Goal: Task Accomplishment & Management: Complete application form

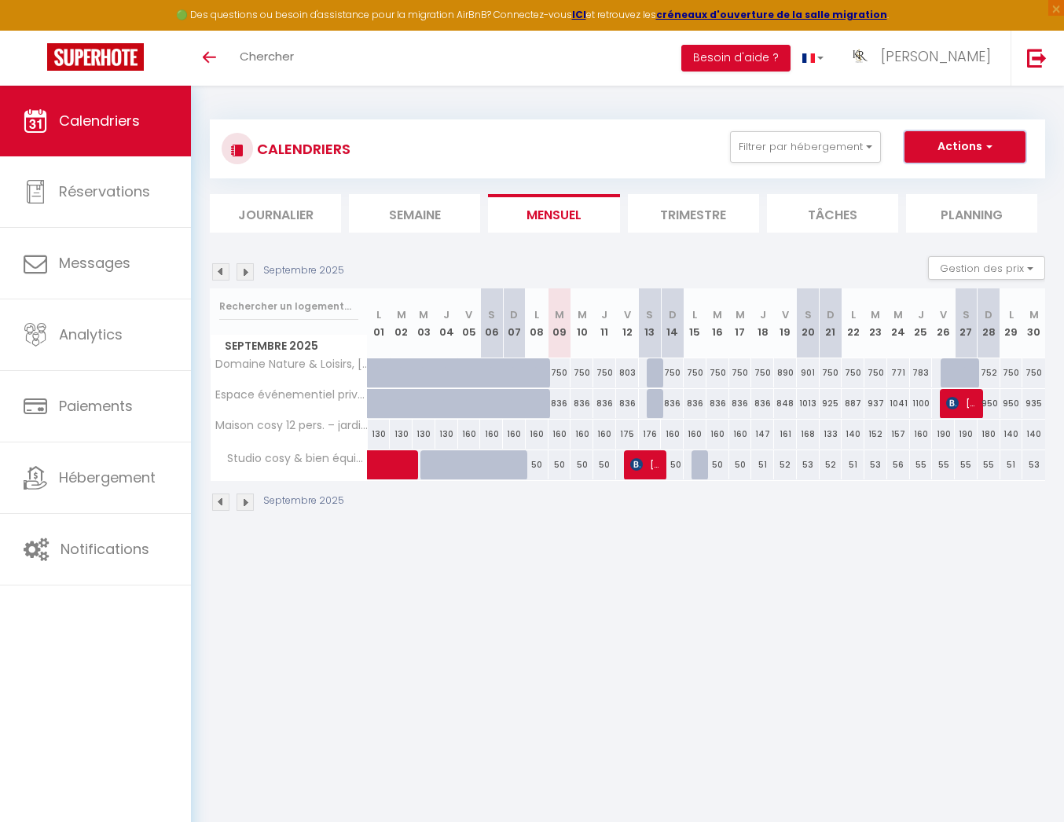
click at [958, 148] on button "Actions" at bounding box center [965, 146] width 121 height 31
click at [981, 151] on button "Actions" at bounding box center [965, 146] width 121 height 31
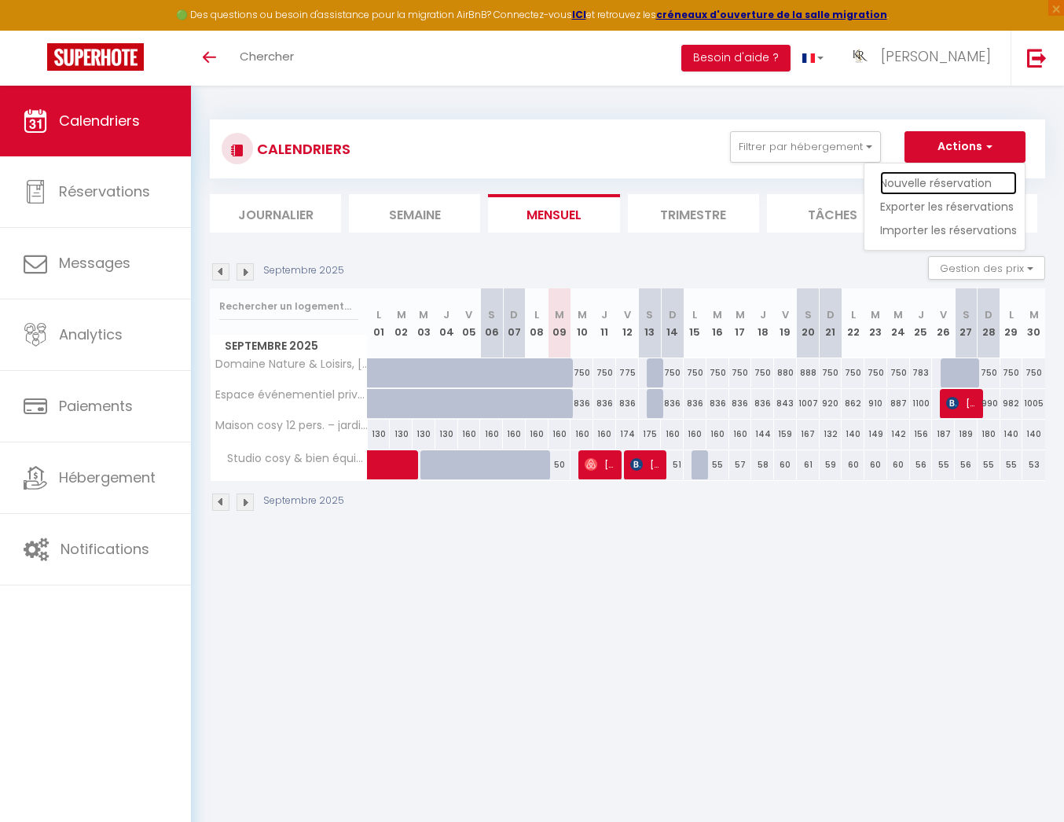
click at [971, 185] on link "Nouvelle réservation" at bounding box center [948, 183] width 137 height 24
select select
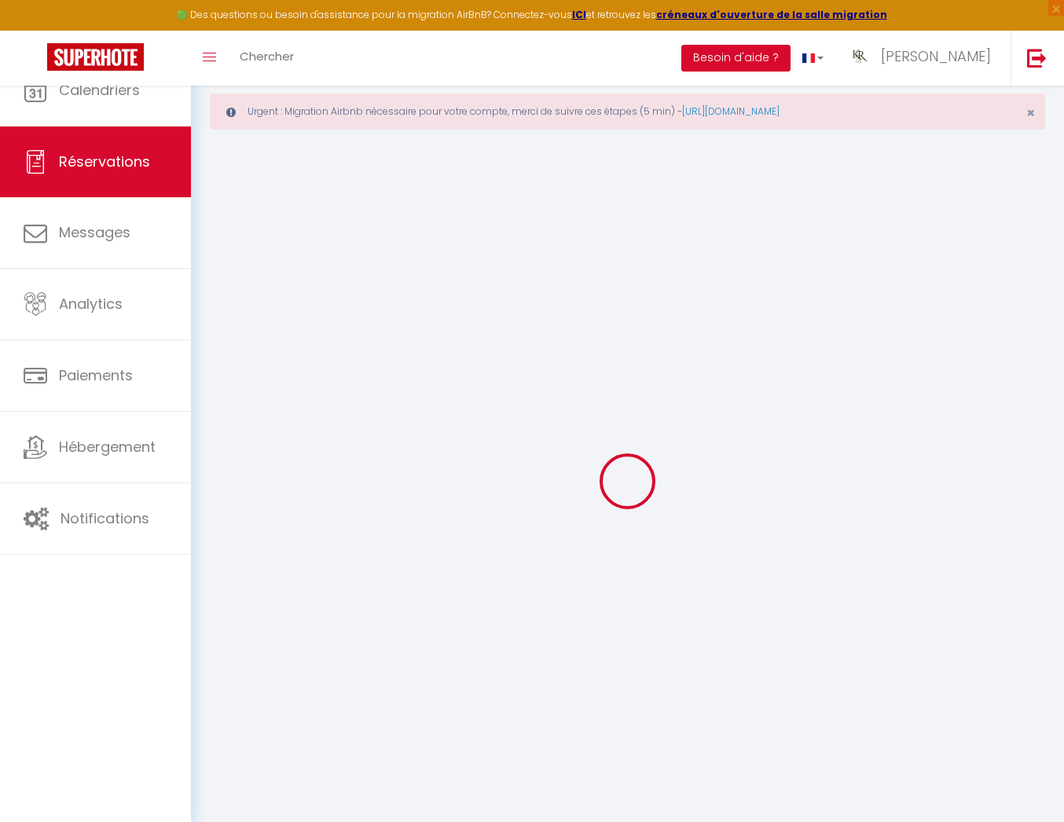
select select
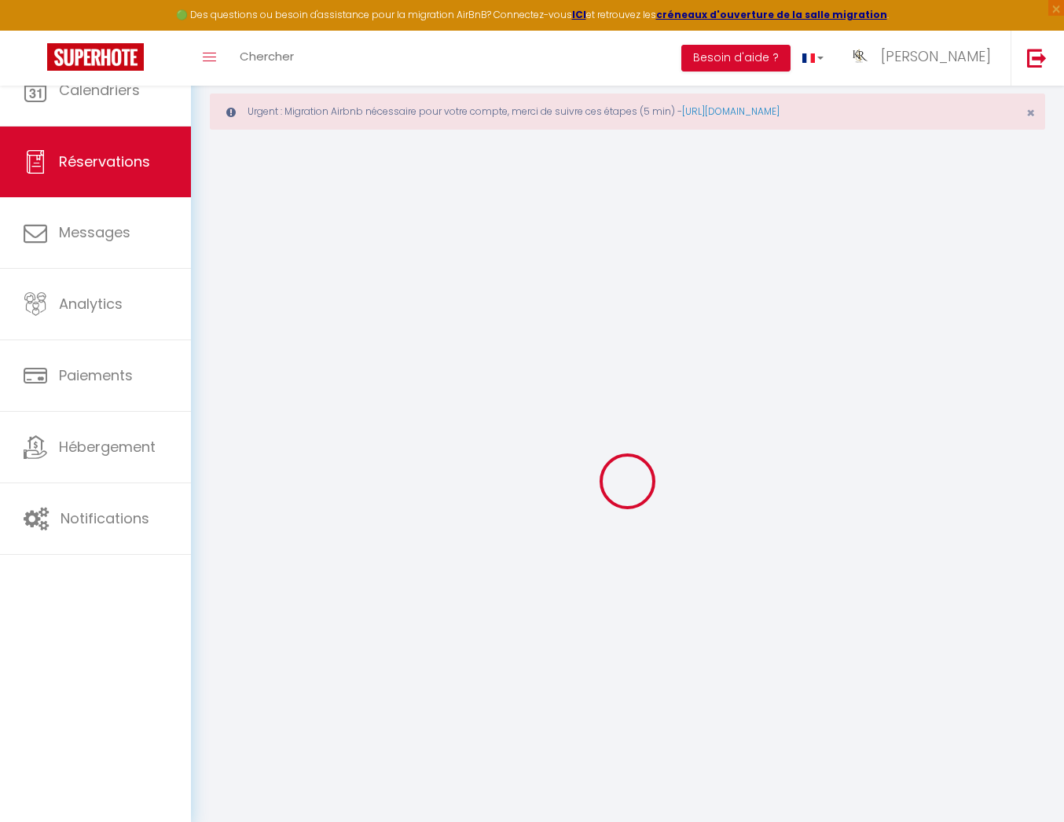
select select
checkbox input "false"
select select
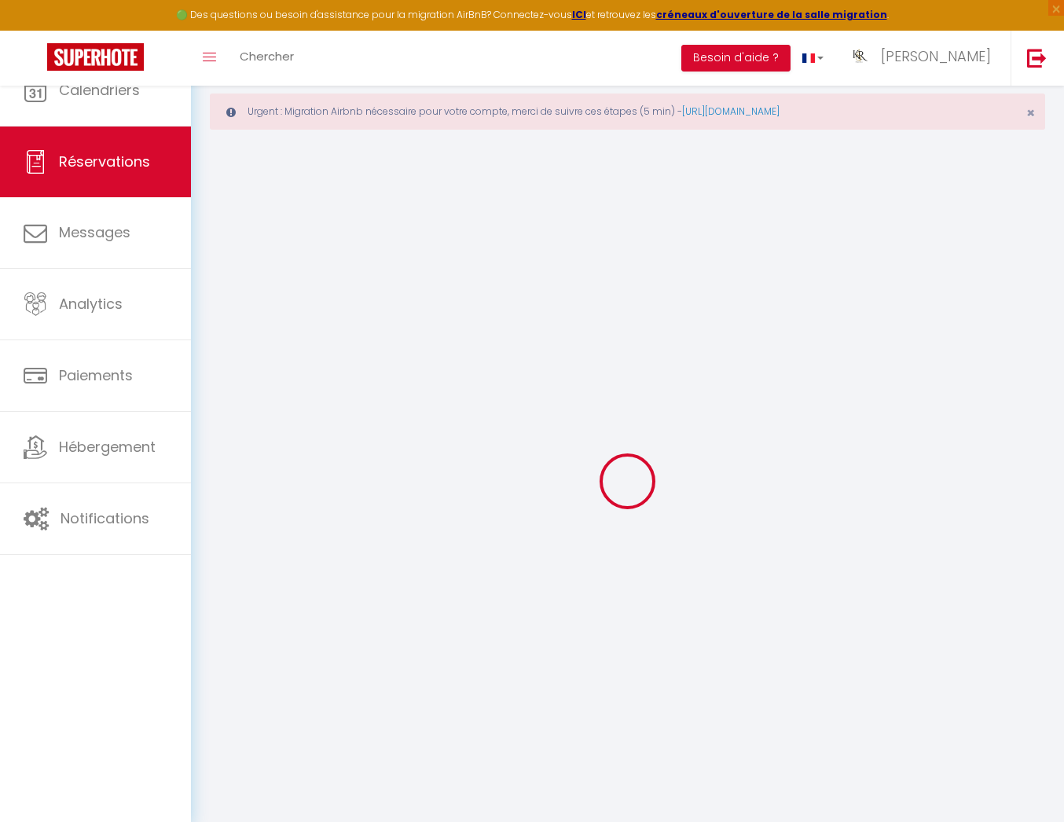
select select
checkbox input "false"
select select
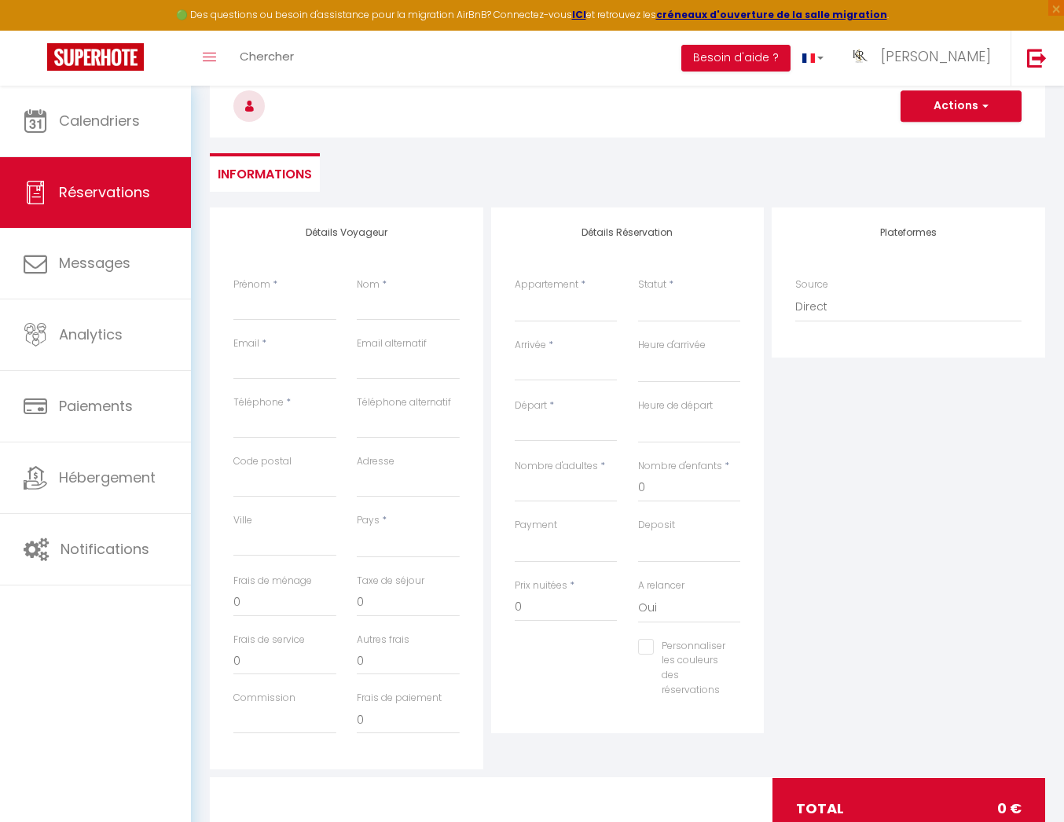
scroll to position [152, 0]
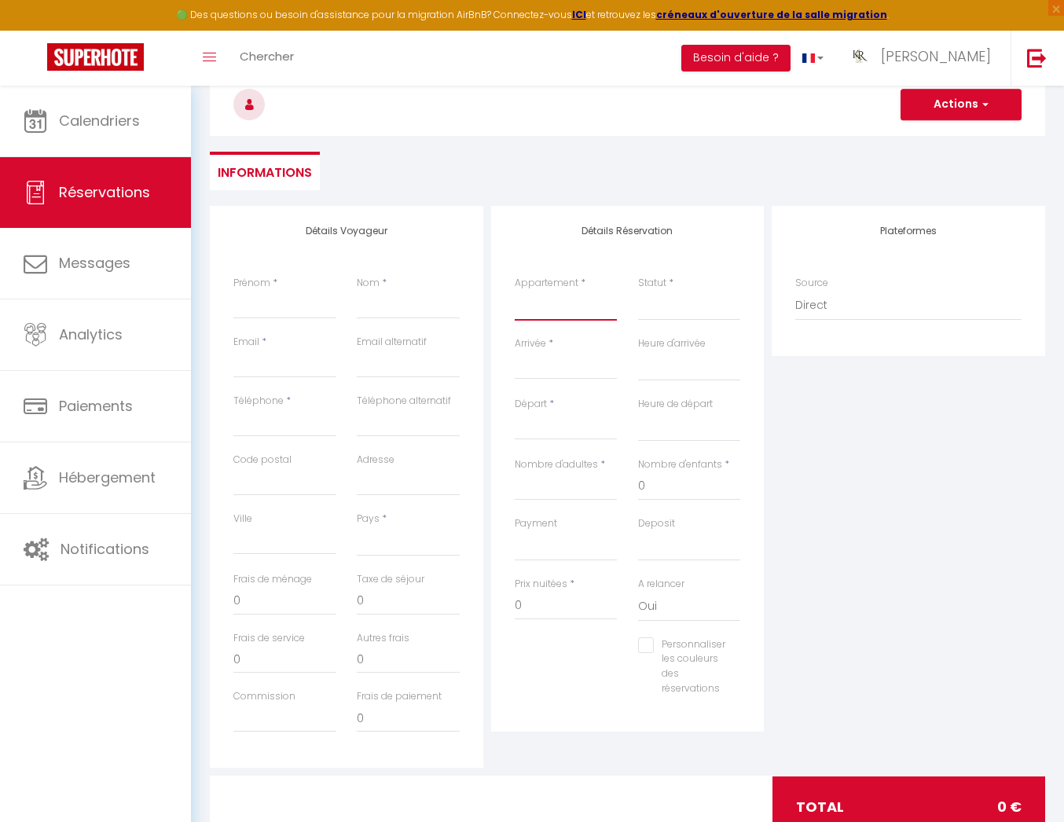
click at [583, 310] on select "Studio cosy & bien équipé Espace événementiel privatisable en pleine nature Mai…" at bounding box center [566, 306] width 103 height 30
select select "68490"
click at [515, 291] on select "Studio cosy & bien équipé Espace événementiel privatisable en pleine nature Mai…" at bounding box center [566, 306] width 103 height 30
select select
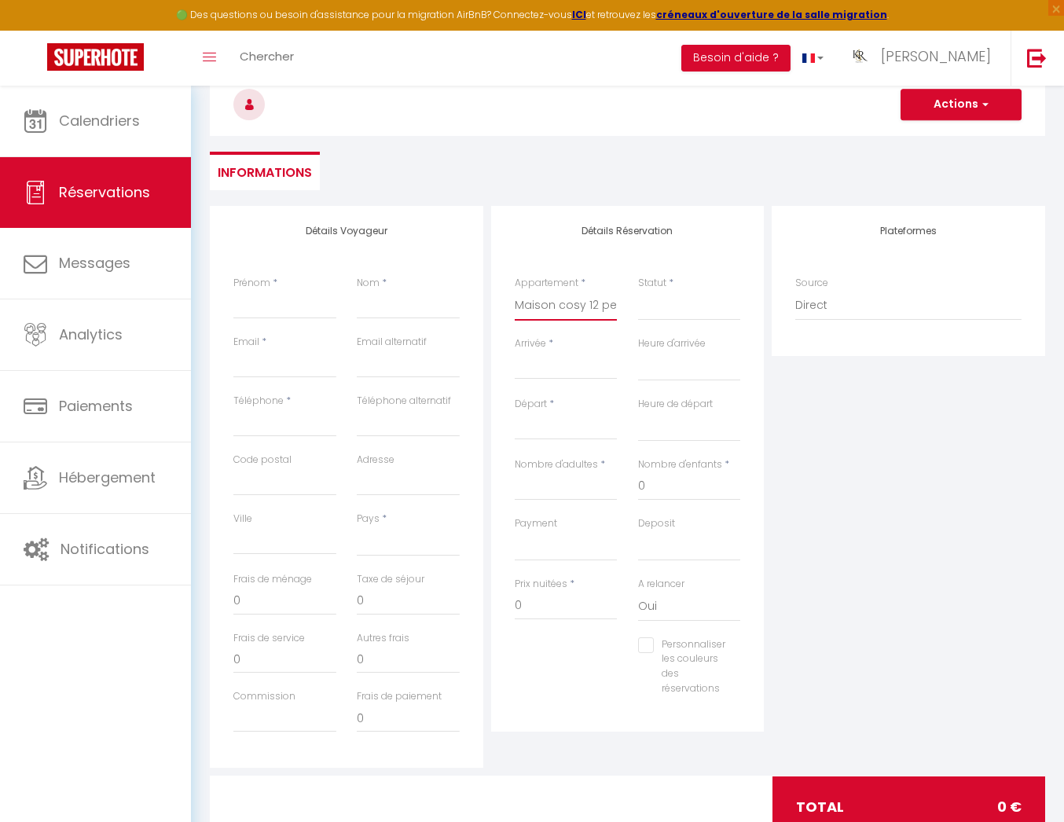
select select
checkbox input "false"
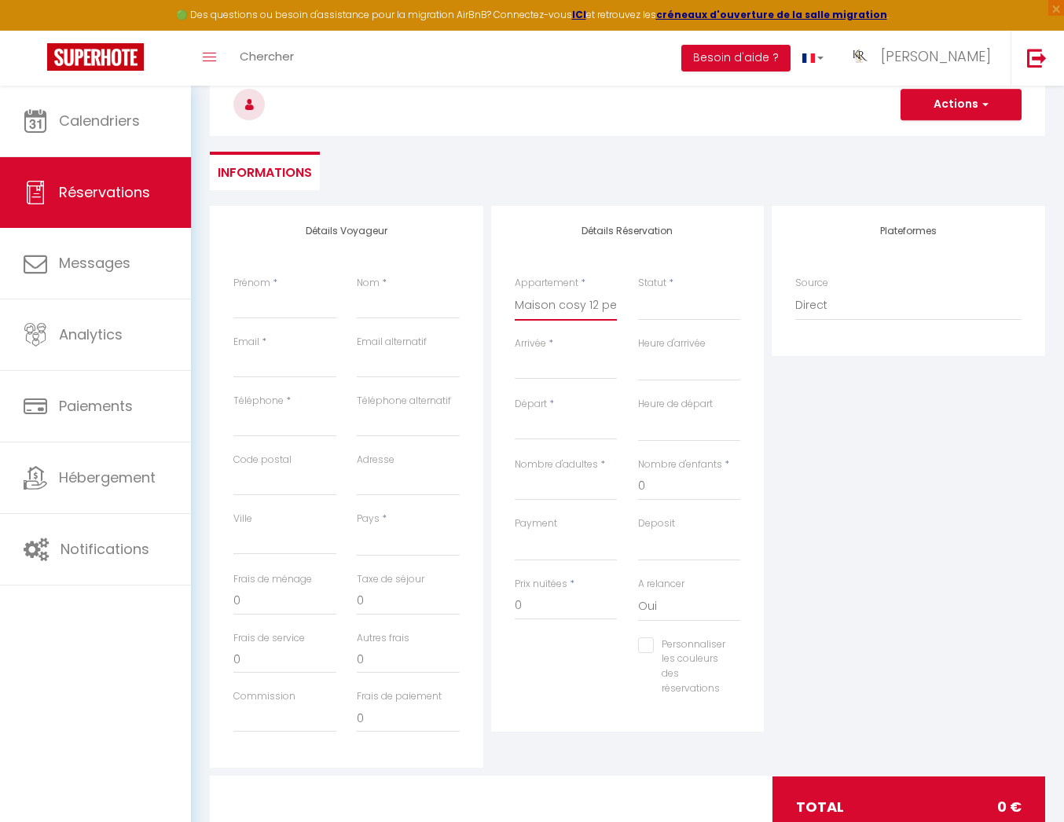
select select
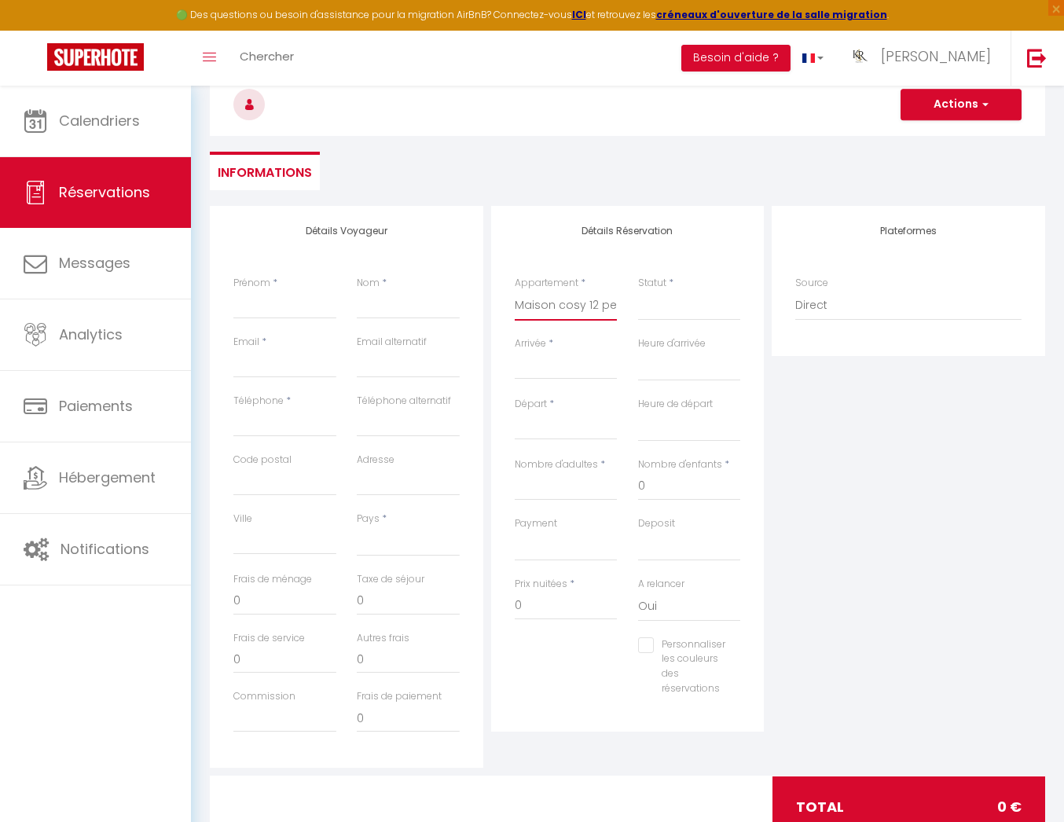
select select
checkbox input "false"
click at [556, 372] on input "Arrivée" at bounding box center [566, 367] width 103 height 20
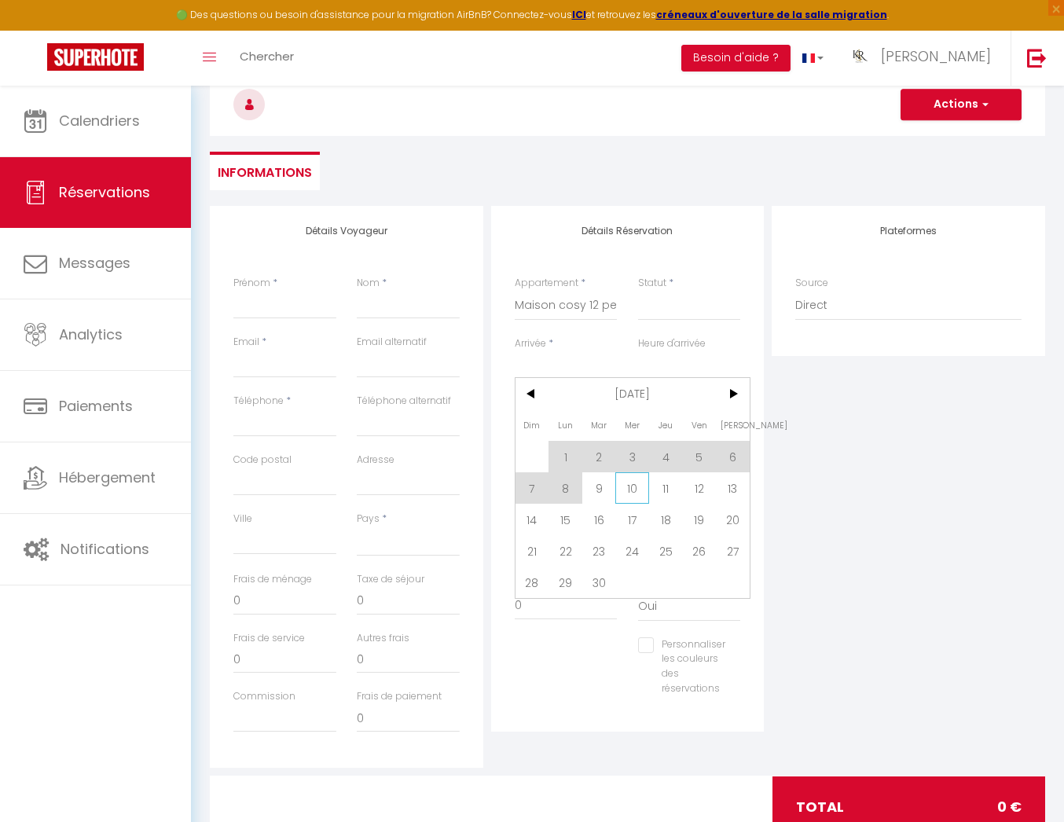
click at [633, 489] on span "10" at bounding box center [632, 487] width 34 height 31
select select
type input "Mer 10 Septembre 2025"
select select
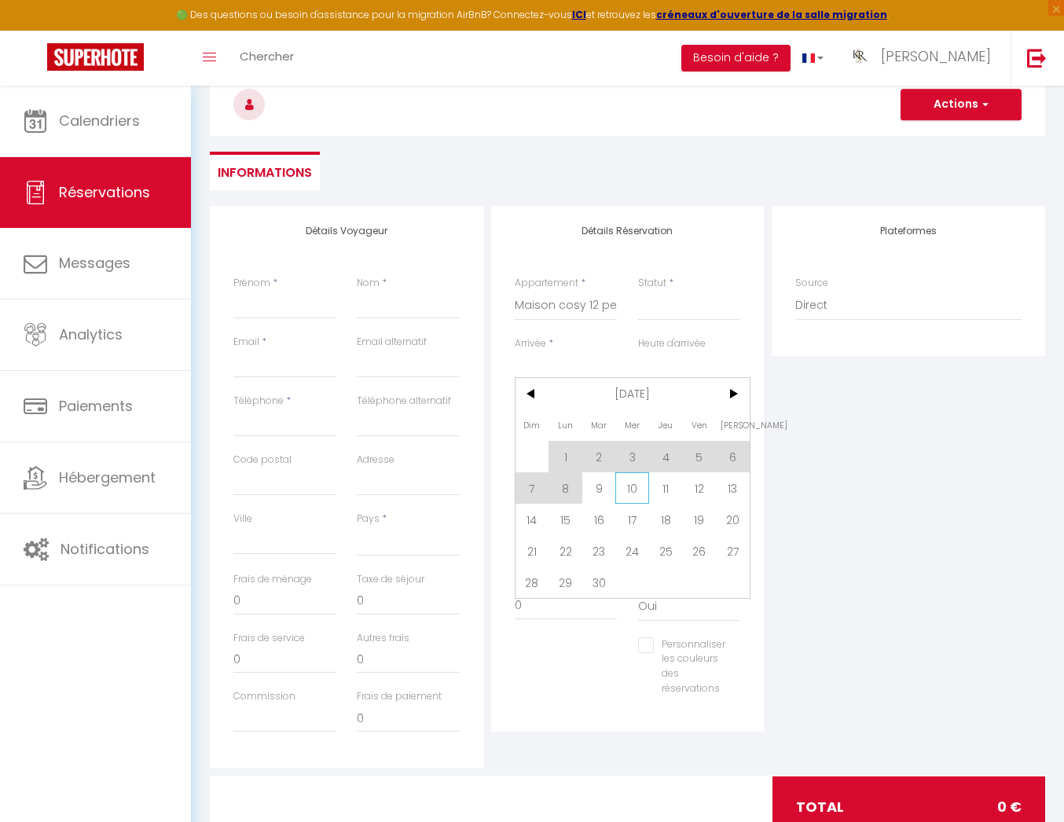
type input "Jeu 11 Septembre 2025"
select select
checkbox input "false"
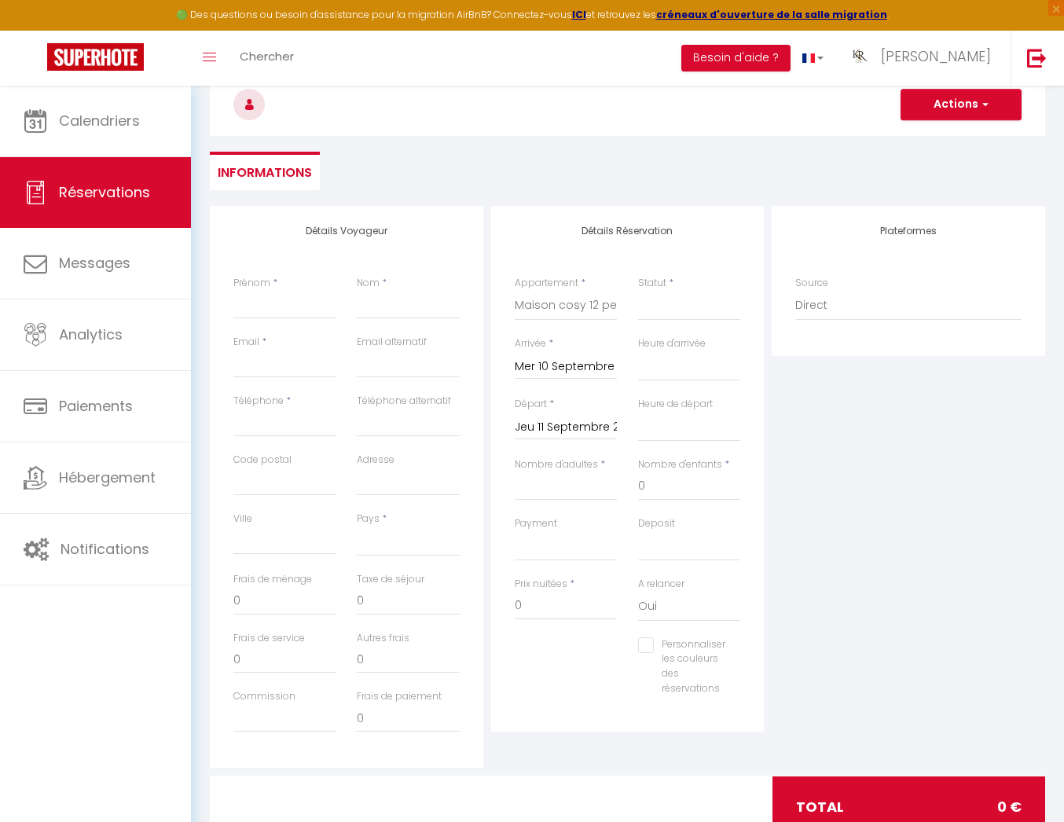
click at [584, 429] on input "Jeu 11 Septembre 2025" at bounding box center [566, 427] width 103 height 20
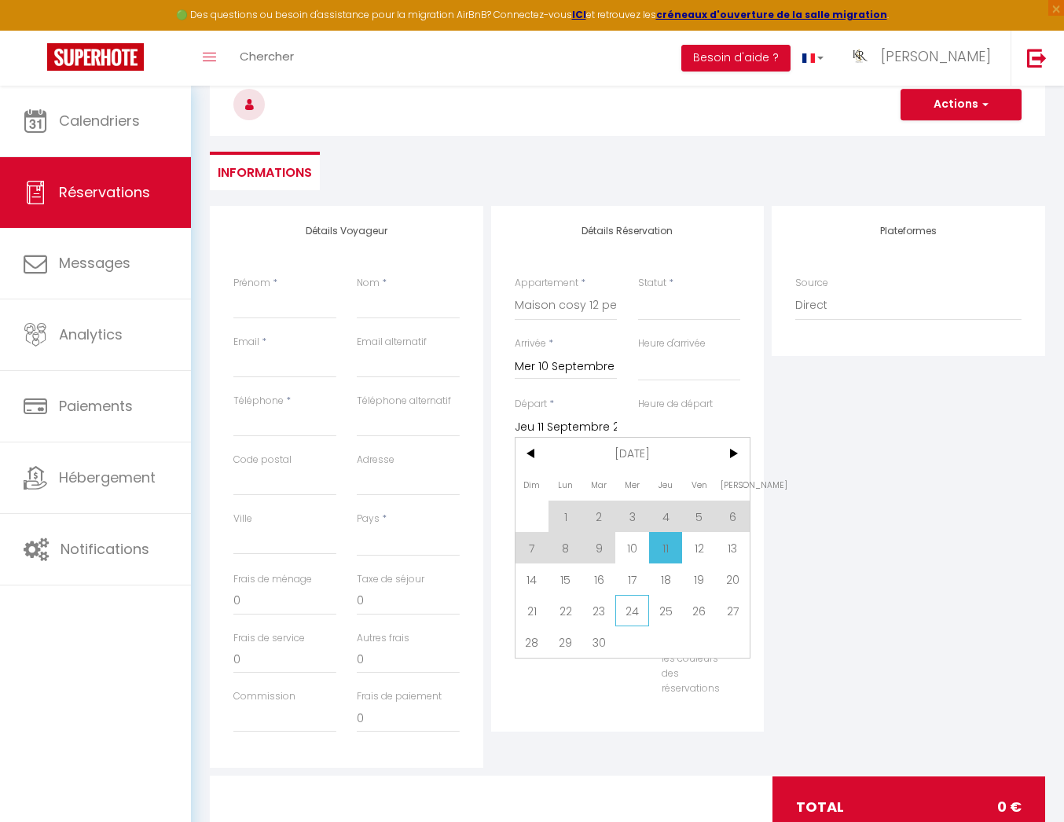
click at [641, 601] on span "24" at bounding box center [632, 610] width 34 height 31
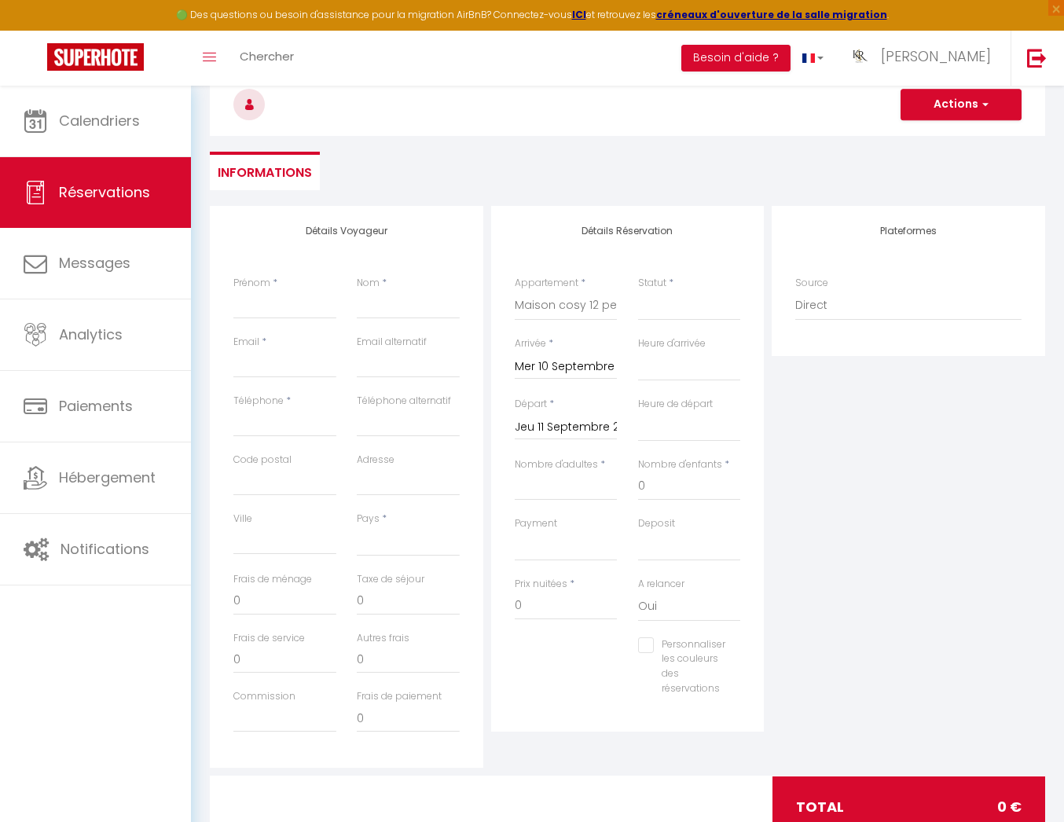
select select
type input "Mer 24 Septembre 2025"
select select
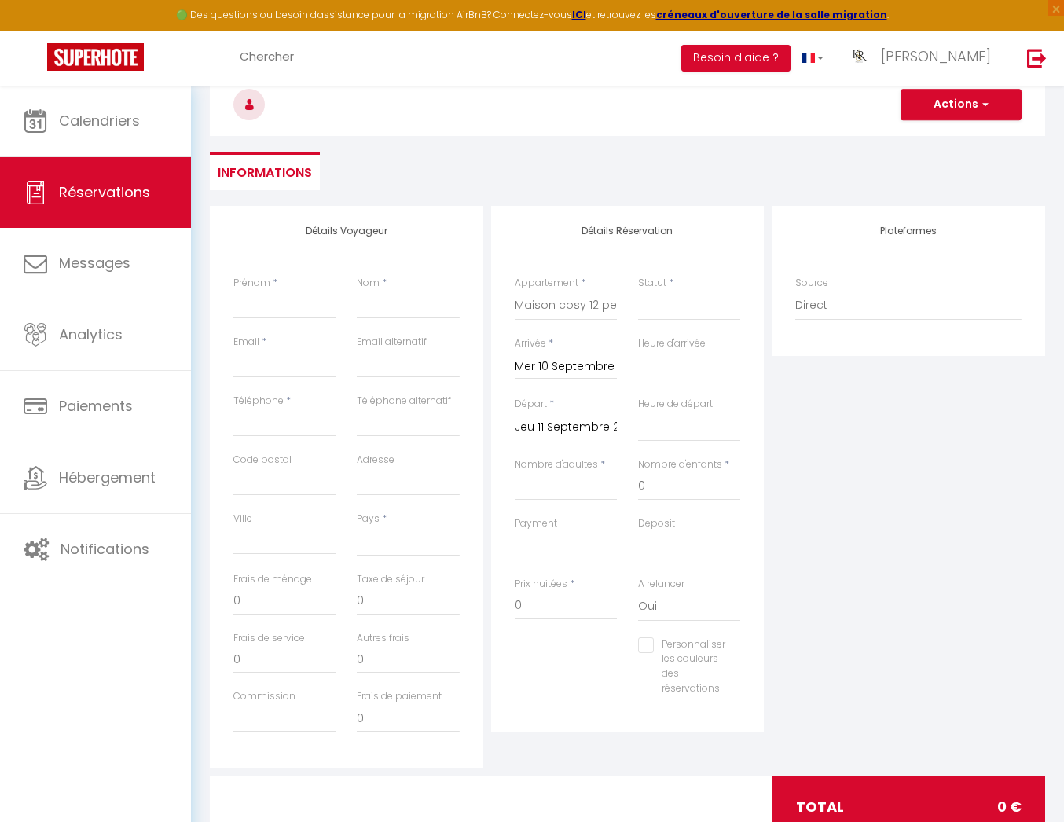
select select
checkbox input "false"
click at [668, 309] on select "Confirmé Non Confirmé Annulé Annulé par le voyageur No Show Request" at bounding box center [689, 306] width 103 height 30
select select "2"
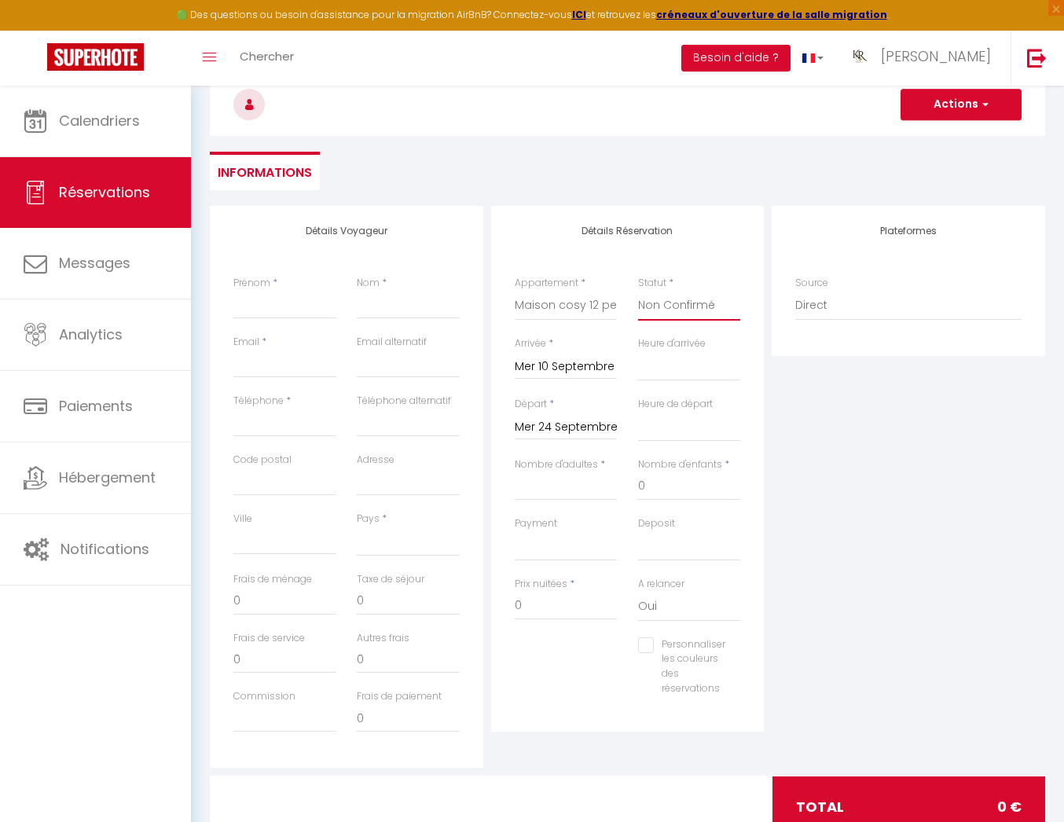
click at [638, 291] on select "Confirmé Non Confirmé Annulé Annulé par le voyageur No Show Request" at bounding box center [689, 306] width 103 height 30
select select
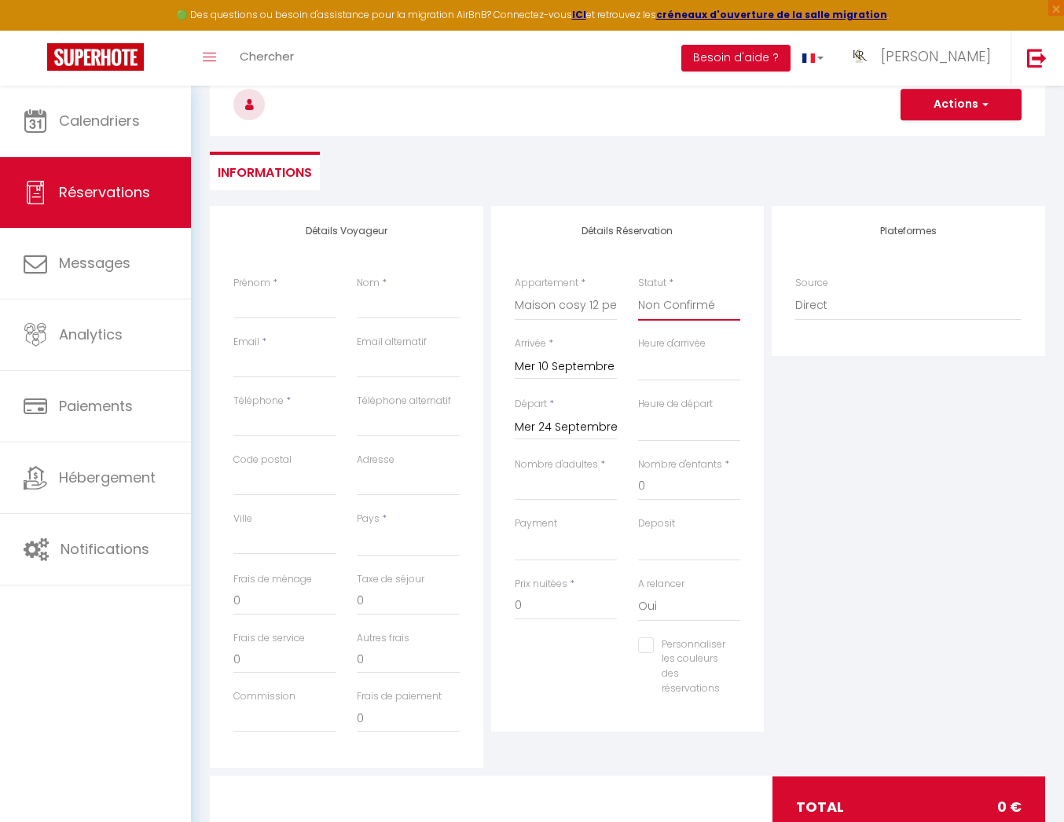
select select
checkbox input "false"
click at [579, 487] on input "Nombre d'adultes" at bounding box center [566, 486] width 103 height 28
click at [575, 491] on input "Nombre d'adultes" at bounding box center [566, 486] width 103 height 28
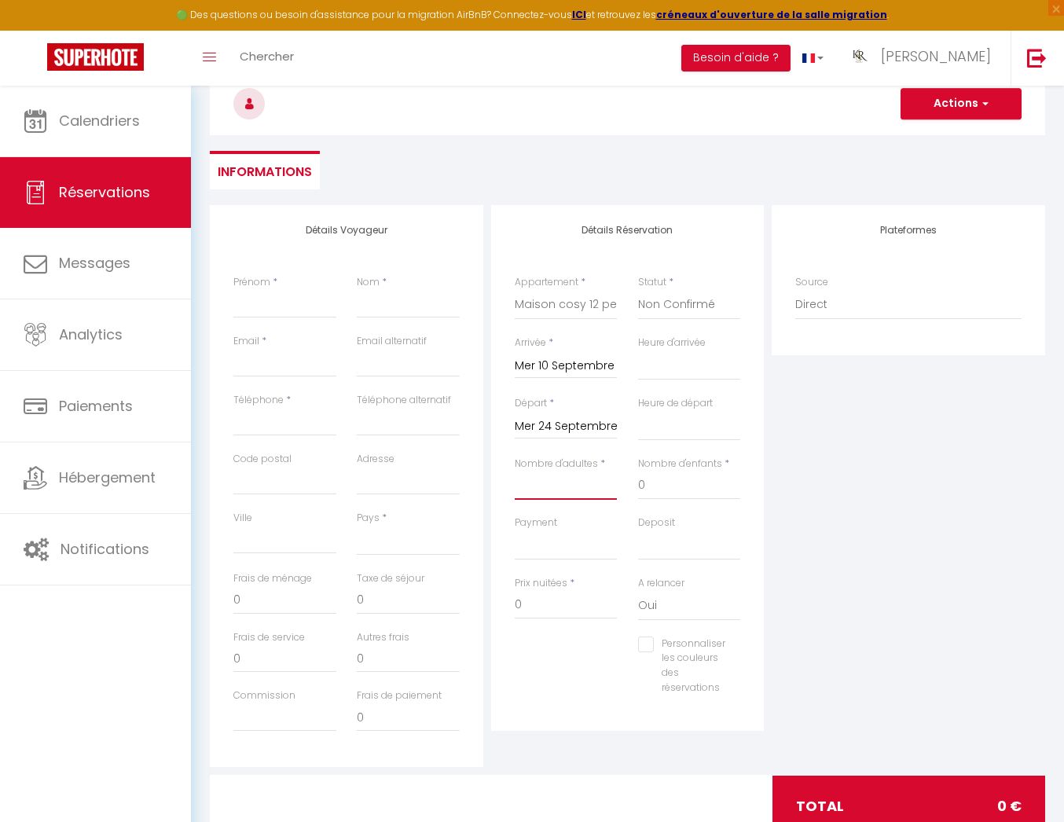
type input "6"
select select
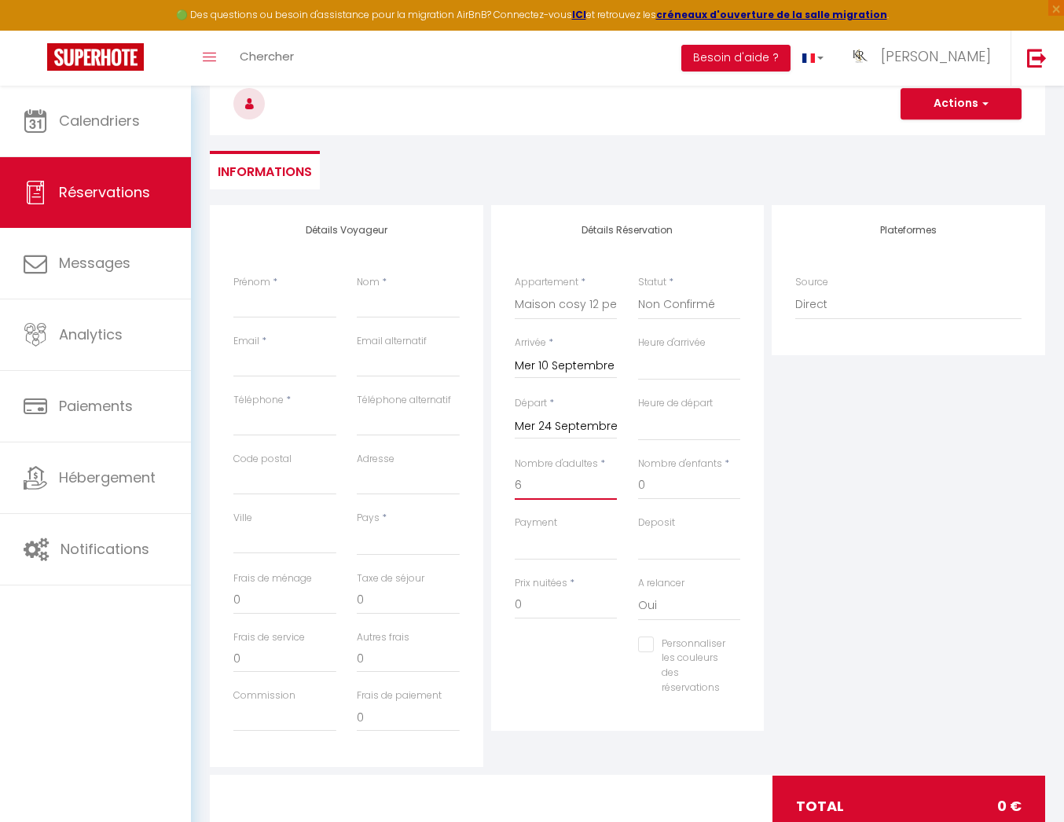
select select
checkbox input "false"
select select
type input "205"
type input "357.84"
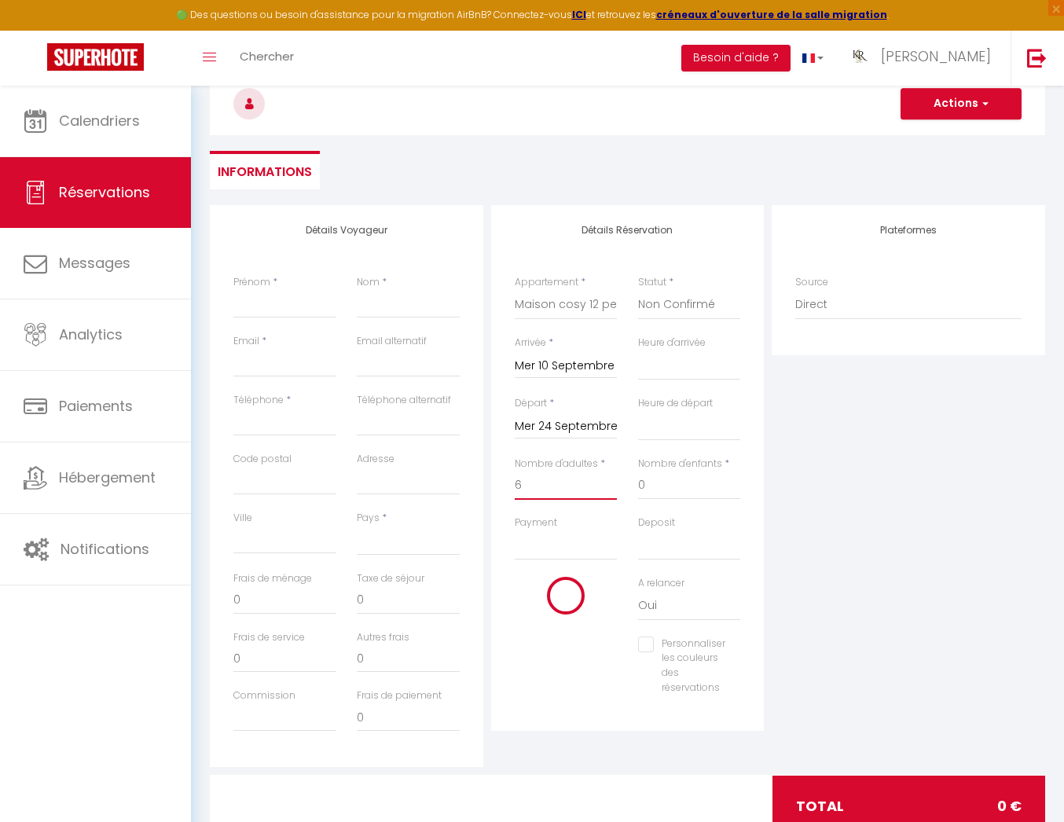
select select
type input "2200"
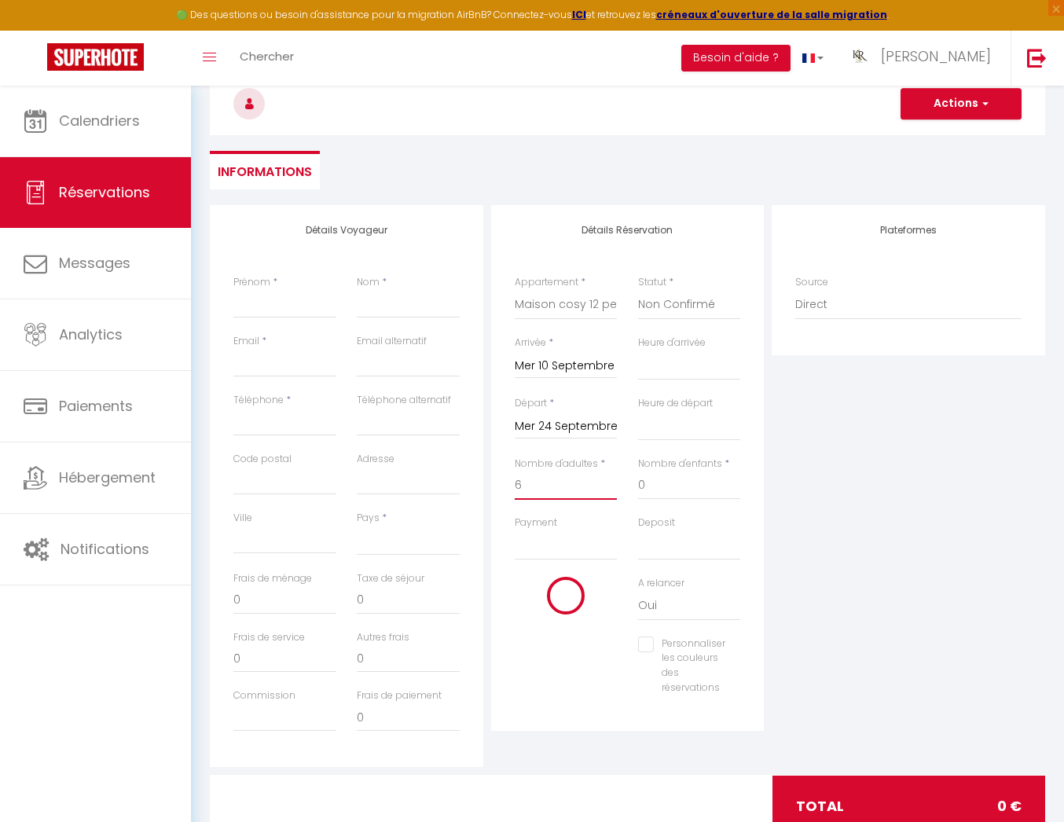
checkbox input "false"
type input "6"
click at [481, 503] on div "Détails Voyageur Prénom * Nom * Email * Email alternatif Téléphone * Téléphone …" at bounding box center [347, 486] width 274 height 562
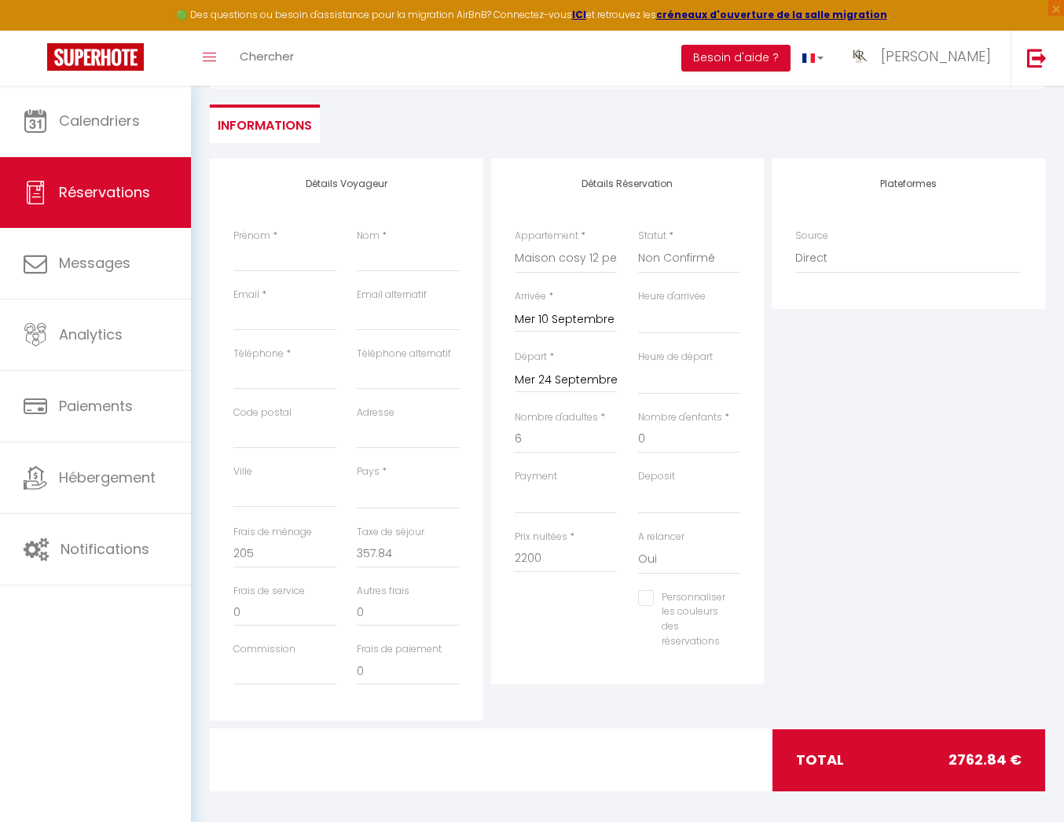
scroll to position [208, 0]
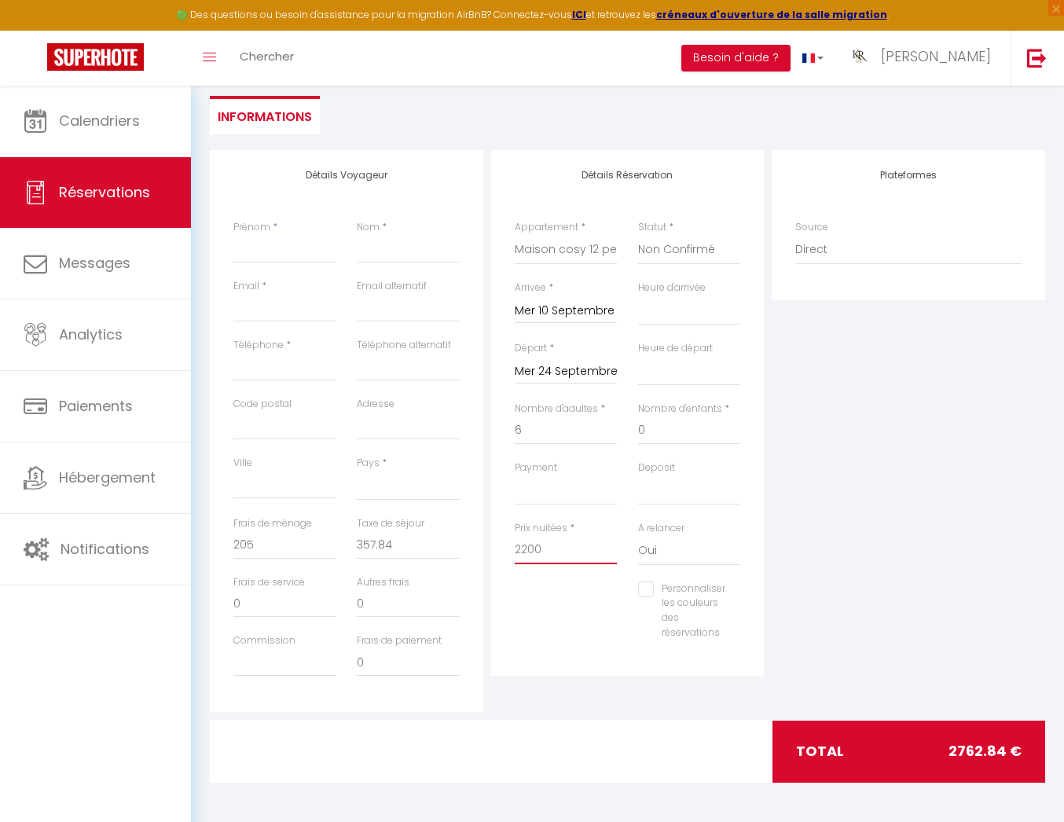
click at [553, 553] on input "2200" at bounding box center [566, 550] width 103 height 28
click at [286, 541] on input "205" at bounding box center [284, 545] width 103 height 28
type input "20"
select select
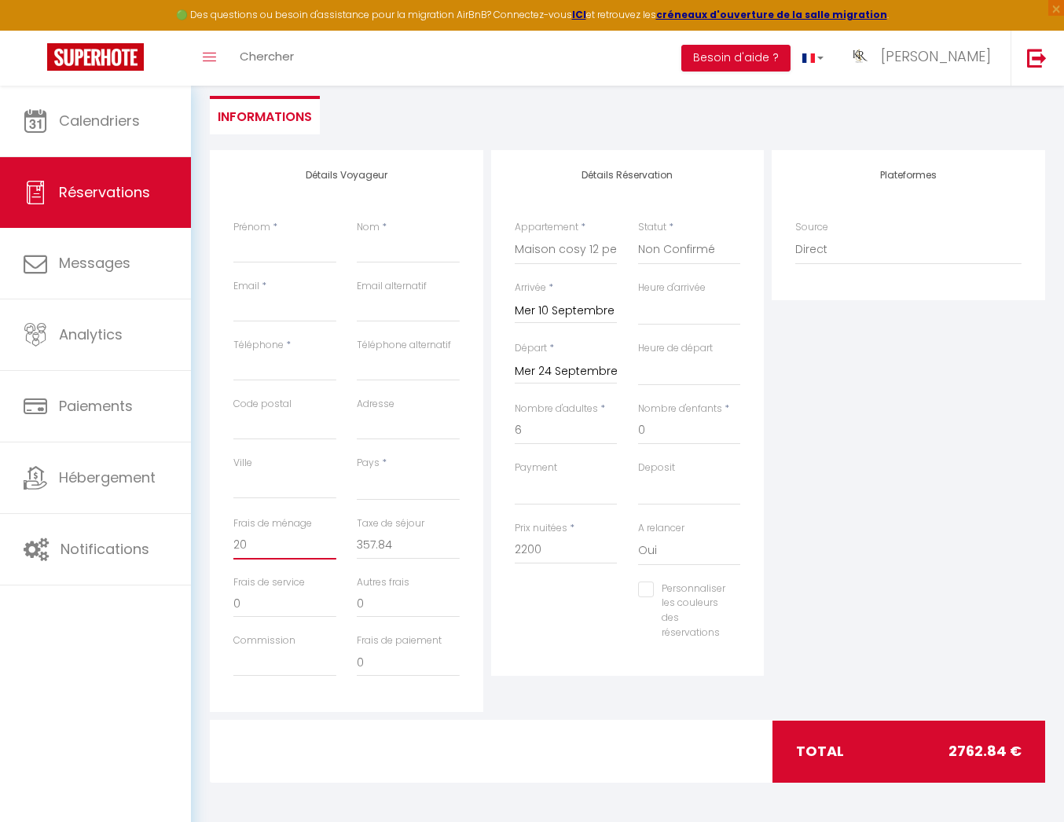
select select
checkbox input "false"
type input "2"
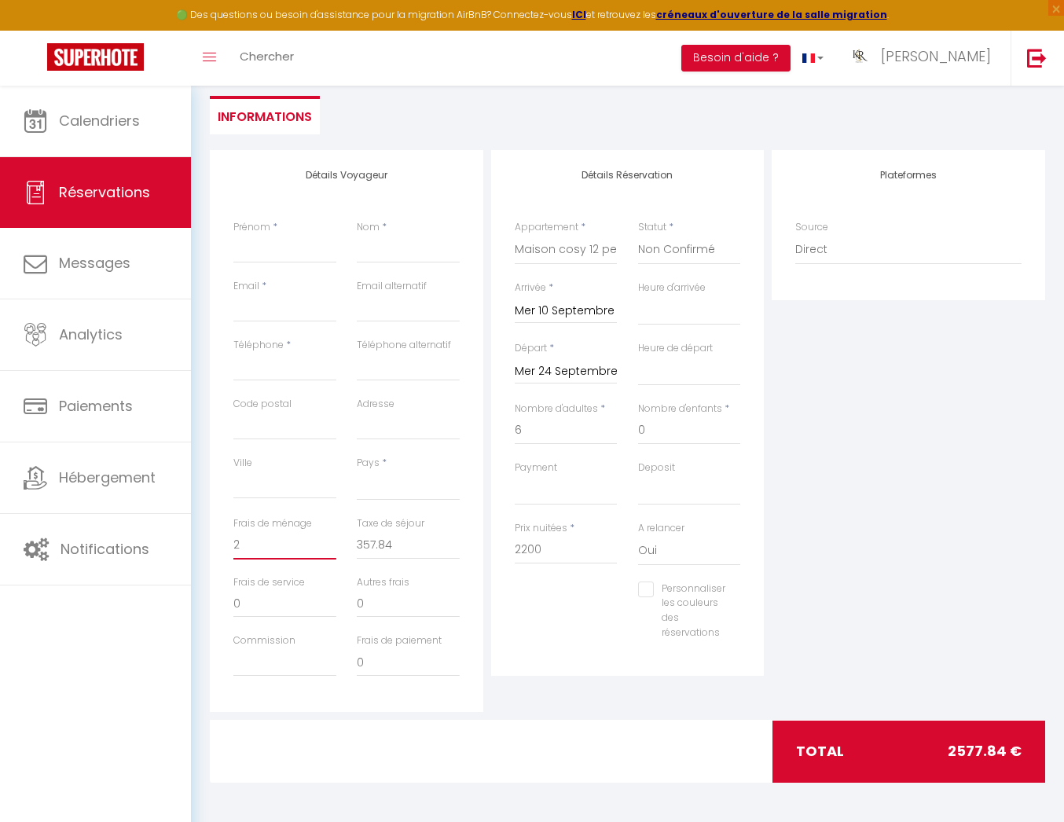
select select
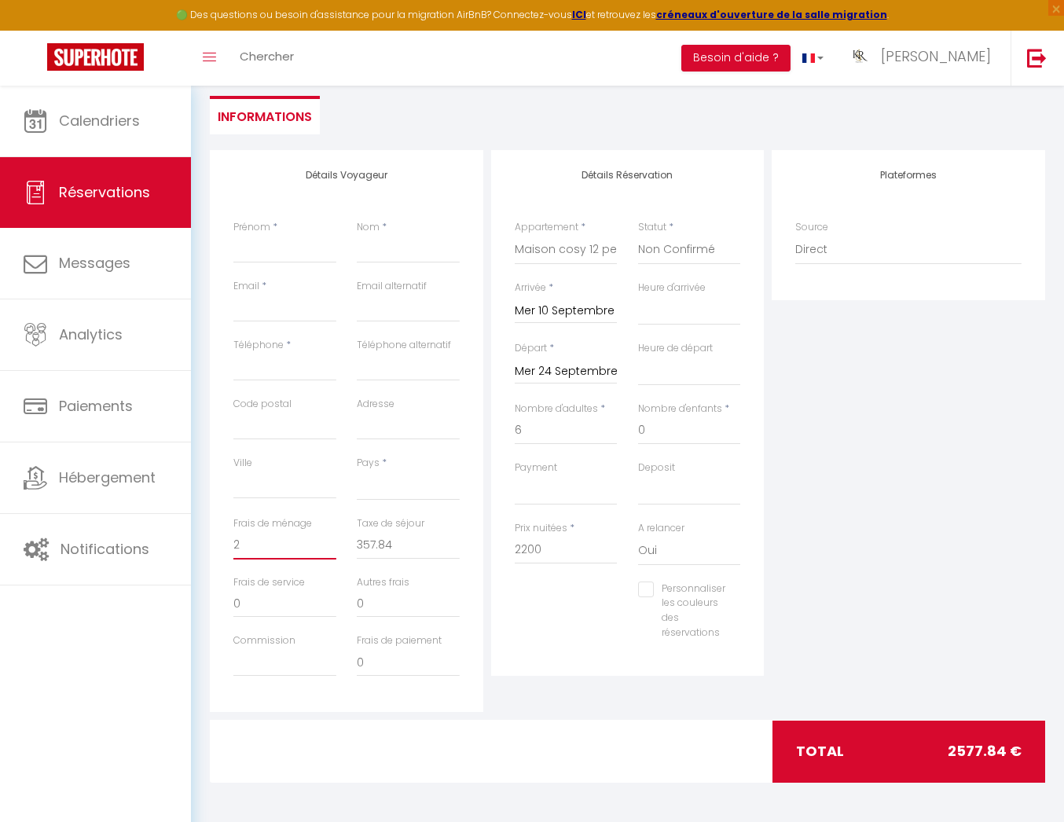
checkbox input "false"
select select
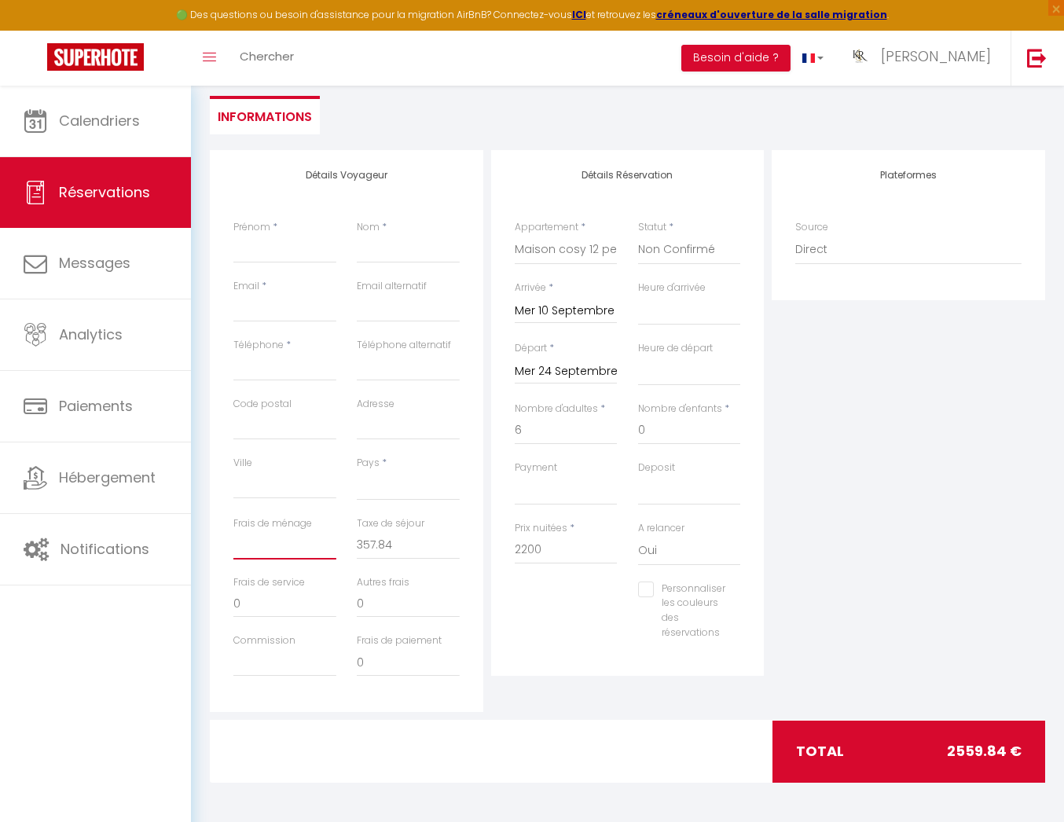
select select
checkbox input "false"
click at [552, 612] on div "Personnaliser les couleurs des réservations #D7092E" at bounding box center [628, 619] width 247 height 75
click at [302, 545] on input "Frais de ménage" at bounding box center [284, 545] width 103 height 28
click at [401, 548] on input "357.84" at bounding box center [408, 545] width 103 height 28
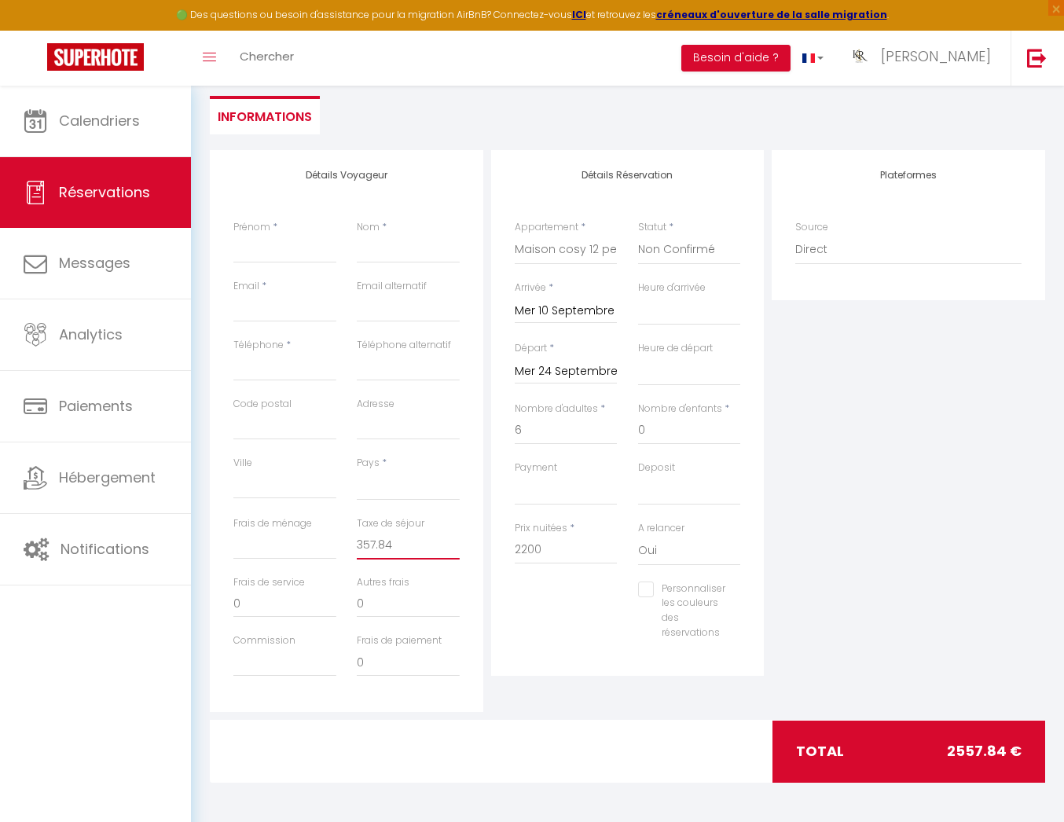
type input "357.8"
select select
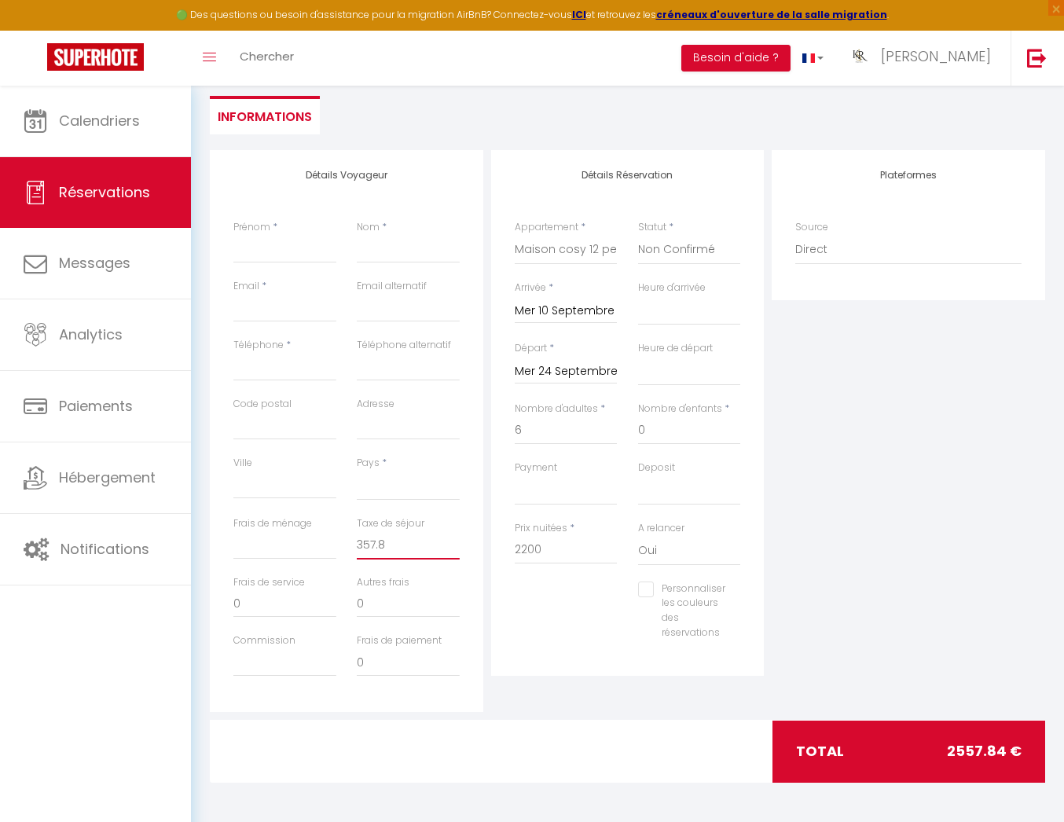
select select
checkbox input "false"
type input "357."
select select
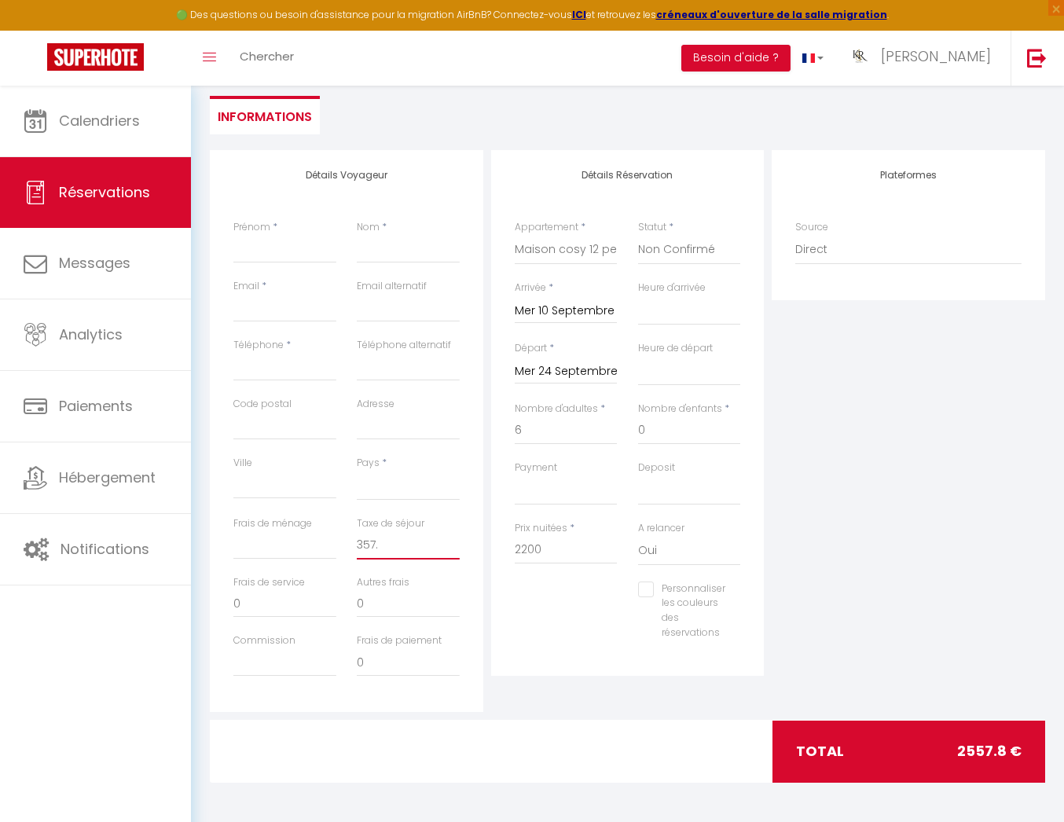
select select
checkbox input "false"
type input "357"
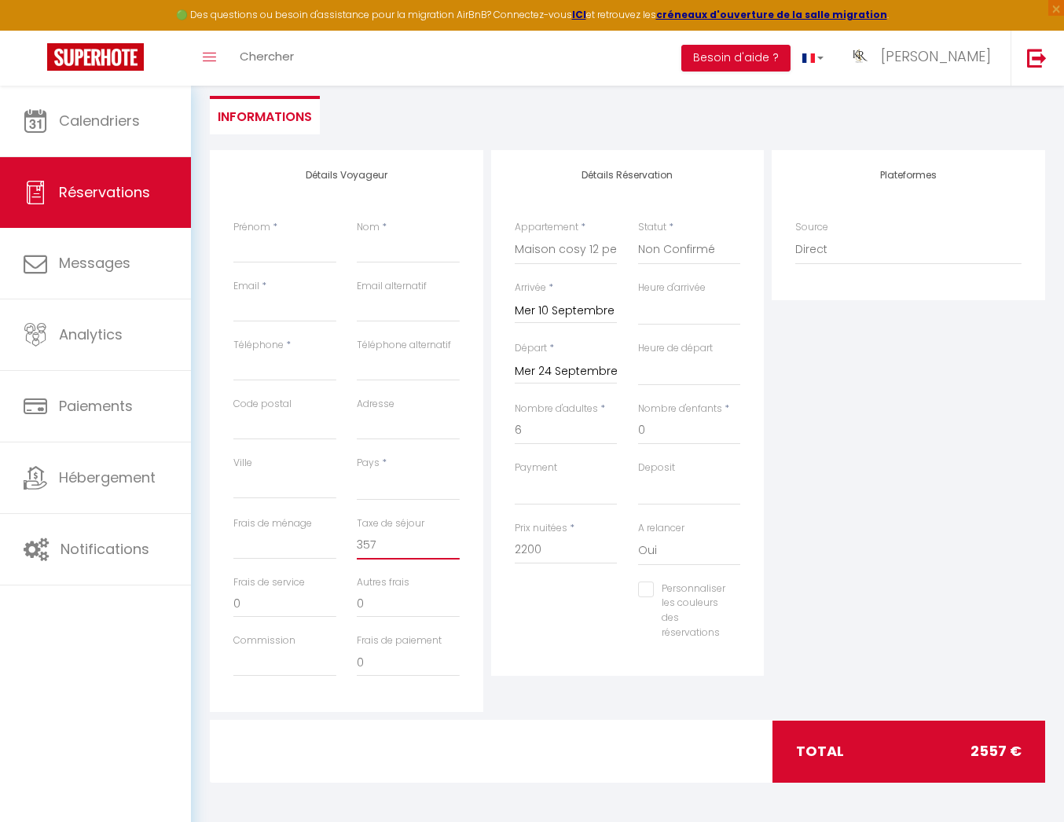
select select
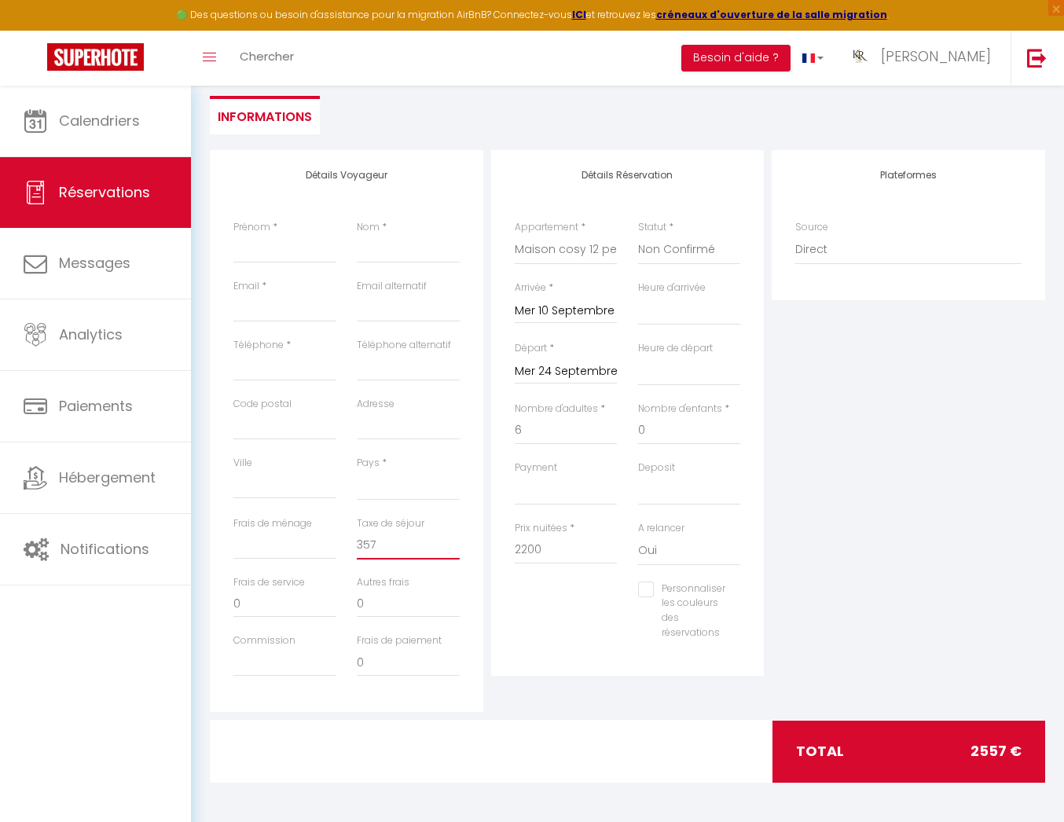
checkbox input "false"
type input "35"
select select
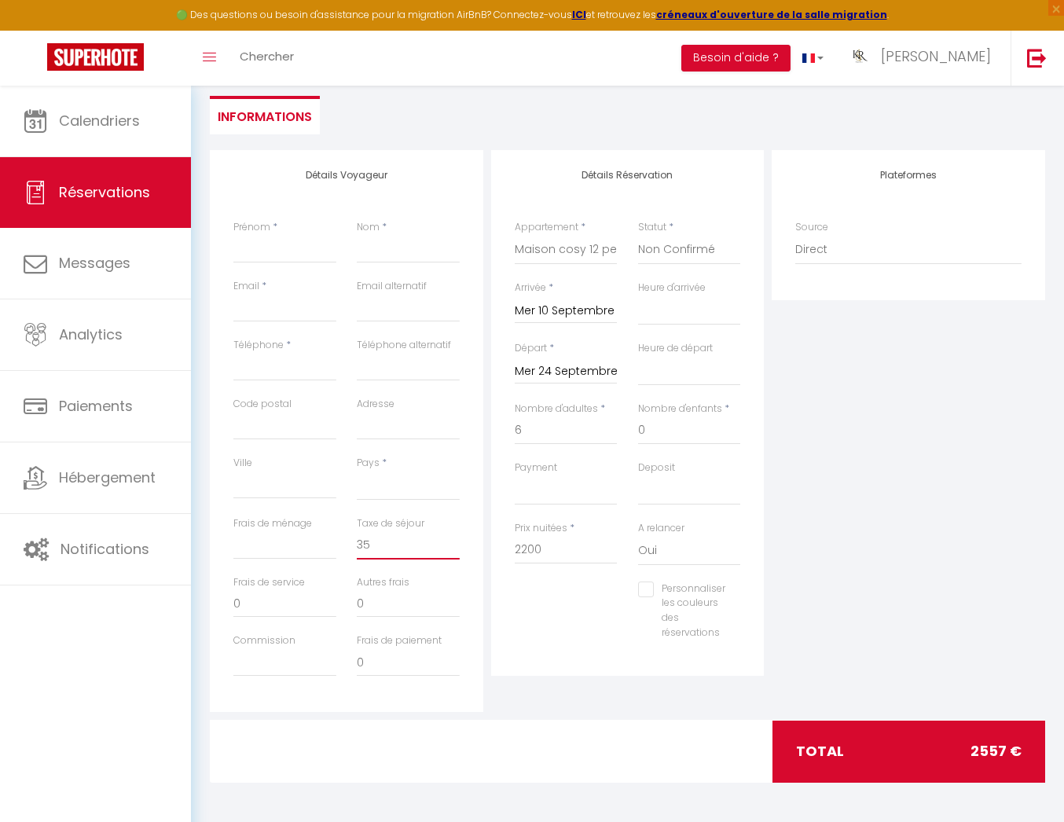
select select
checkbox input "false"
type input "3"
select select
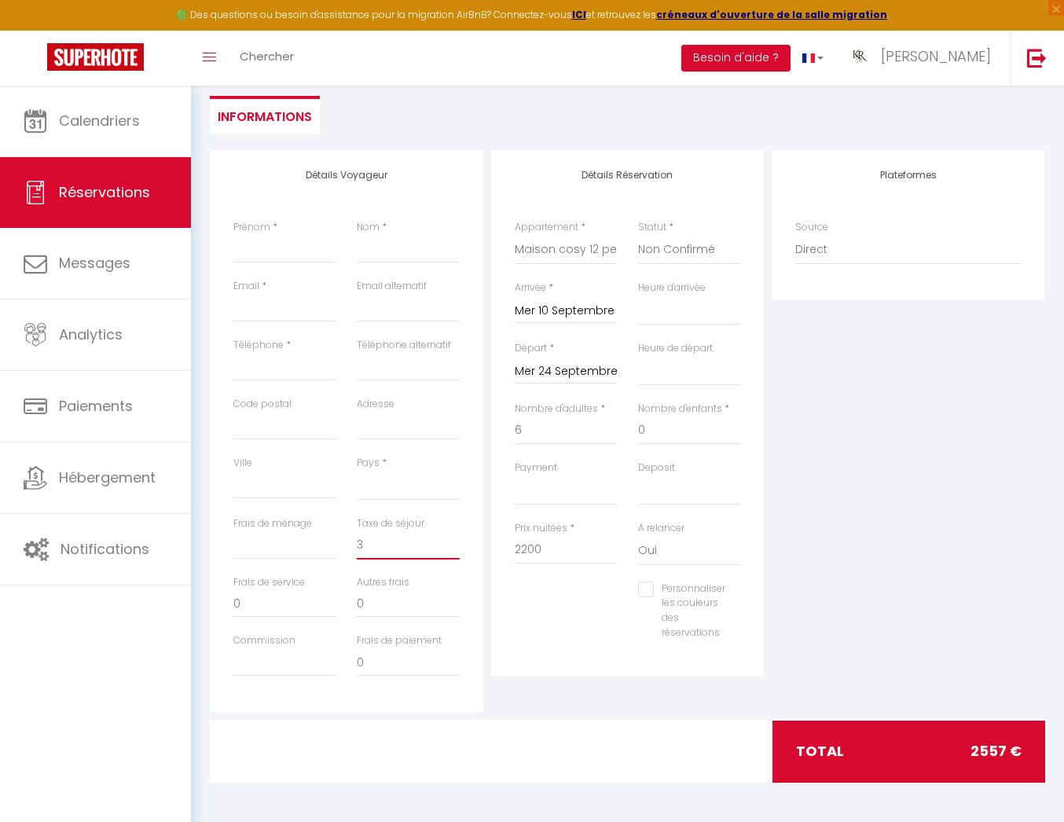
select select
checkbox input "false"
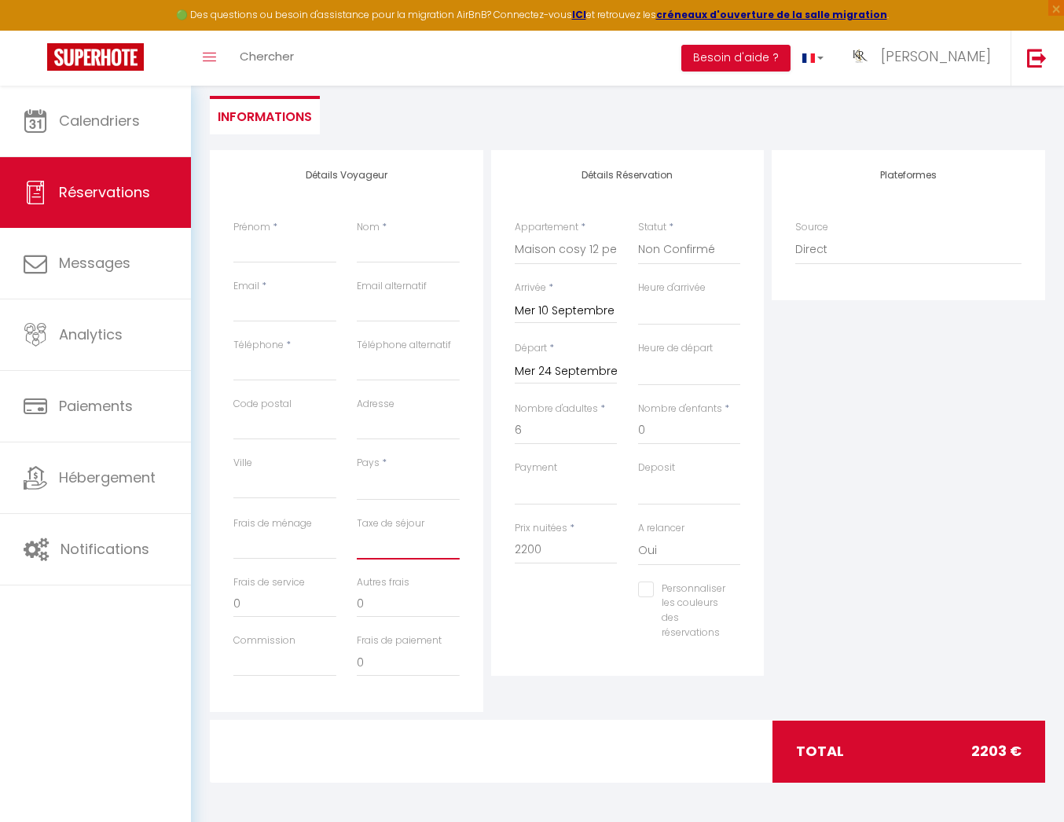
select select
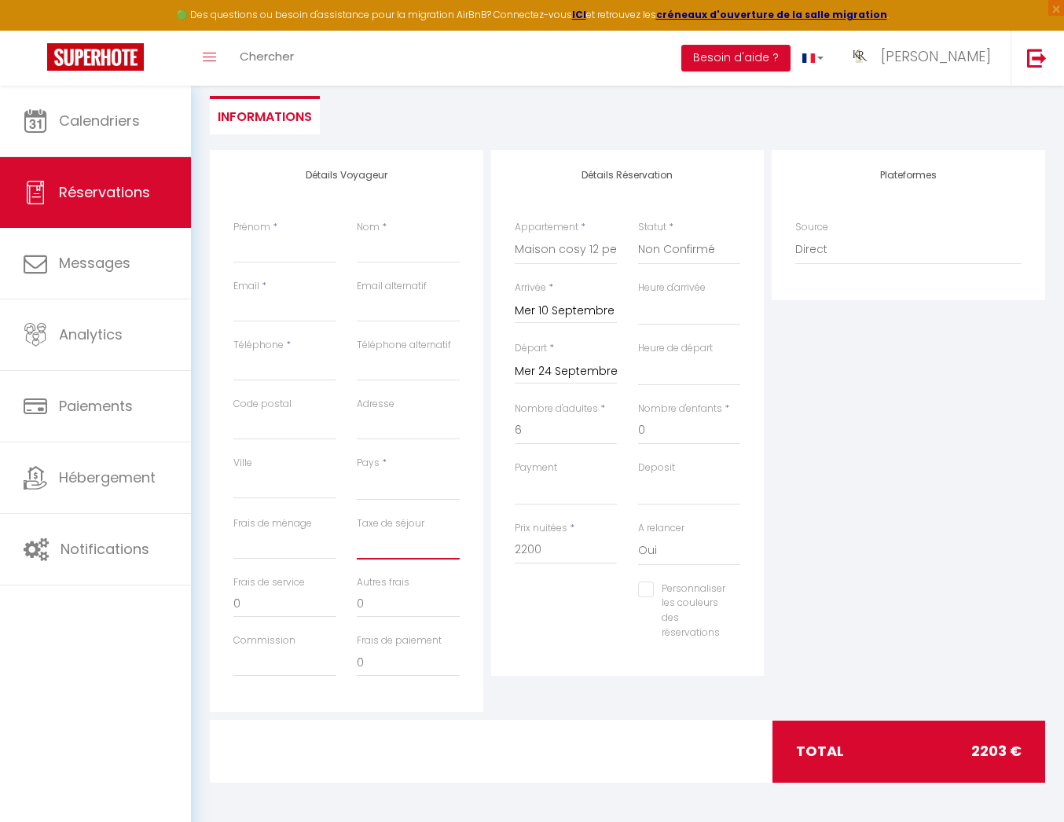
checkbox input "false"
click at [546, 556] on input "2200" at bounding box center [566, 550] width 103 height 28
type input "220"
select select
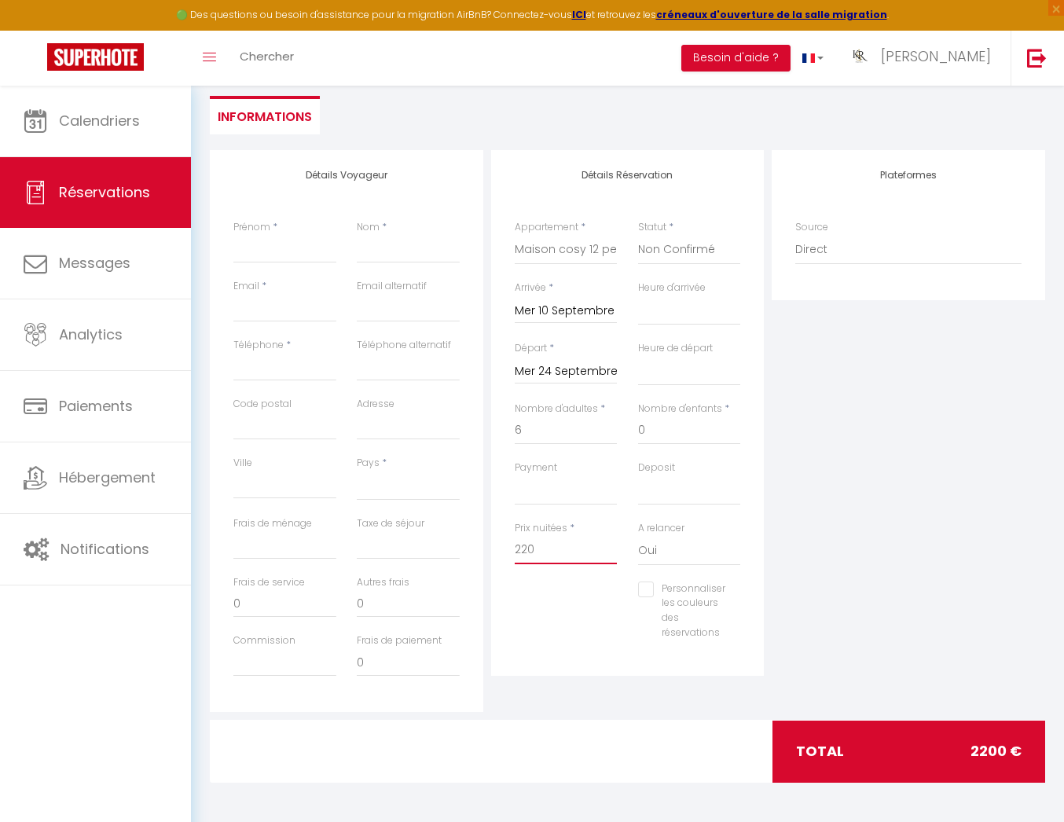
select select
checkbox input "false"
type input "22"
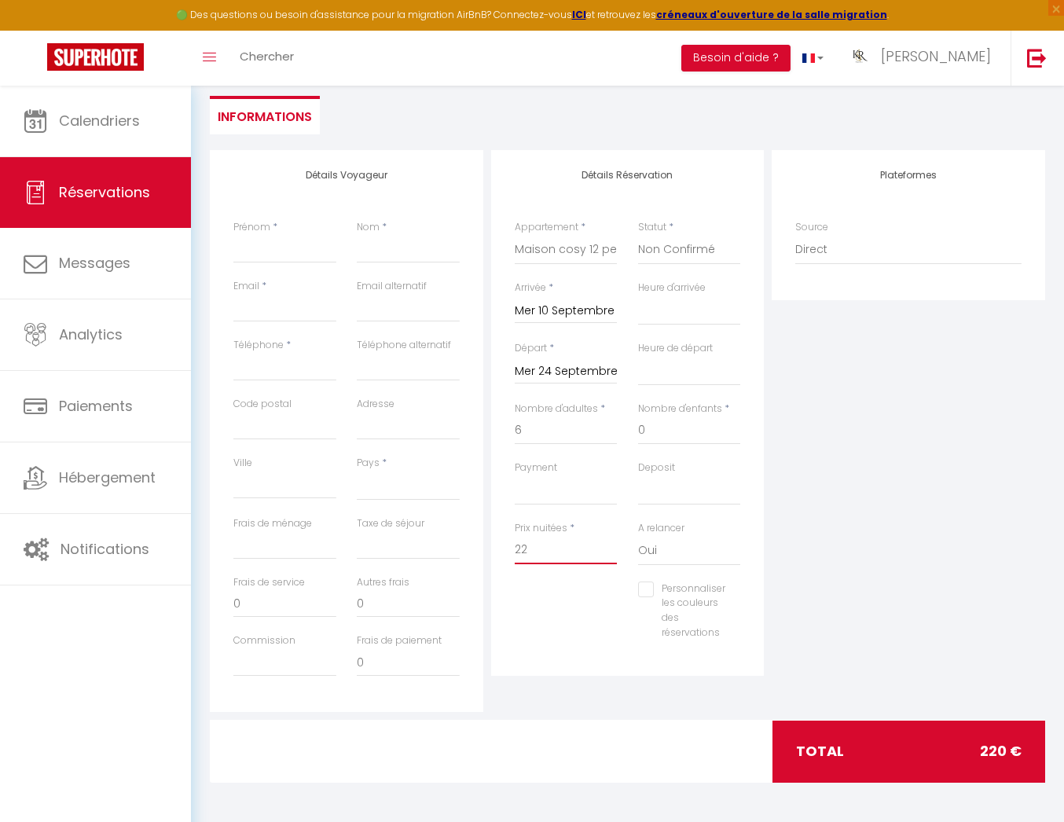
select select
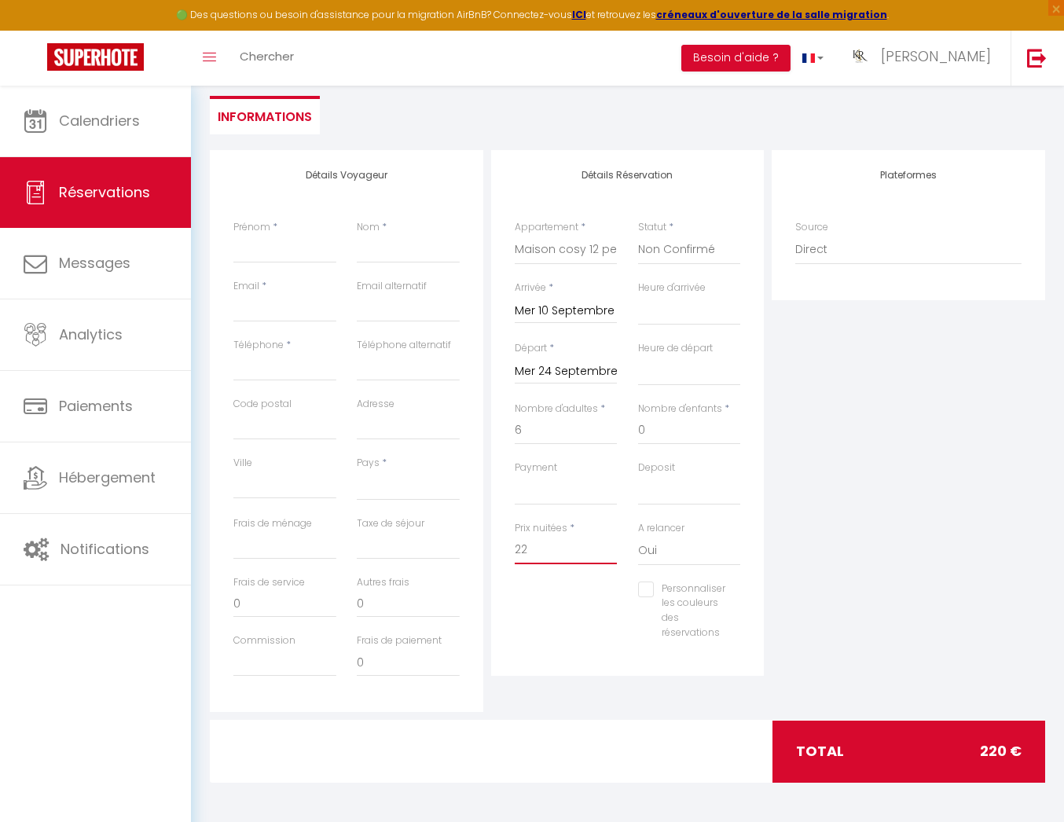
checkbox input "false"
type input "2"
select select
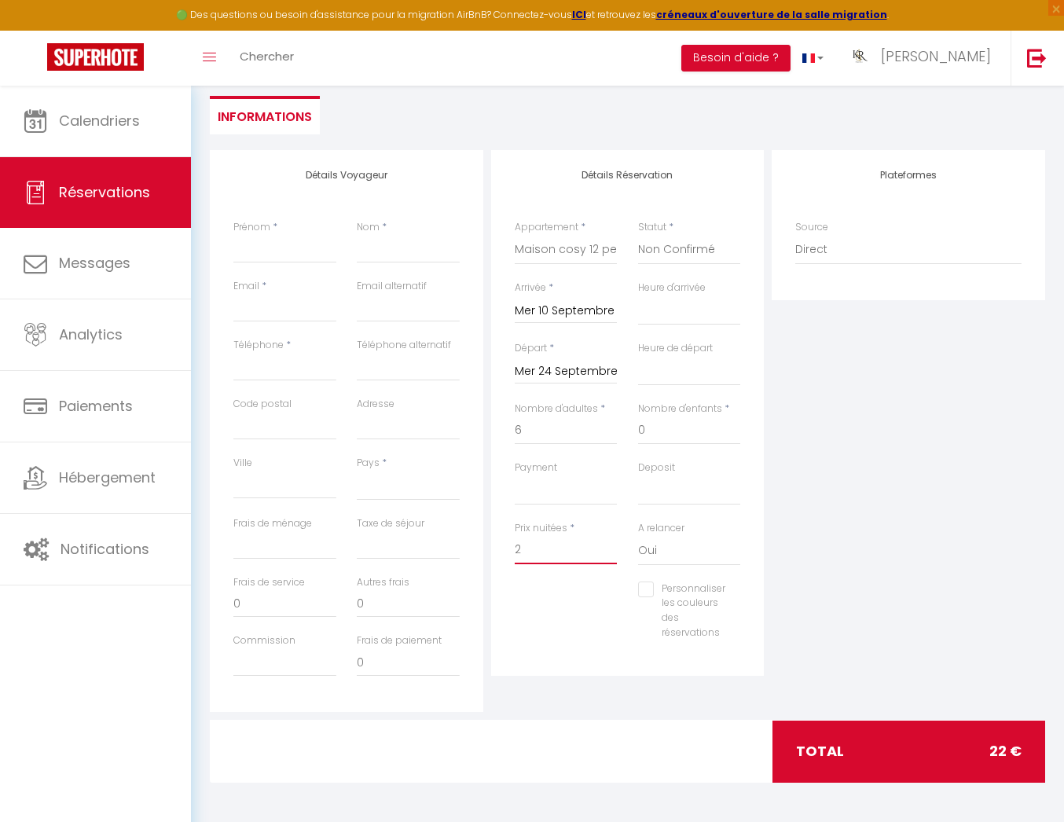
select select
checkbox input "false"
type input "25"
select select
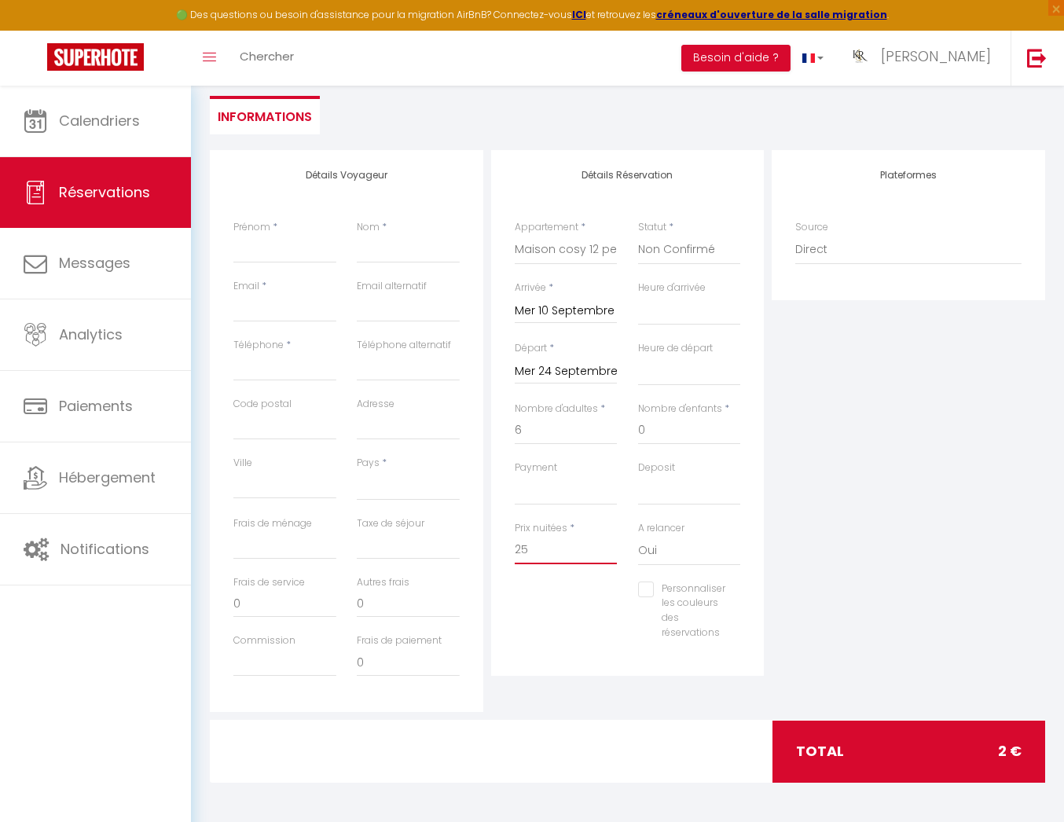
select select
checkbox input "false"
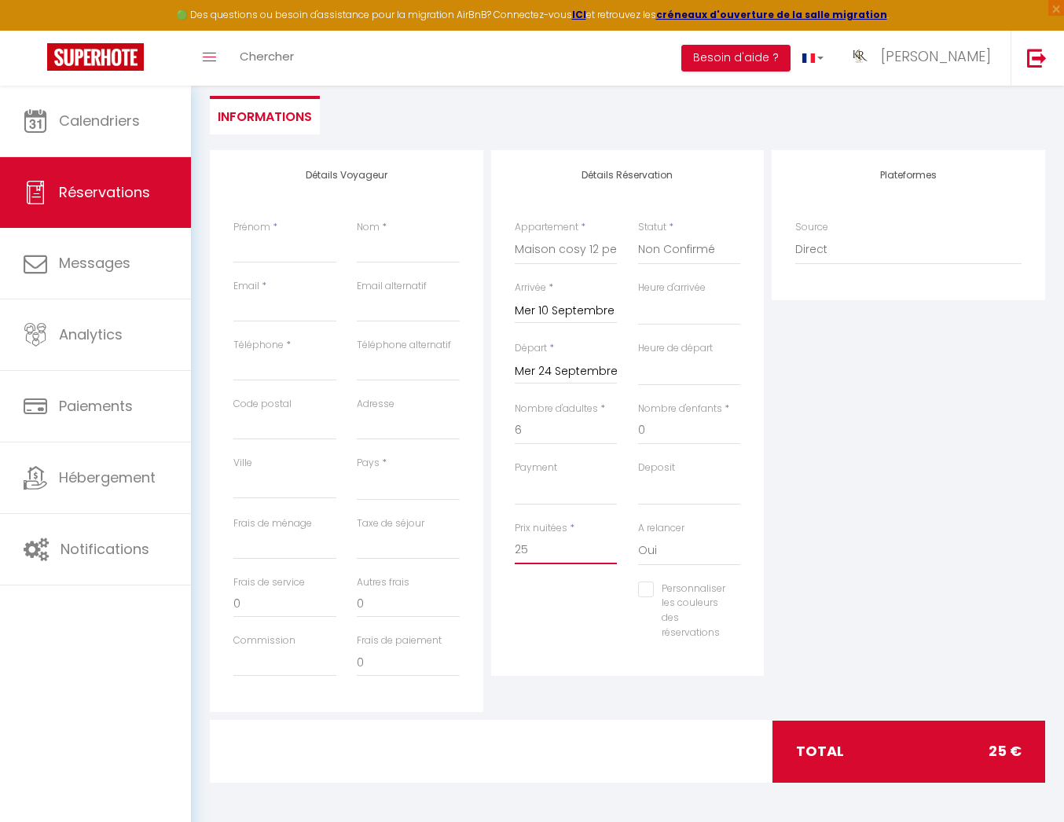
type input "250"
select select
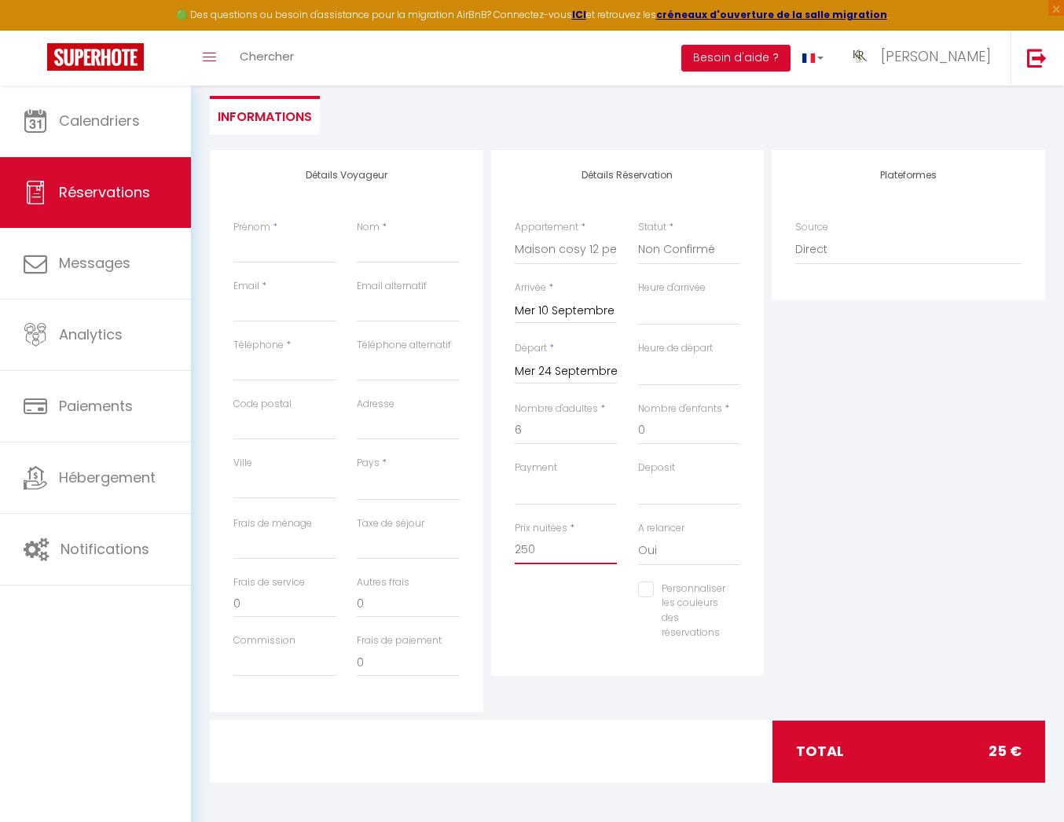
select select
checkbox input "false"
type input "2500"
select select
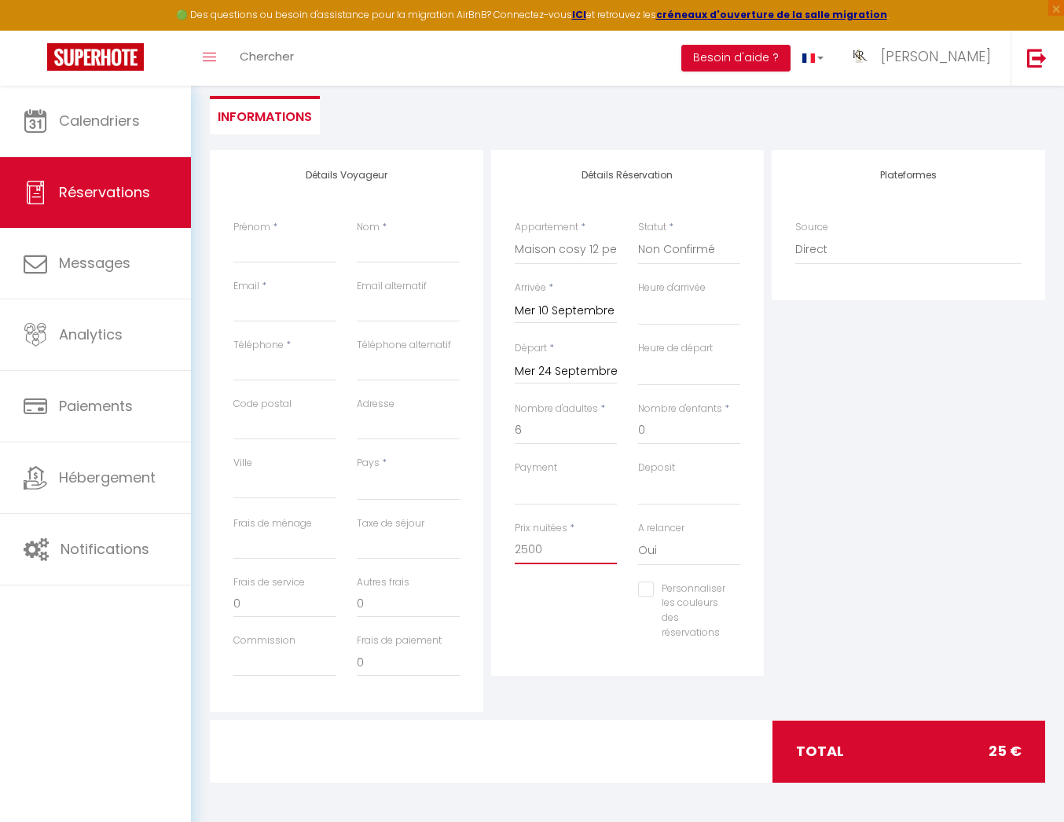
select select
checkbox input "false"
type input "2500"
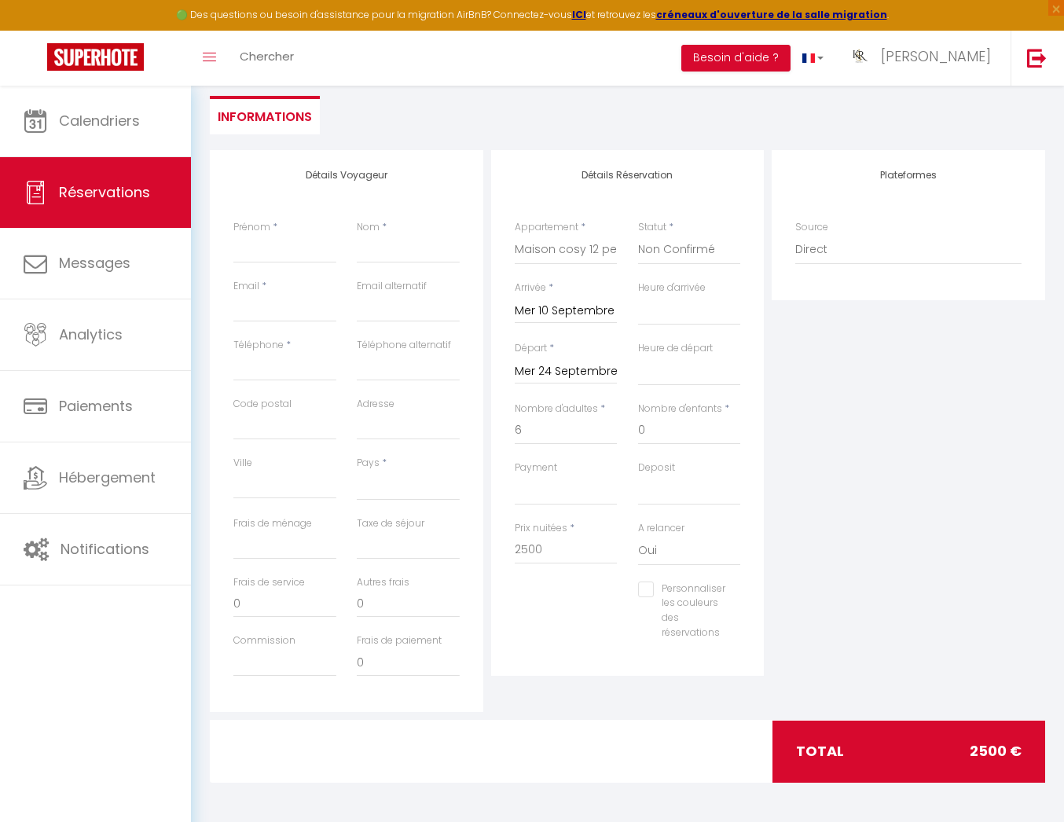
select select
type input "0"
select select
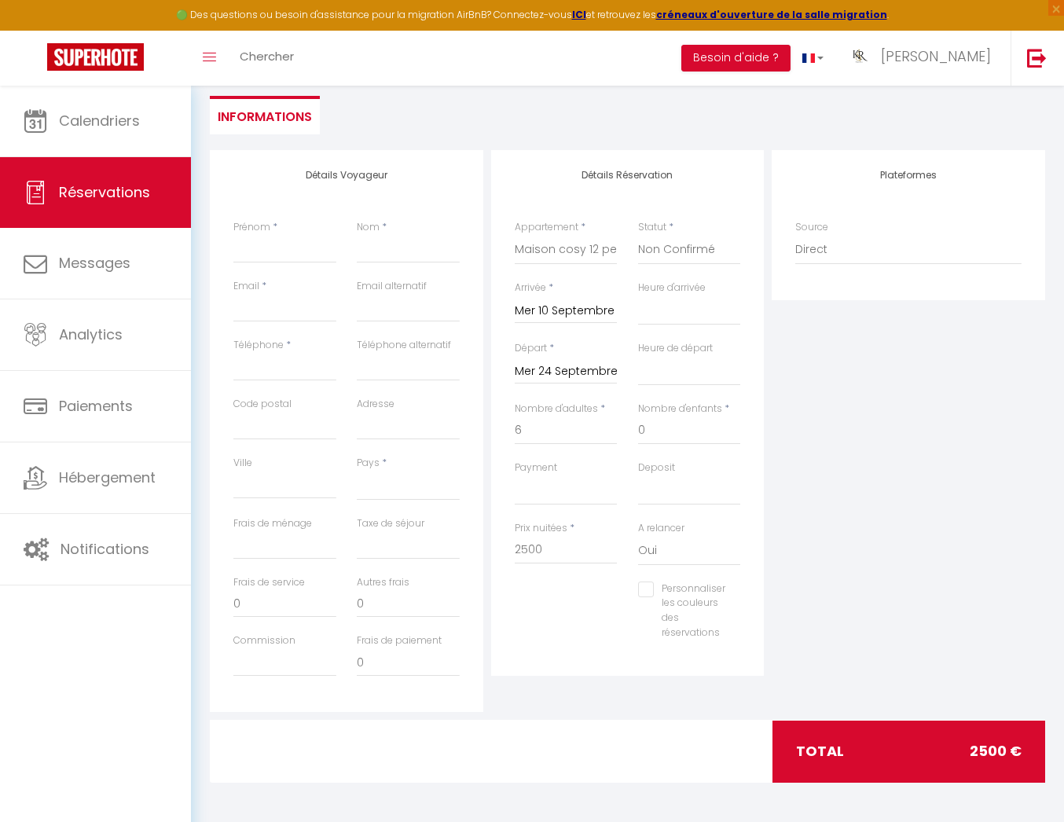
select select
checkbox input "false"
click at [551, 591] on div "Personnaliser les couleurs des réservations #D7092E" at bounding box center [628, 619] width 247 height 75
click at [288, 250] on input "Prénom" at bounding box center [284, 249] width 103 height 28
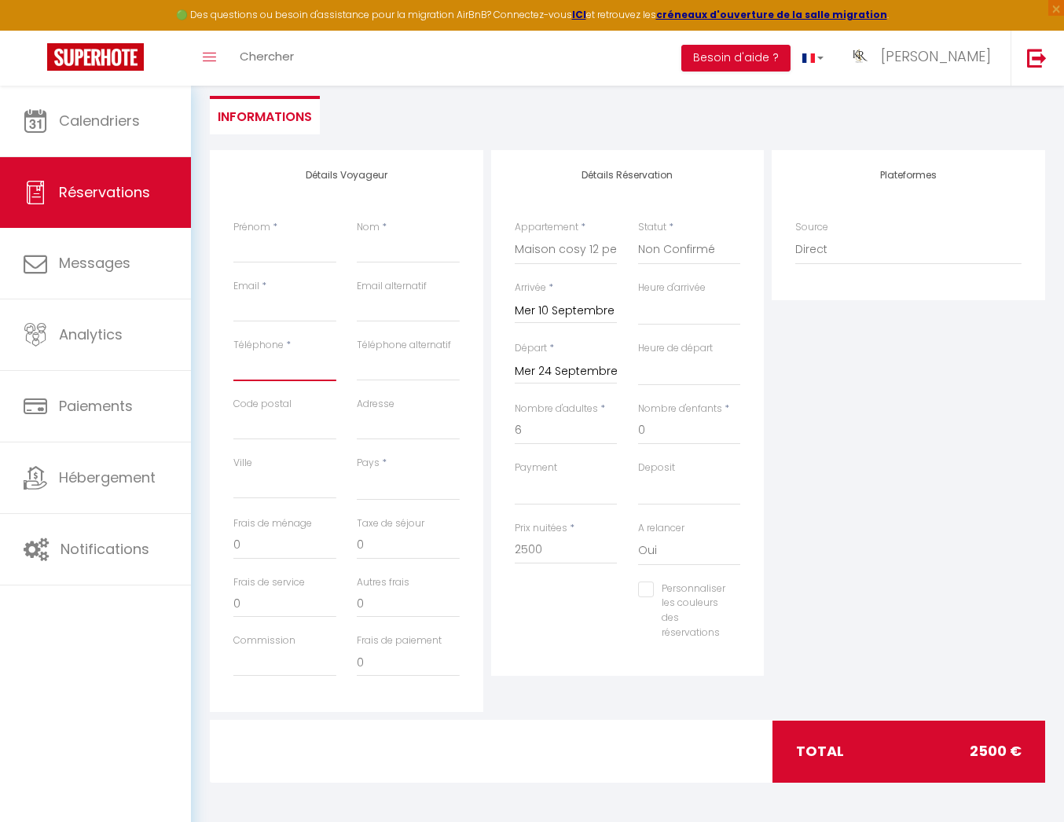
click at [248, 359] on input "Téléphone" at bounding box center [284, 367] width 103 height 28
click at [277, 248] on input "Prénom" at bounding box center [284, 249] width 103 height 28
click at [677, 492] on select "OK KO" at bounding box center [689, 491] width 103 height 30
select select "14"
click at [638, 476] on select "OK KO" at bounding box center [689, 491] width 103 height 30
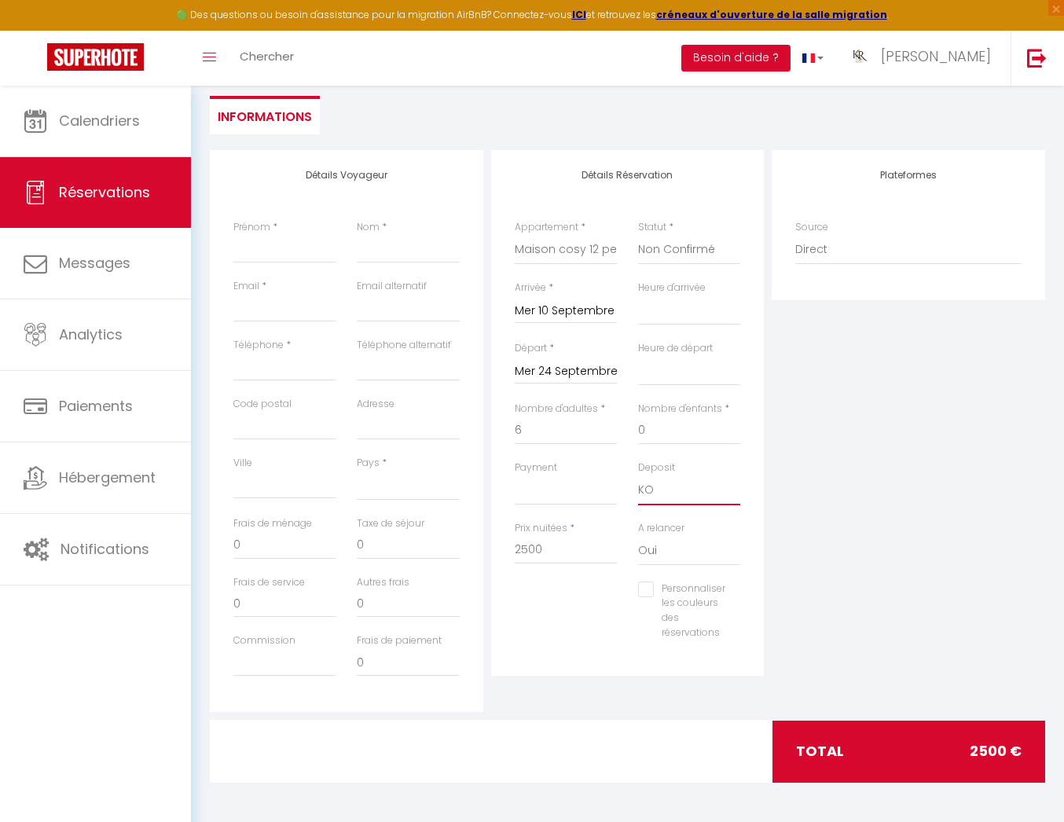
select select
checkbox input "false"
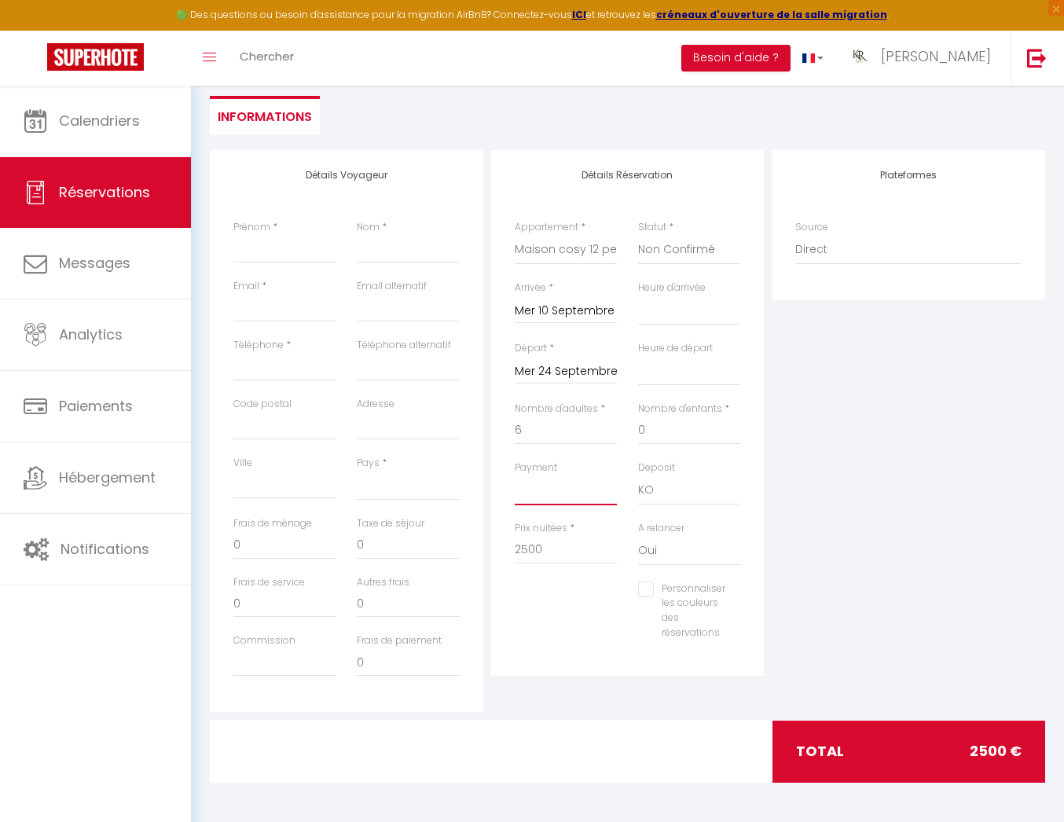
click at [578, 494] on select "OK KO" at bounding box center [566, 491] width 103 height 30
select select "10"
click at [515, 476] on select "OK KO" at bounding box center [566, 491] width 103 height 30
select select
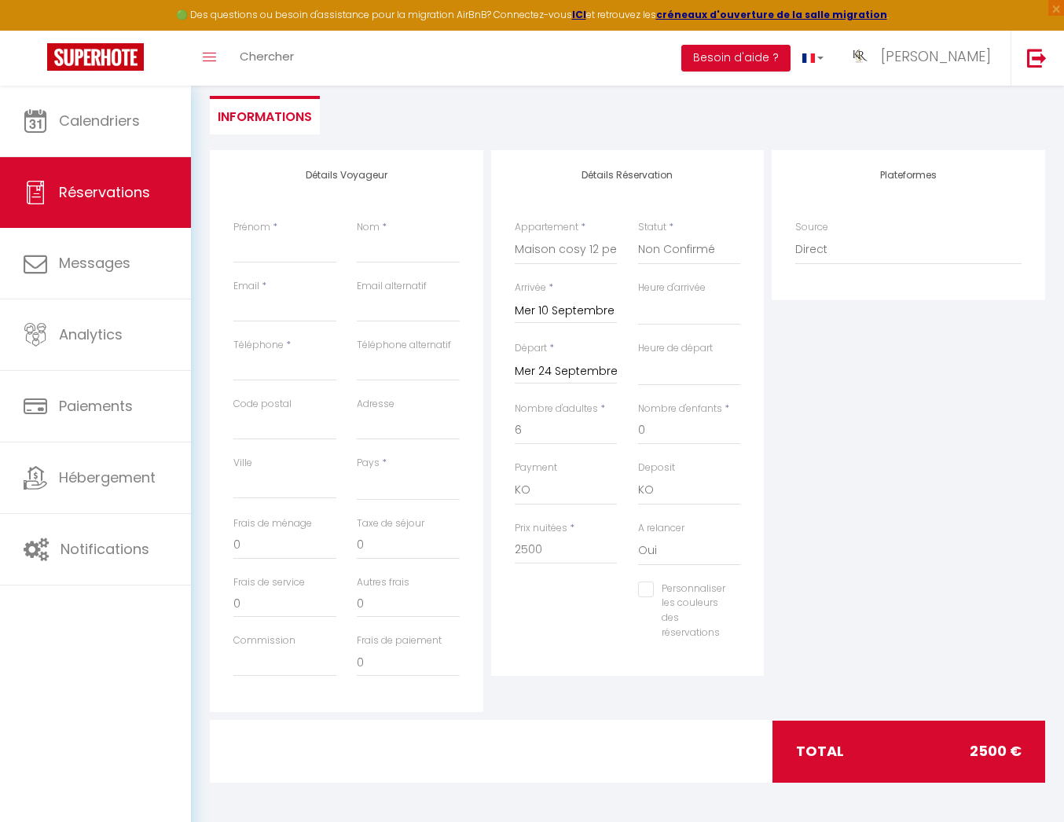
click at [796, 508] on div "Plateformes Source Direct Airbnb.com Booking.com Chalet montagne Expedia Gite d…" at bounding box center [908, 431] width 281 height 562
click at [398, 491] on select "France Portugal Afghanistan Albania Algeria American Samoa Andorra Angola Angui…" at bounding box center [408, 486] width 103 height 30
click at [357, 471] on select "France Portugal Afghanistan Albania Algeria American Samoa Andorra Angola Angui…" at bounding box center [408, 486] width 103 height 30
click at [295, 259] on input "Prénom" at bounding box center [284, 249] width 103 height 28
click at [405, 250] on input "Nom" at bounding box center [408, 249] width 103 height 28
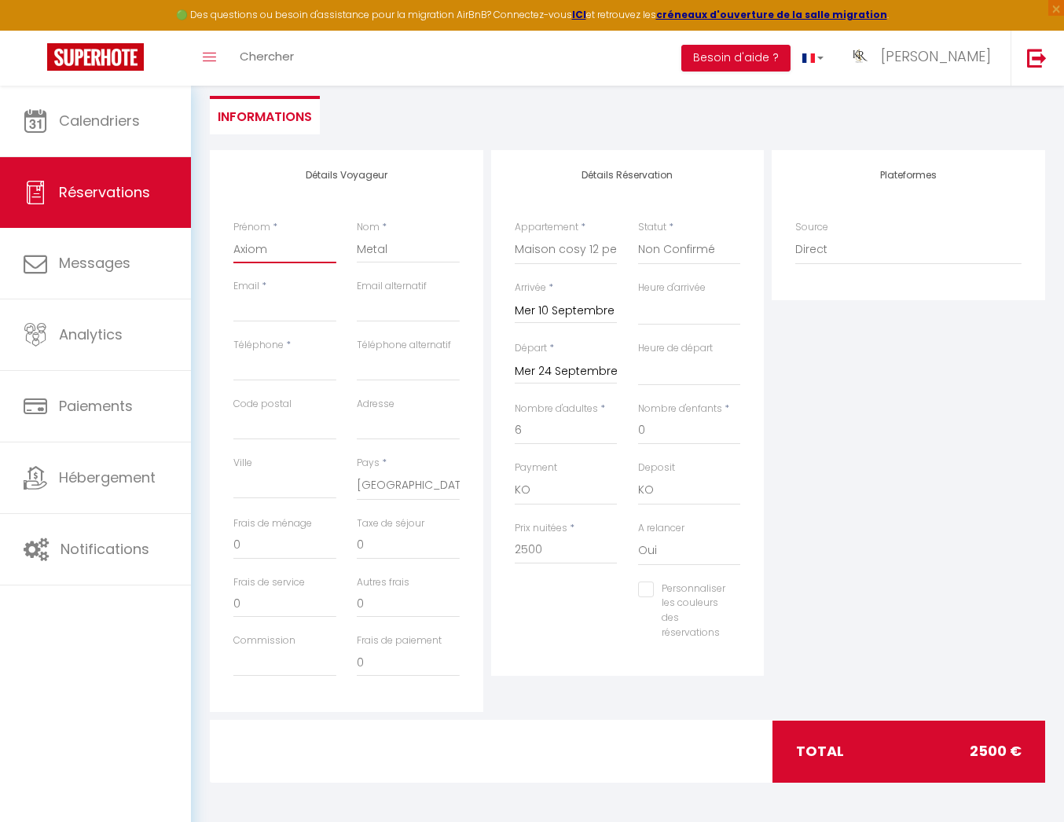
click at [235, 253] on input "Axiom" at bounding box center [284, 249] width 103 height 28
click at [288, 307] on input "Email client" at bounding box center [284, 308] width 103 height 28
click at [306, 365] on input "Téléphone" at bounding box center [284, 367] width 103 height 28
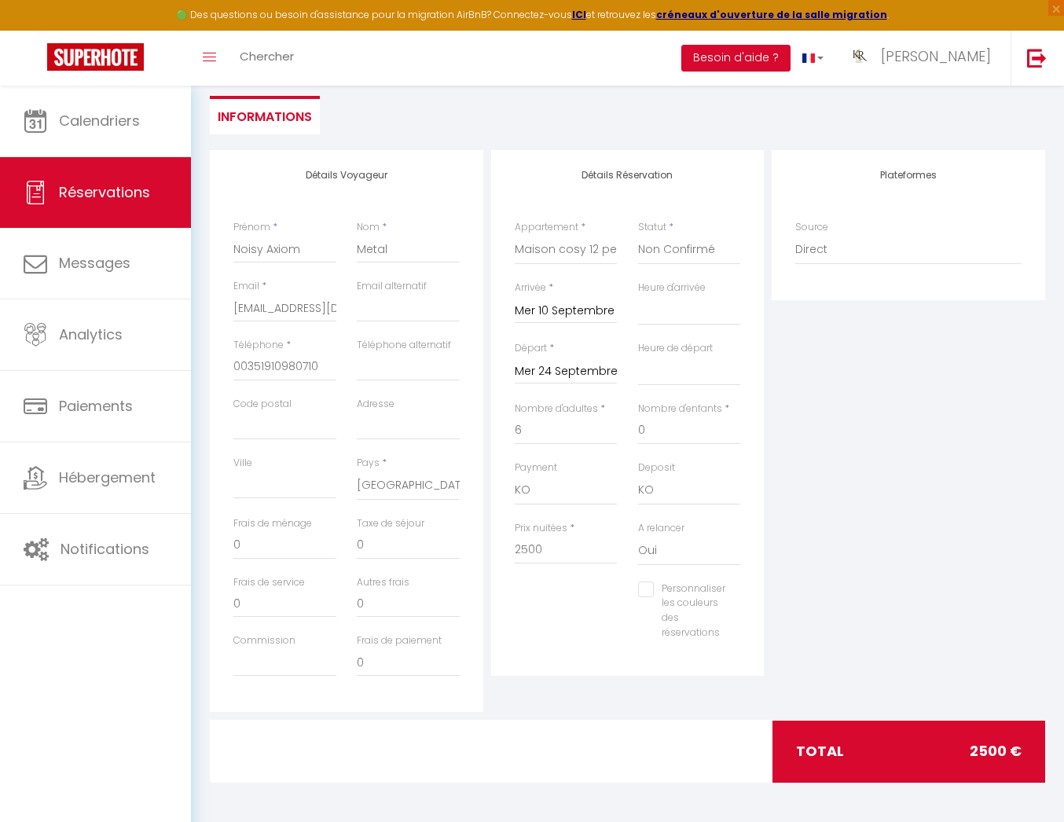
click at [320, 394] on div "Téléphone * 00351910980710" at bounding box center [284, 367] width 123 height 59
drag, startPoint x: 246, startPoint y: 369, endPoint x: 288, endPoint y: 378, distance: 43.5
click at [246, 369] on input "00351910980710" at bounding box center [284, 367] width 103 height 28
click at [348, 408] on div "Adresse" at bounding box center [408, 426] width 123 height 59
click at [393, 484] on select "France Portugal Afghanistan Albania Algeria American Samoa Andorra Angola Angui…" at bounding box center [408, 486] width 103 height 30
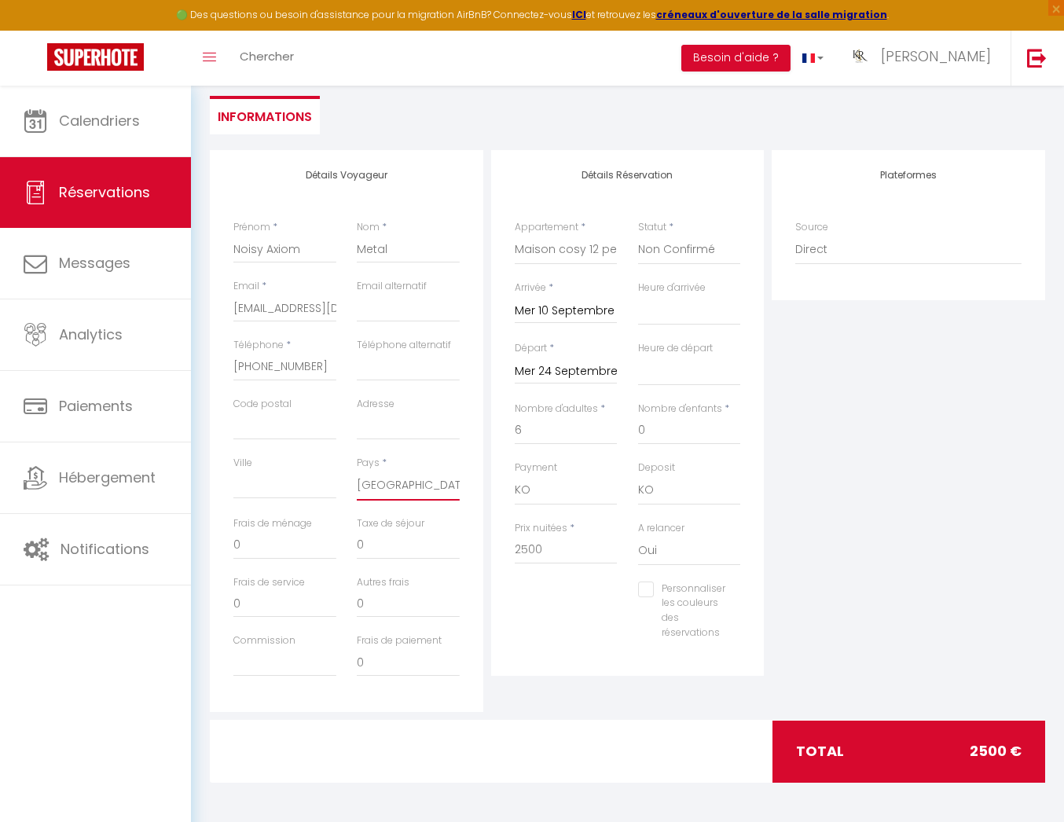
click at [357, 471] on select "France Portugal Afghanistan Albania Algeria American Samoa Andorra Angola Angui…" at bounding box center [408, 486] width 103 height 30
drag, startPoint x: 241, startPoint y: 372, endPoint x: 254, endPoint y: 376, distance: 14.2
click at [241, 372] on input "+351910980710" at bounding box center [284, 367] width 103 height 28
click at [857, 494] on div "Plateformes Source Direct Airbnb.com Booking.com Chalet montagne Expedia Gite d…" at bounding box center [908, 432] width 281 height 562
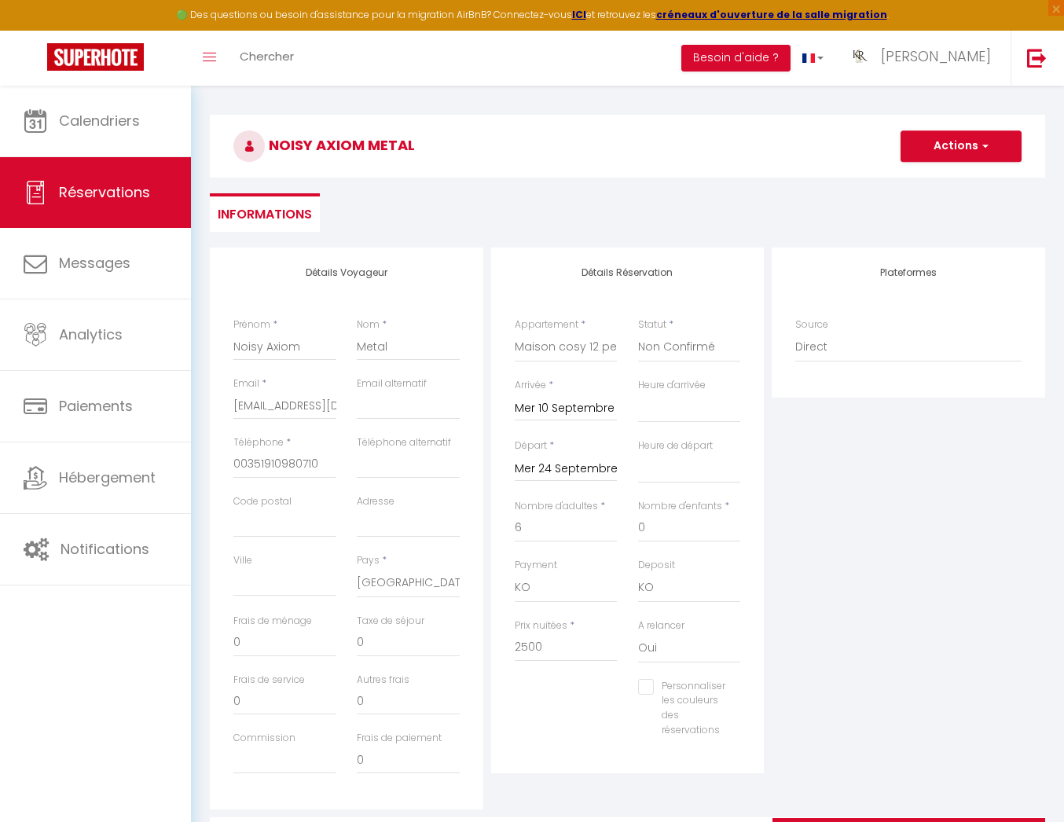
scroll to position [113, 0]
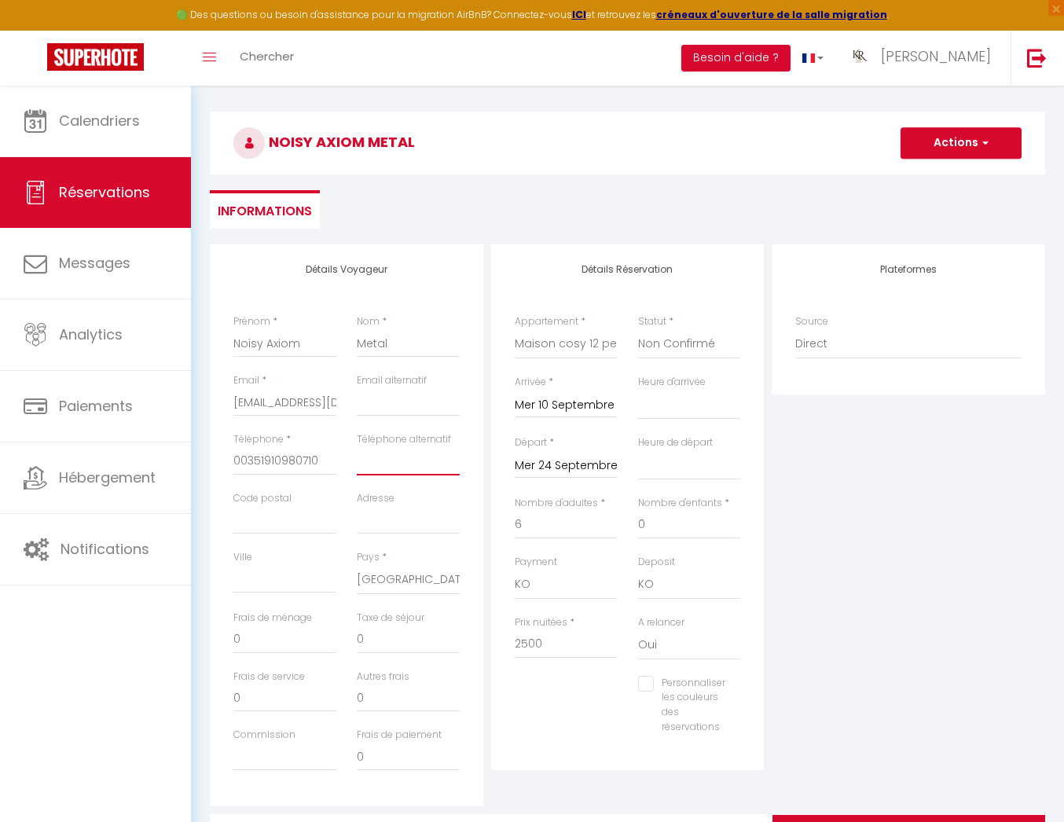
click at [420, 465] on input "Téléphone alternatif" at bounding box center [408, 461] width 103 height 28
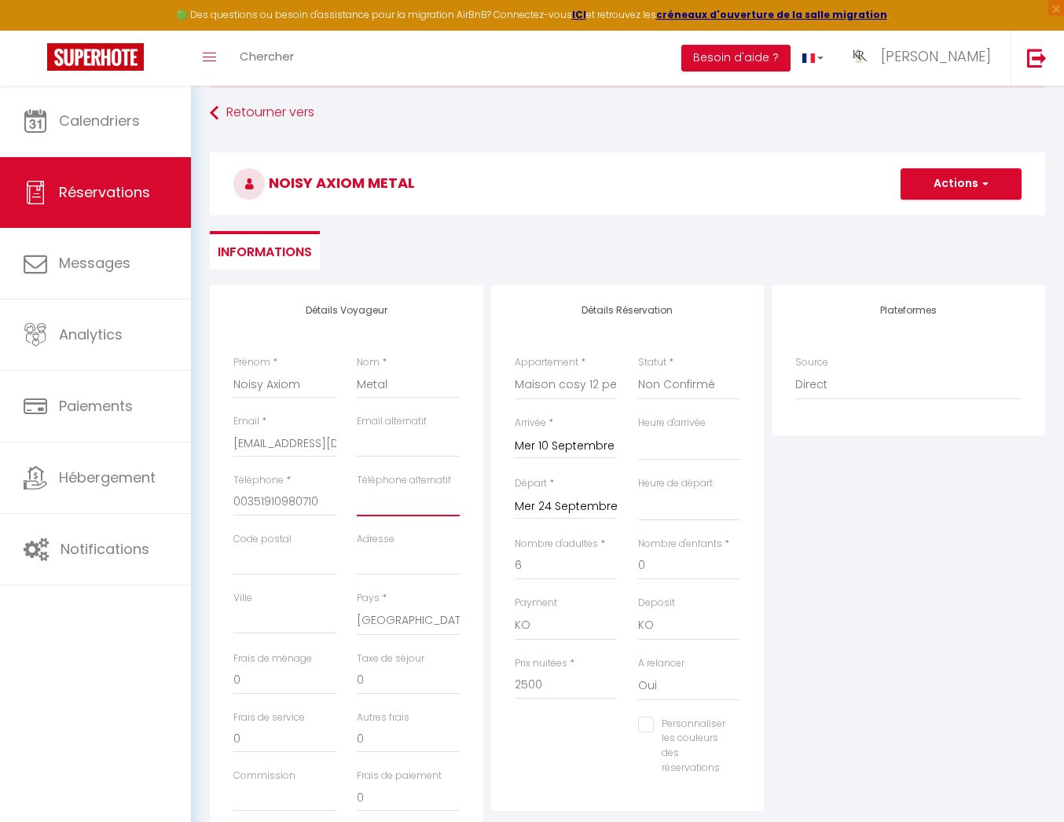
scroll to position [0, 0]
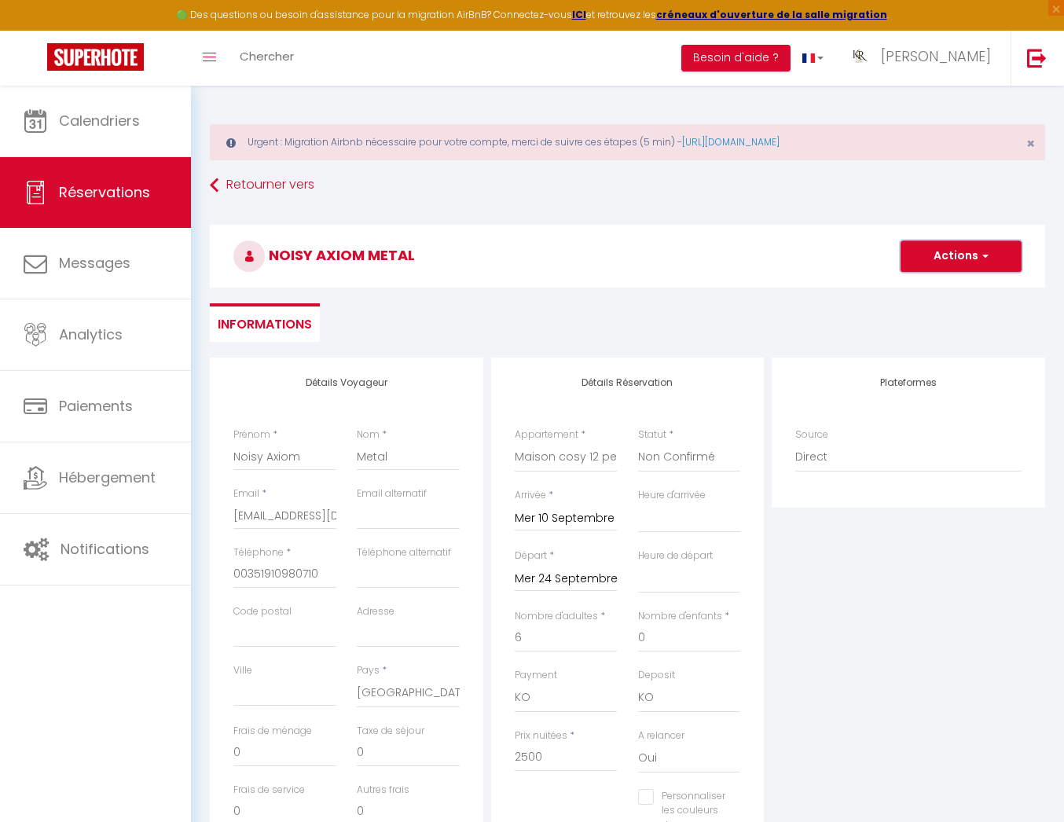
click at [947, 258] on button "Actions" at bounding box center [961, 256] width 121 height 31
click at [946, 295] on link "Enregistrer" at bounding box center [945, 291] width 124 height 20
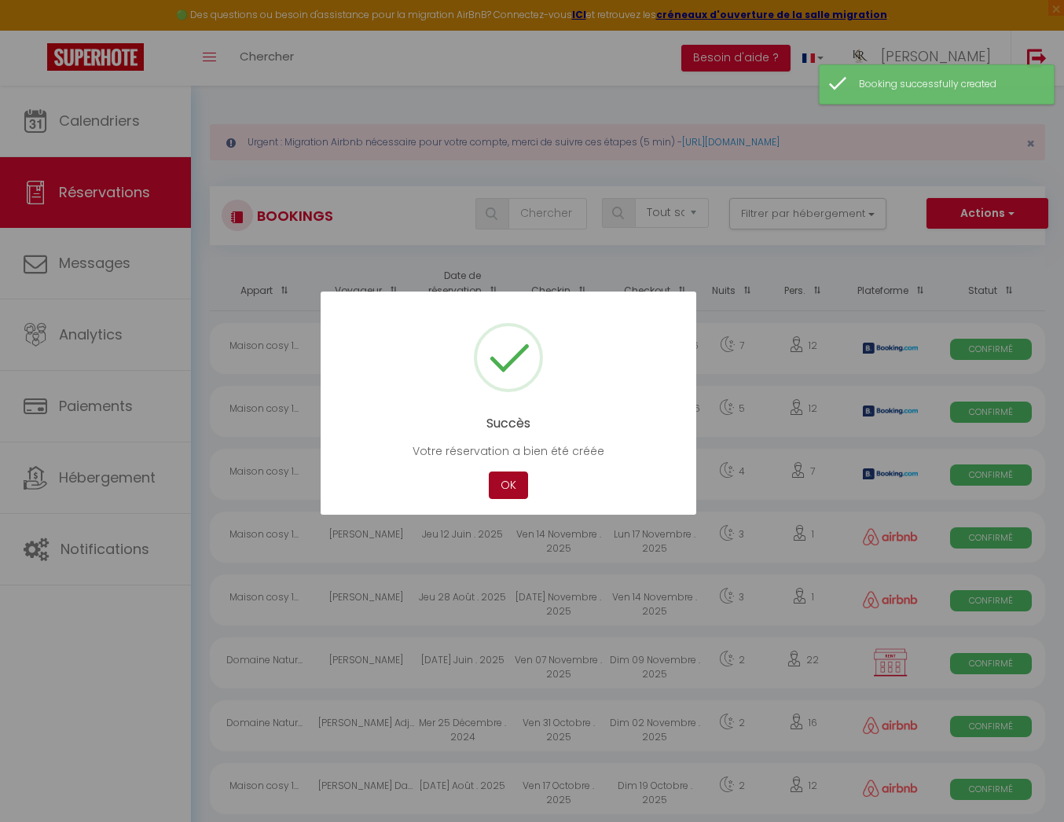
click at [517, 481] on button "OK" at bounding box center [508, 486] width 39 height 28
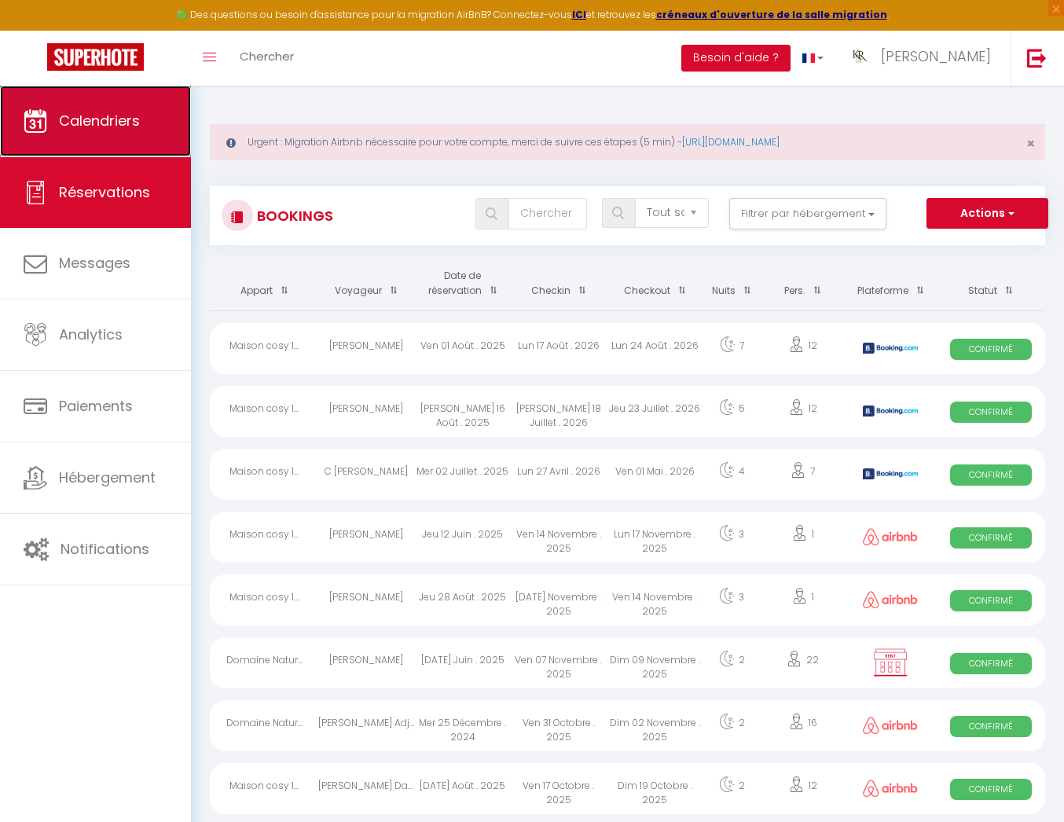
click at [119, 127] on span "Calendriers" at bounding box center [99, 121] width 81 height 20
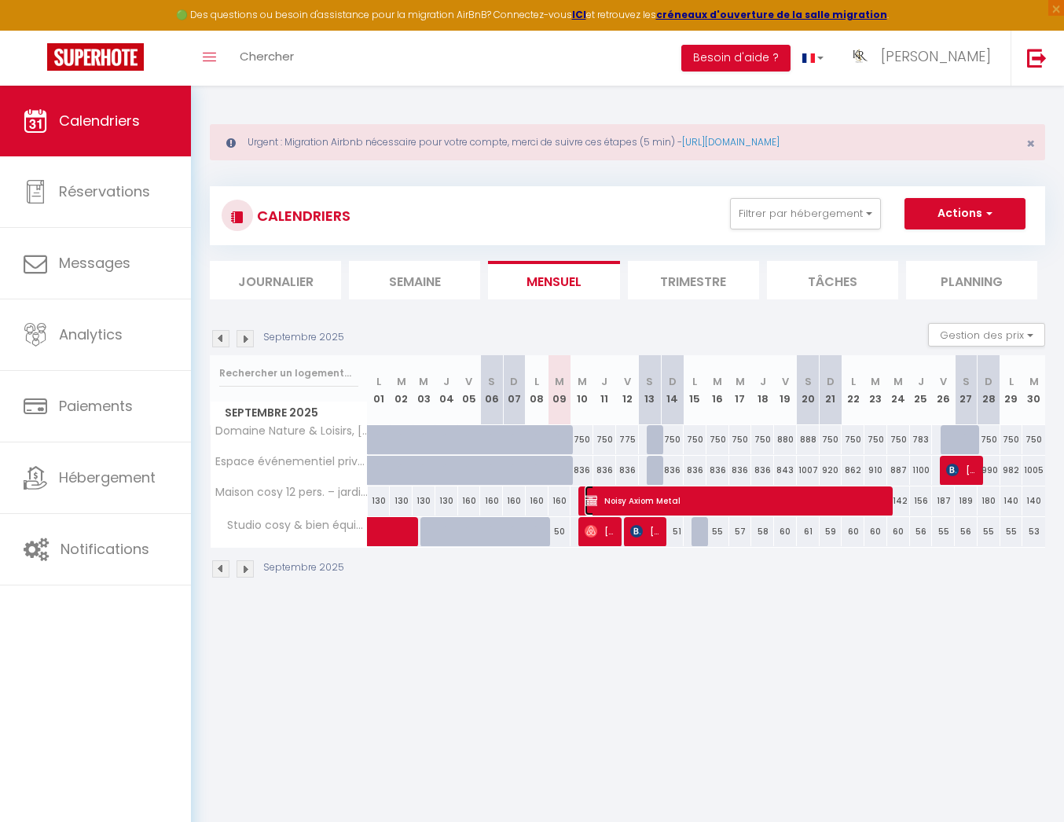
click at [622, 498] on span "Noisy Axiom Metal" at bounding box center [737, 501] width 304 height 30
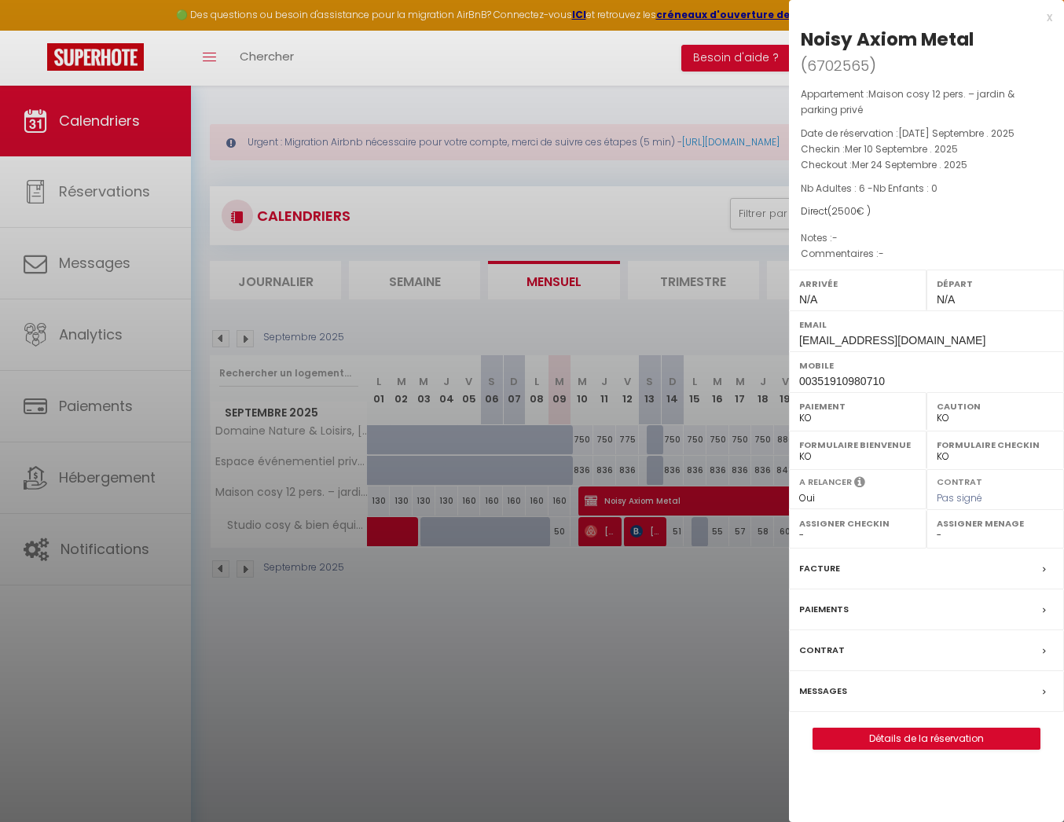
click at [945, 671] on div "Messages" at bounding box center [926, 691] width 275 height 41
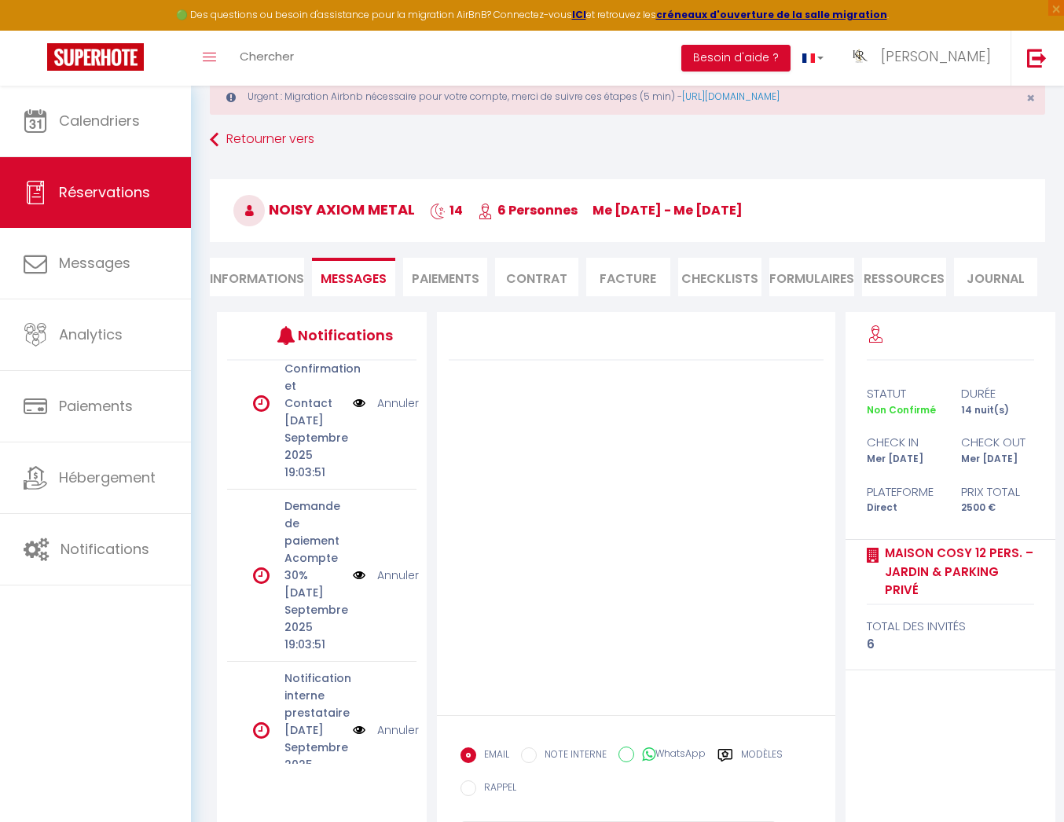
scroll to position [1005, 0]
click at [395, 568] on link "Annuler" at bounding box center [398, 576] width 42 height 17
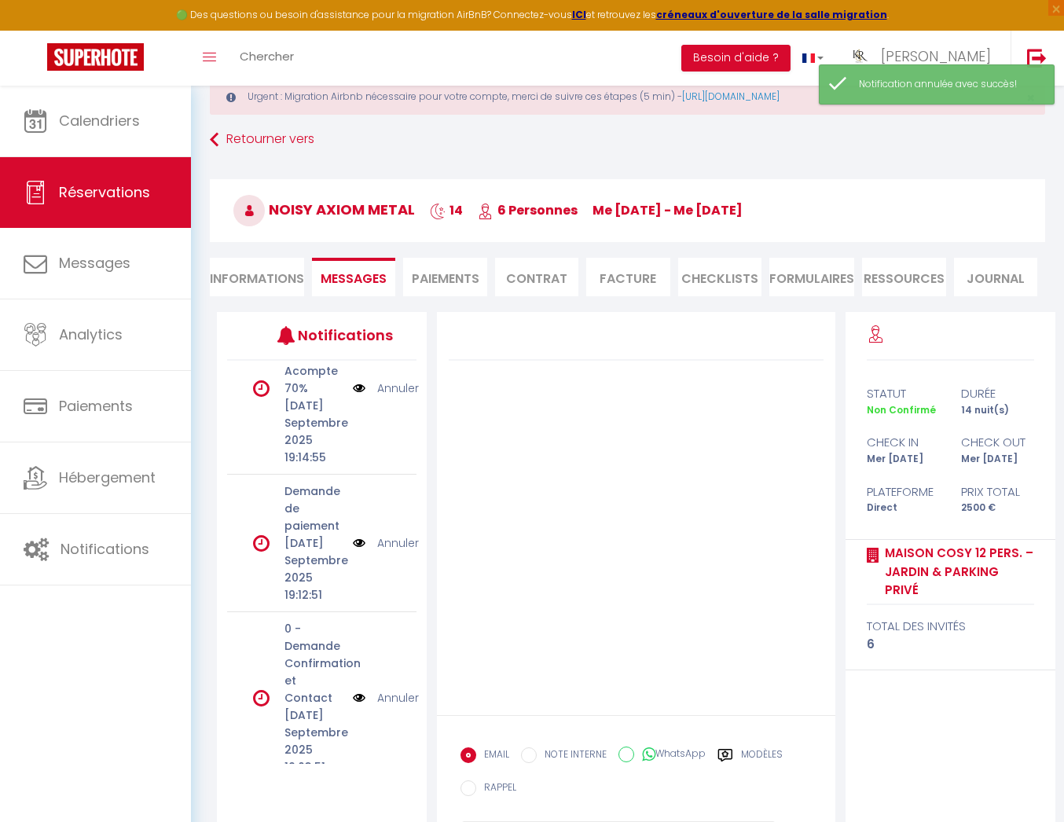
scroll to position [711, 0]
click at [356, 535] on img at bounding box center [359, 543] width 13 height 17
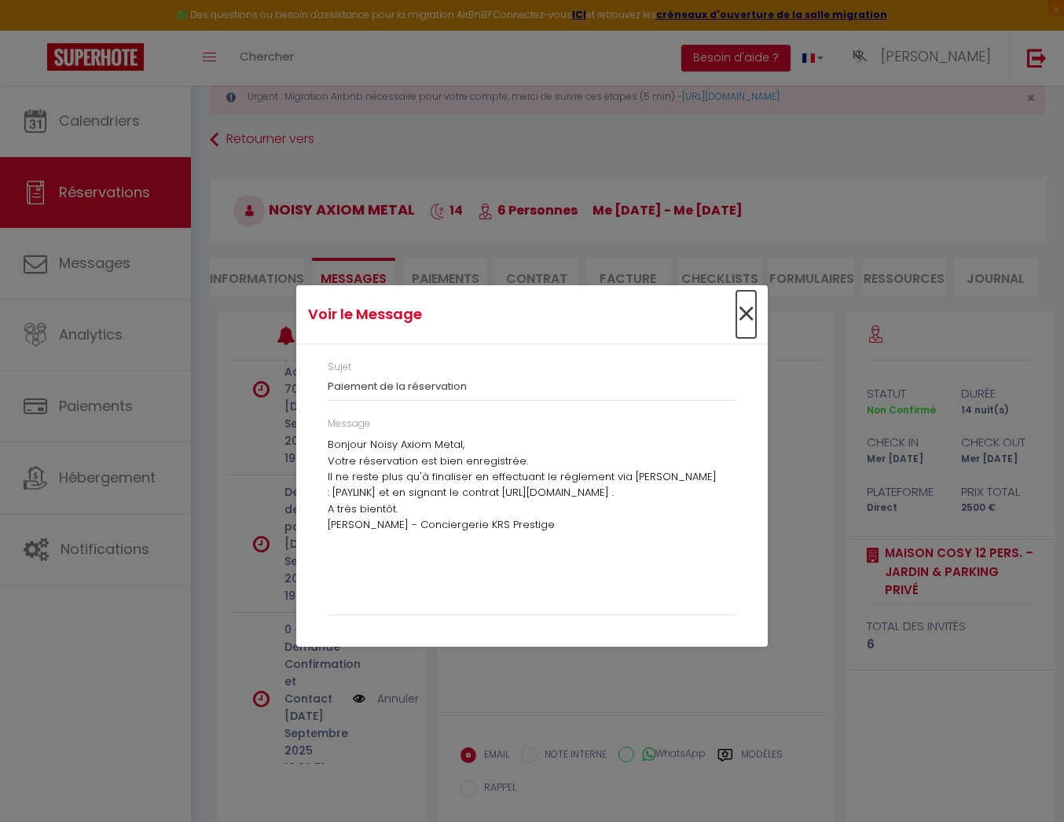
click at [746, 313] on span "×" at bounding box center [746, 314] width 20 height 47
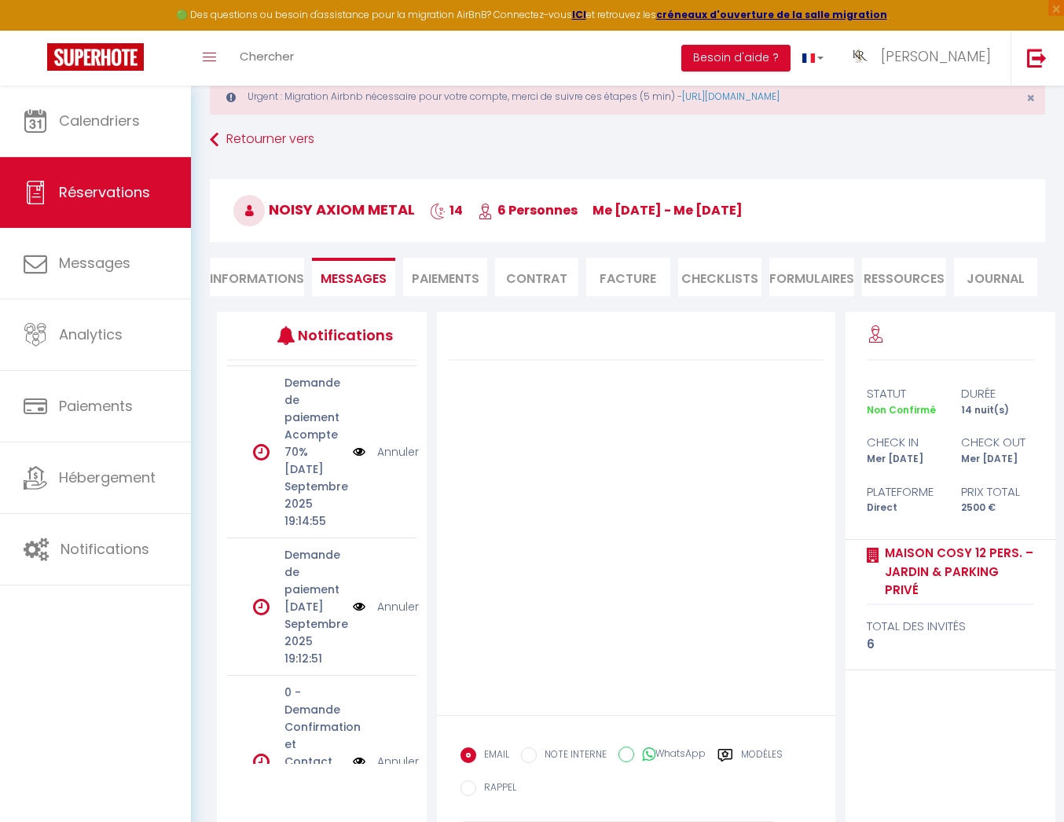
scroll to position [648, 0]
click at [398, 444] on link "Annuler" at bounding box center [398, 452] width 42 height 17
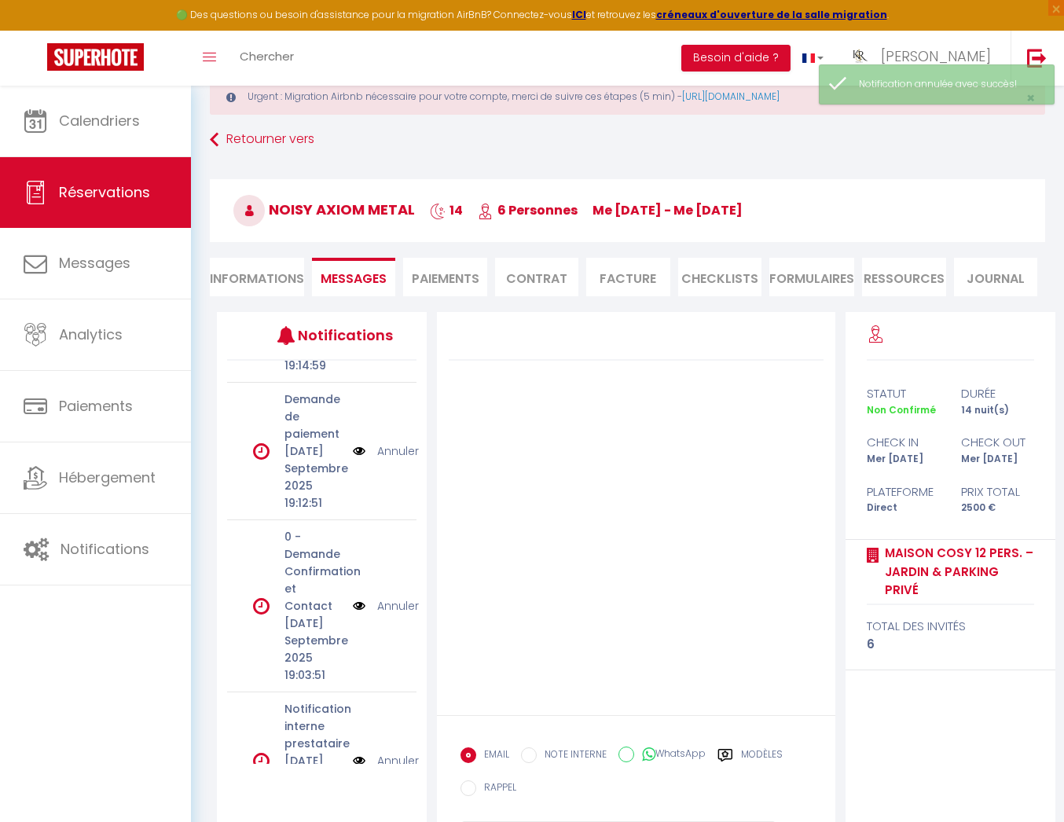
scroll to position [681, 0]
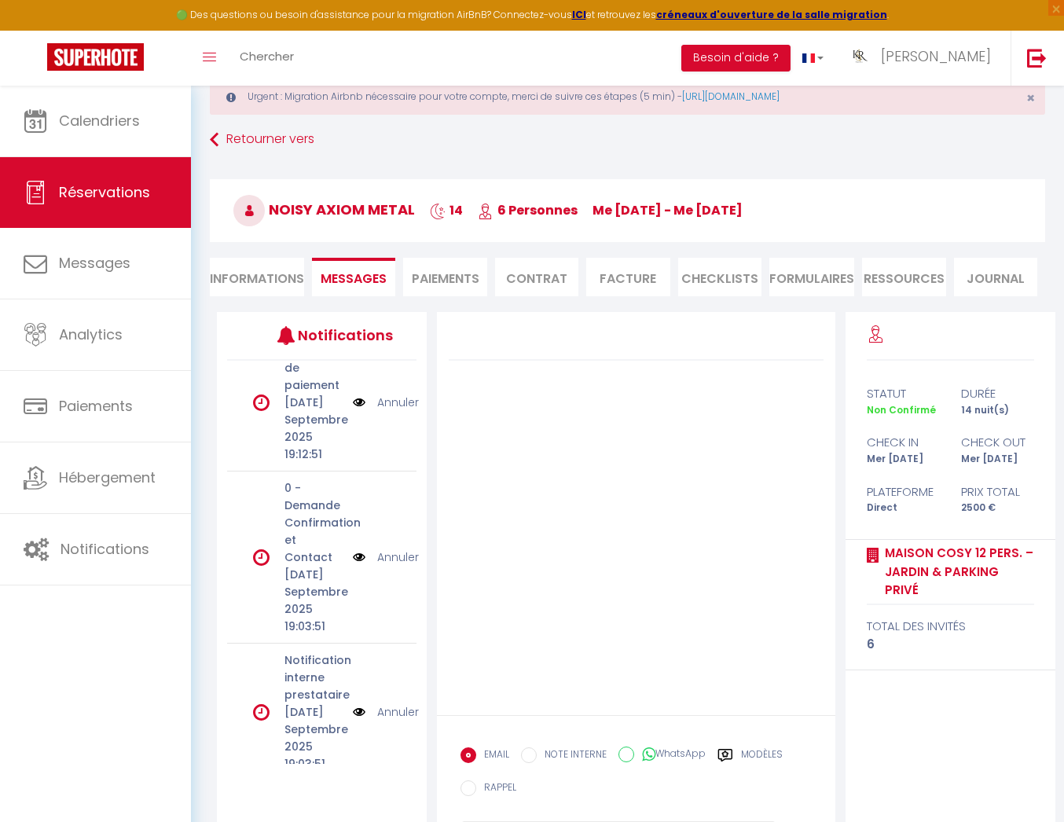
click at [361, 394] on img at bounding box center [359, 402] width 13 height 17
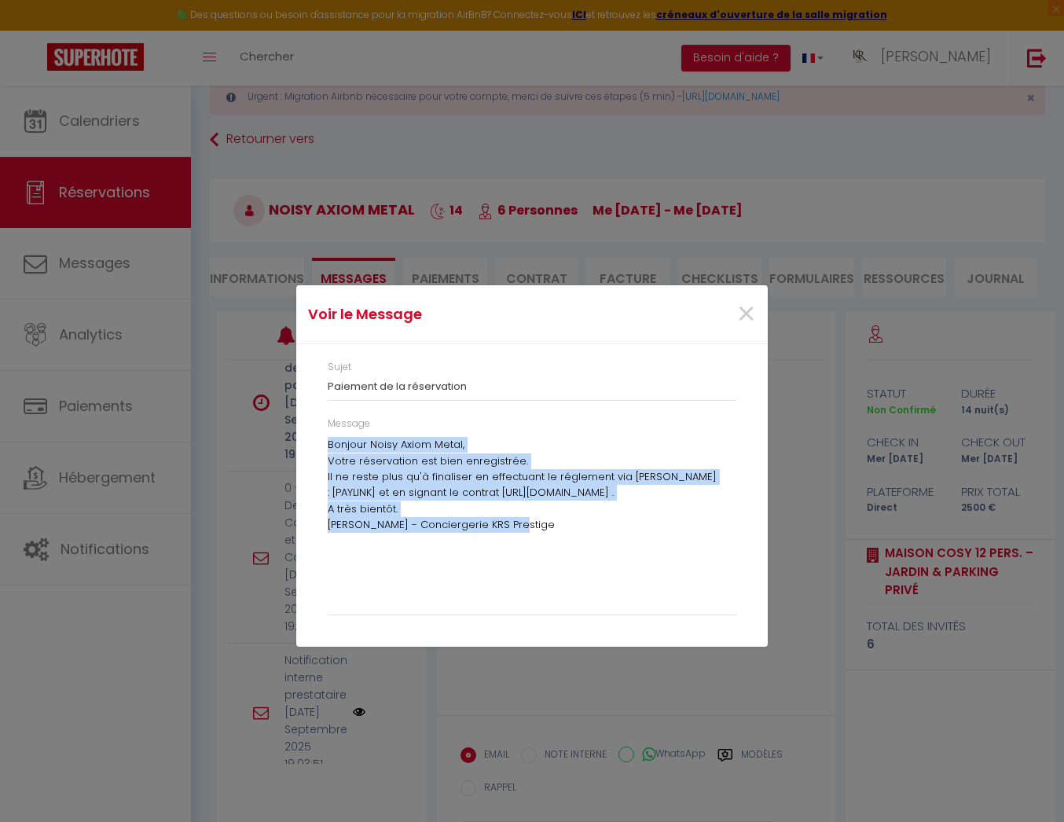
drag, startPoint x: 325, startPoint y: 442, endPoint x: 531, endPoint y: 542, distance: 228.1
click at [542, 549] on div "Message Bonjour Noisy Axiom Metal, Votre réservation est bien enregistrée. Il n…" at bounding box center [532, 524] width 429 height 215
copy div "Bonjour Noisy Axiom Metal, Votre réservation est bien enregistrée. Il ne reste …"
click at [745, 313] on span "×" at bounding box center [746, 314] width 20 height 47
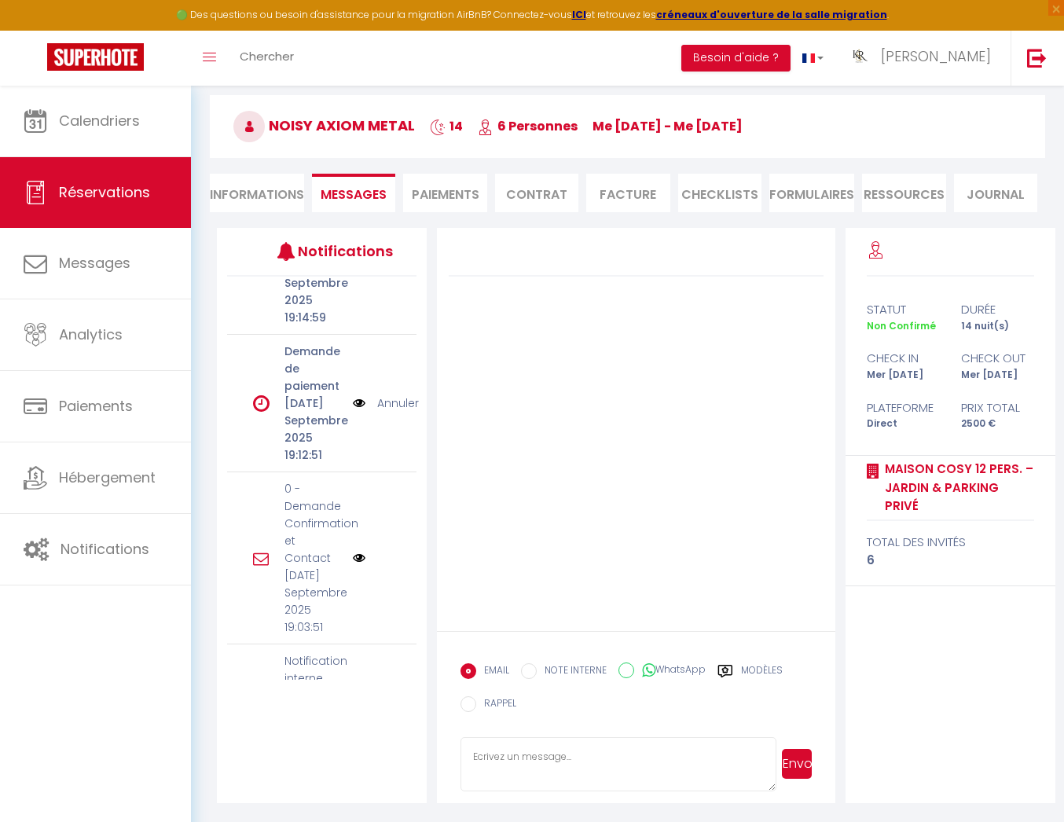
scroll to position [593, 0]
click at [356, 397] on img at bounding box center [359, 405] width 13 height 17
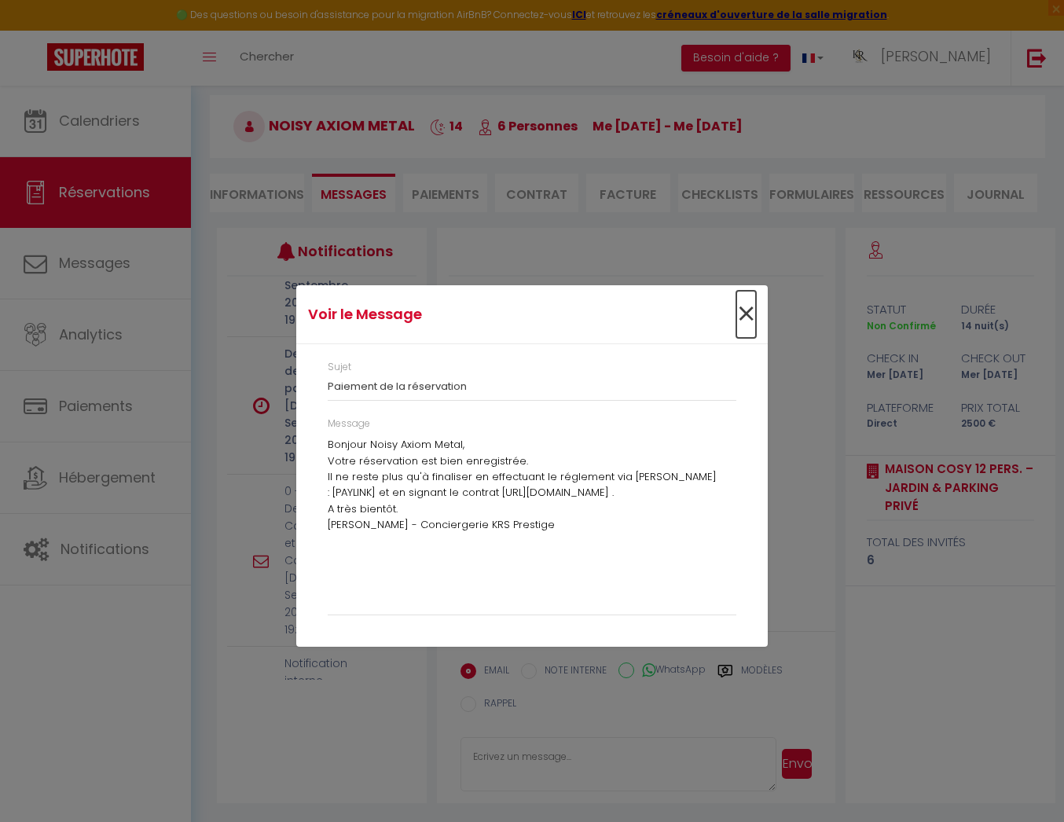
click at [744, 318] on span "×" at bounding box center [746, 314] width 20 height 47
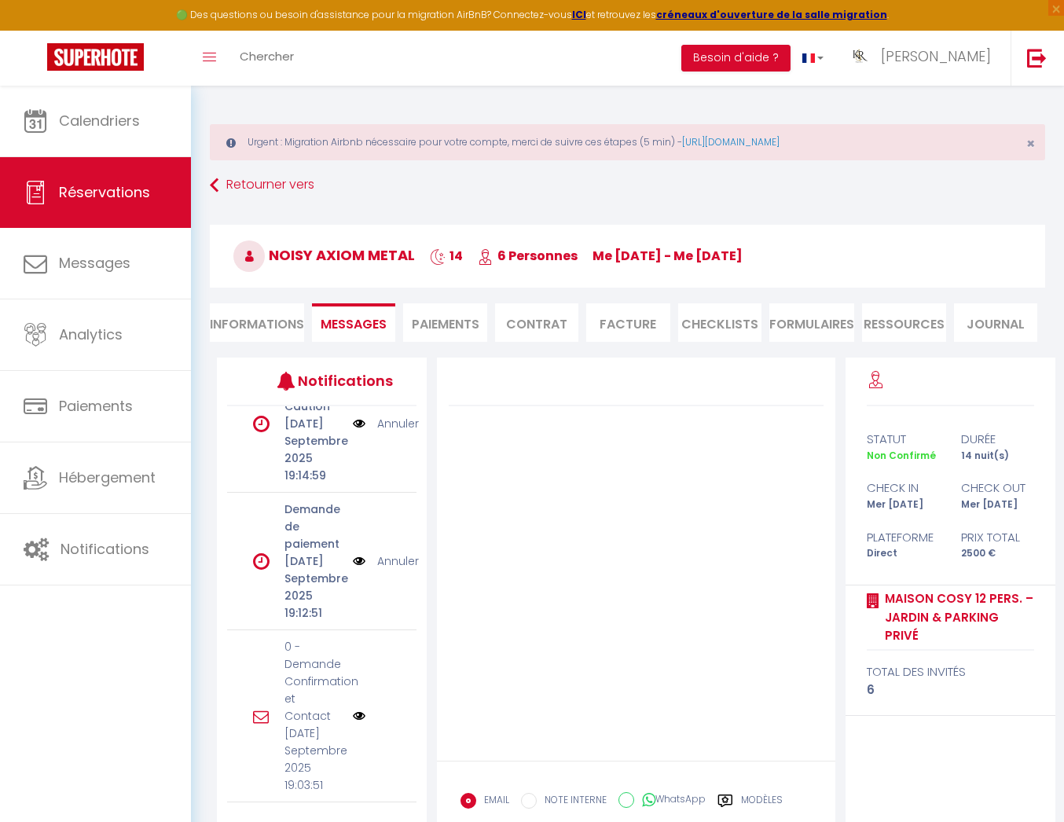
scroll to position [628, 0]
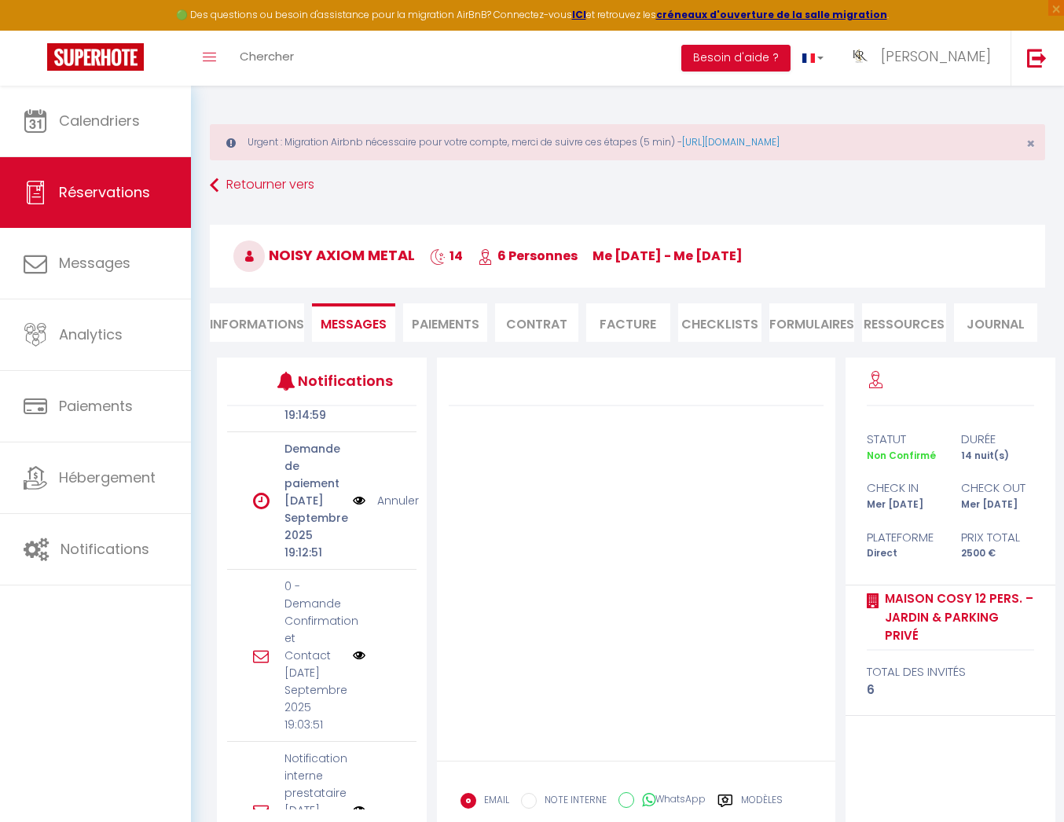
click at [358, 492] on img at bounding box center [359, 500] width 13 height 17
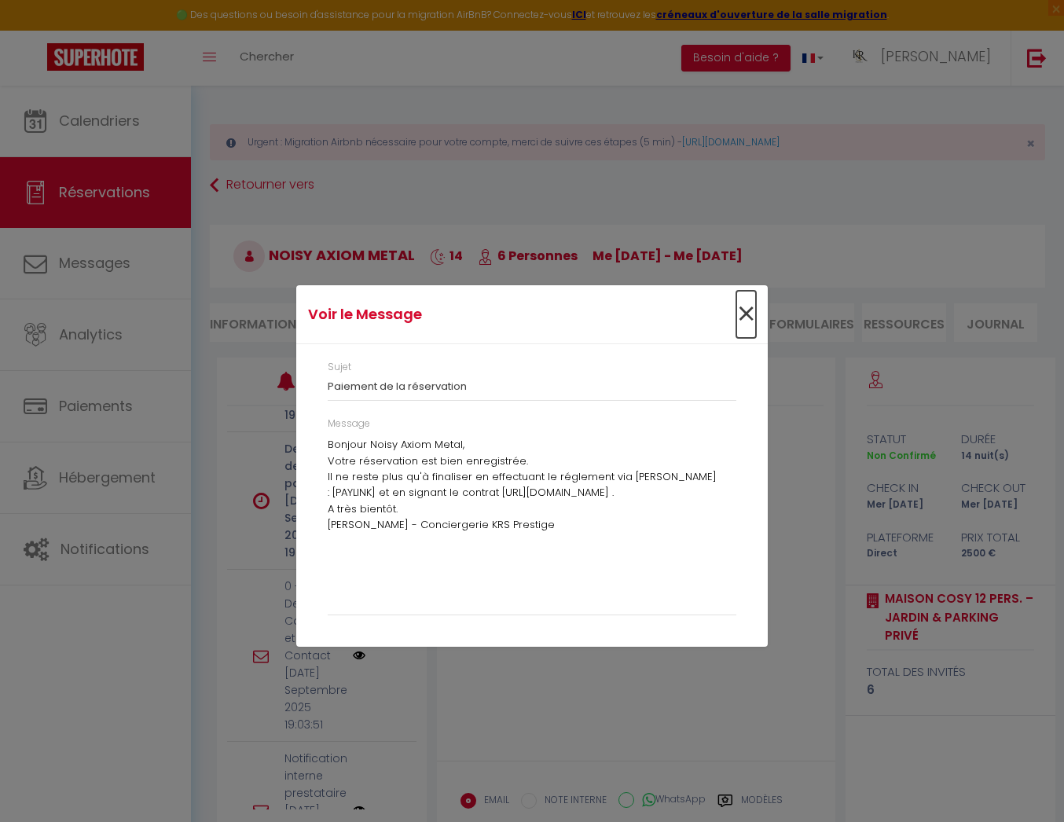
click at [738, 317] on span "×" at bounding box center [746, 314] width 20 height 47
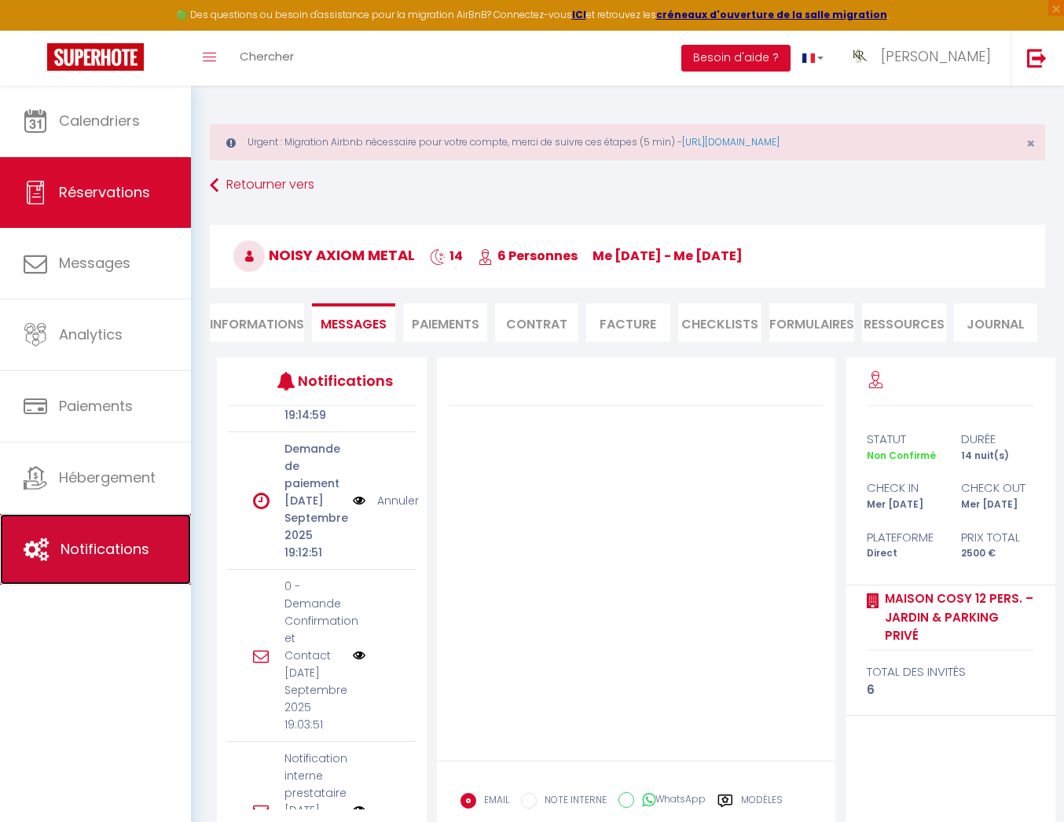
click at [136, 555] on span "Notifications" at bounding box center [105, 549] width 89 height 20
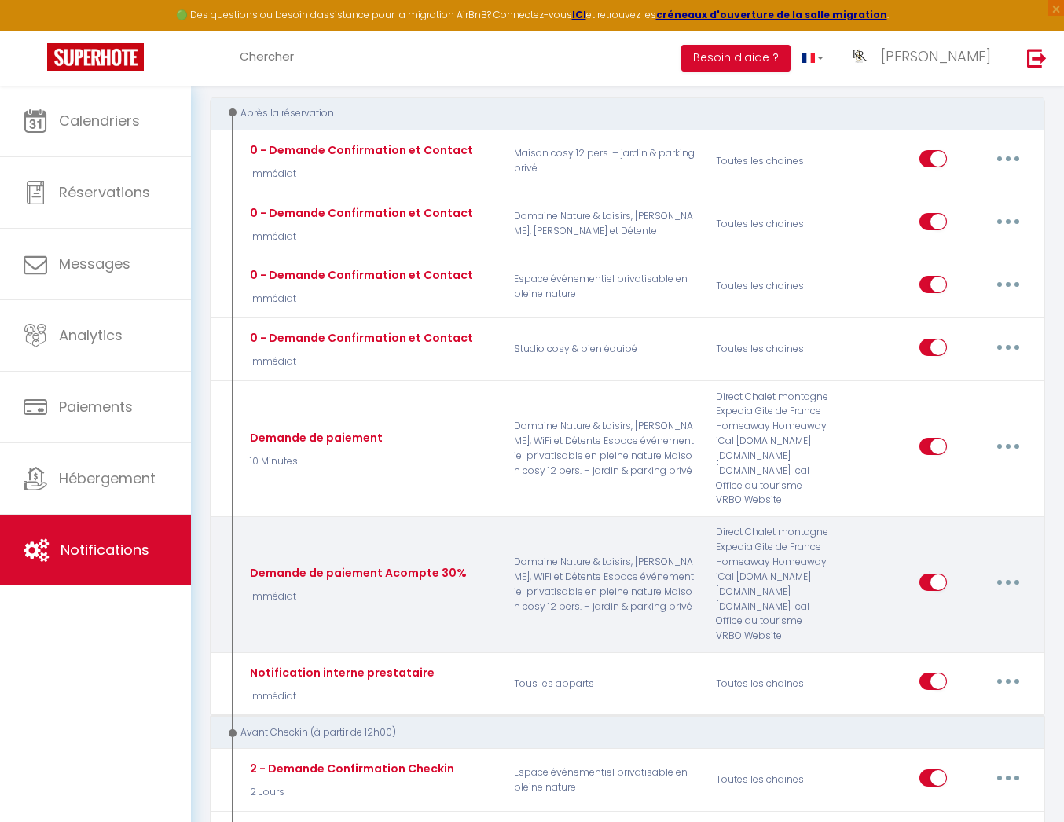
scroll to position [244, 0]
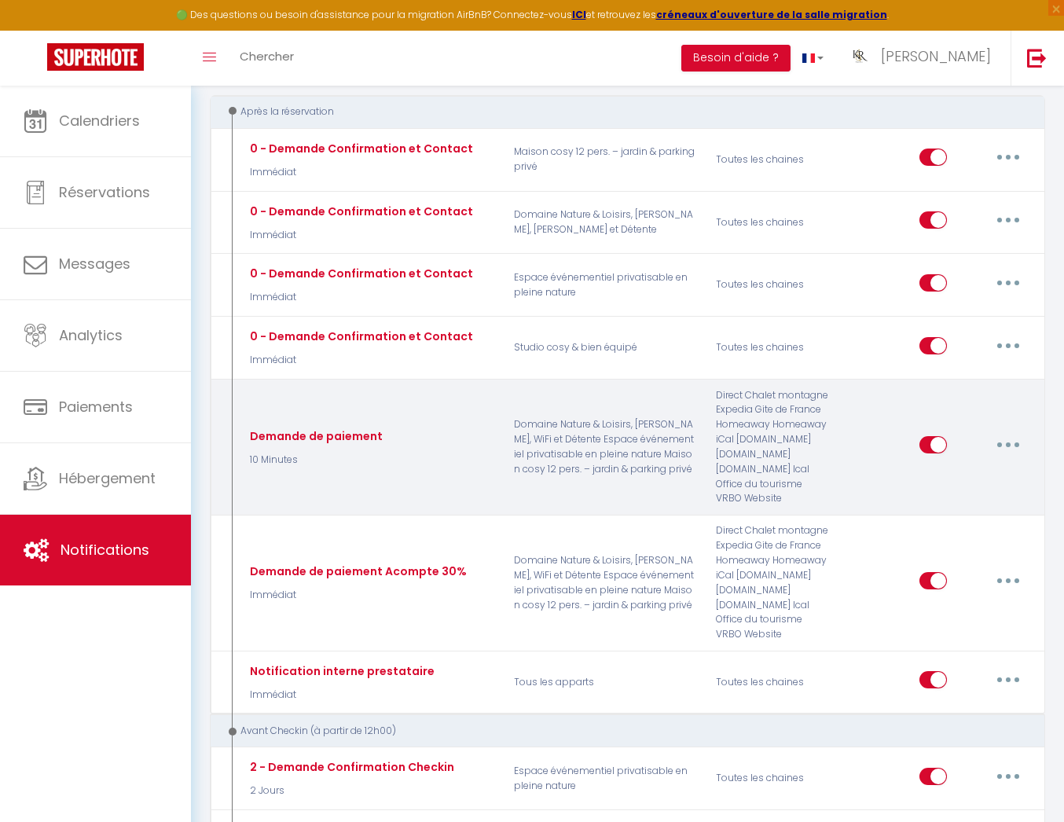
click at [1009, 440] on button "button" at bounding box center [1008, 444] width 44 height 25
click at [961, 481] on link "Editer" at bounding box center [967, 481] width 116 height 27
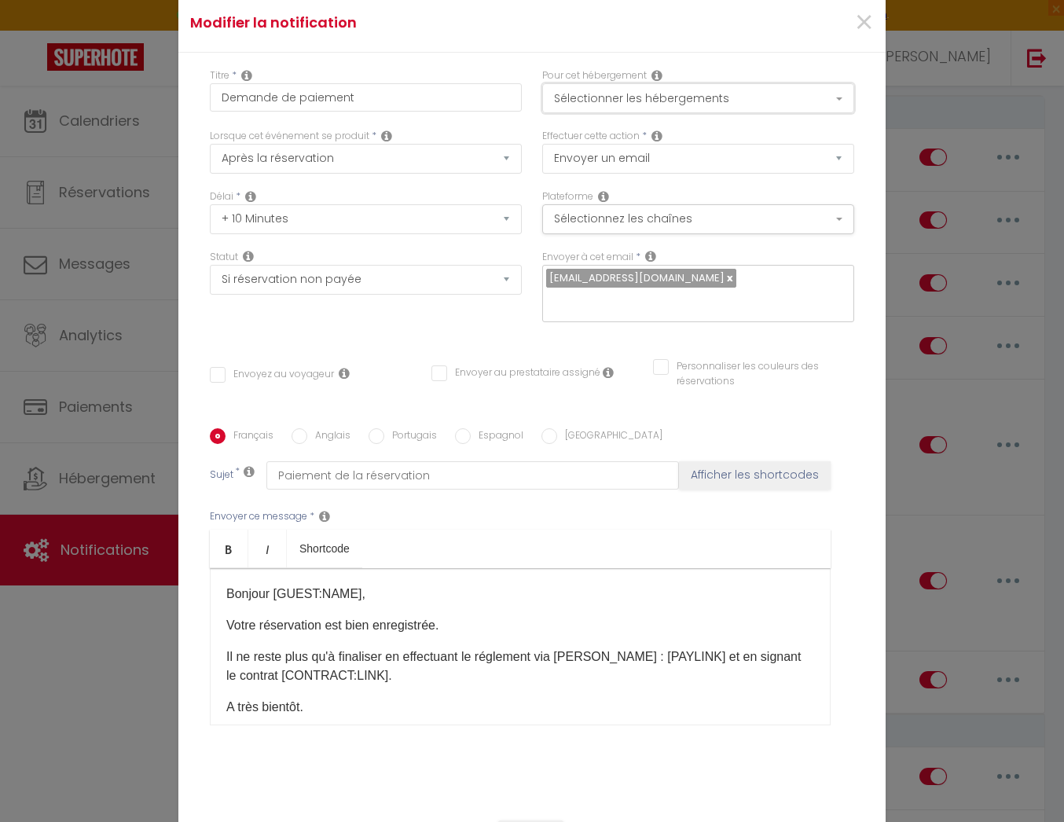
click at [771, 113] on button "Sélectionner les hébergements" at bounding box center [698, 98] width 312 height 30
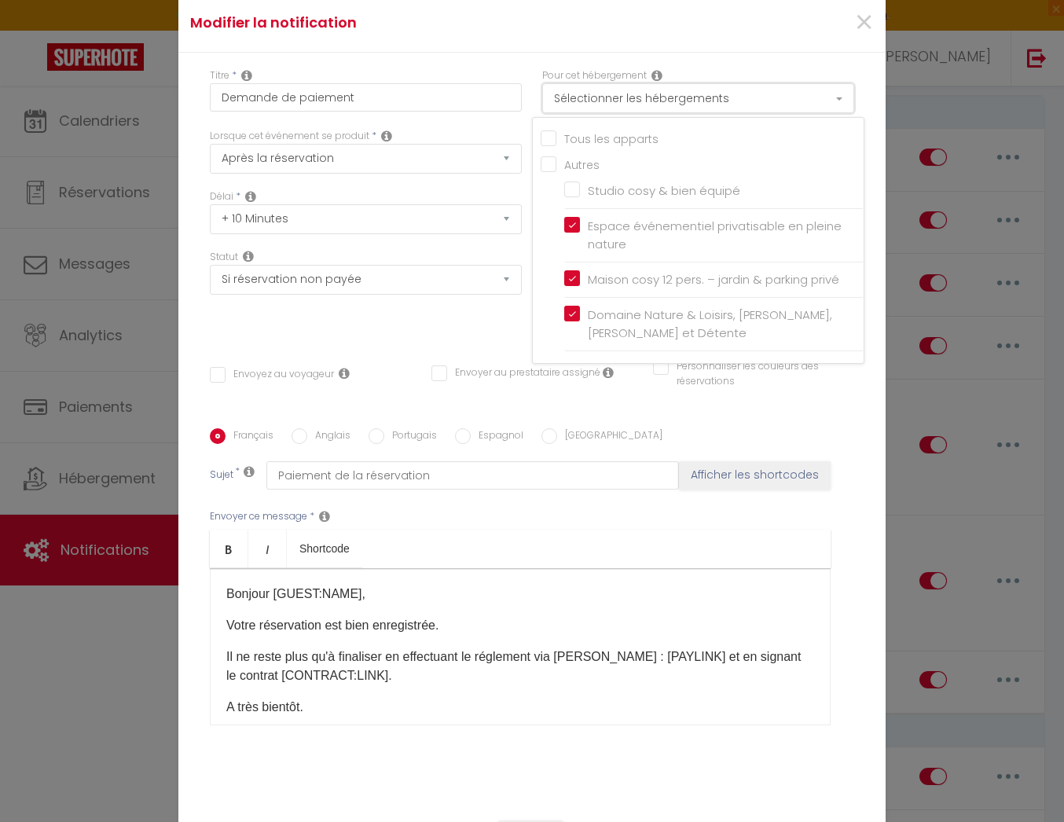
click at [771, 113] on button "Sélectionner les hébergements" at bounding box center [698, 98] width 312 height 30
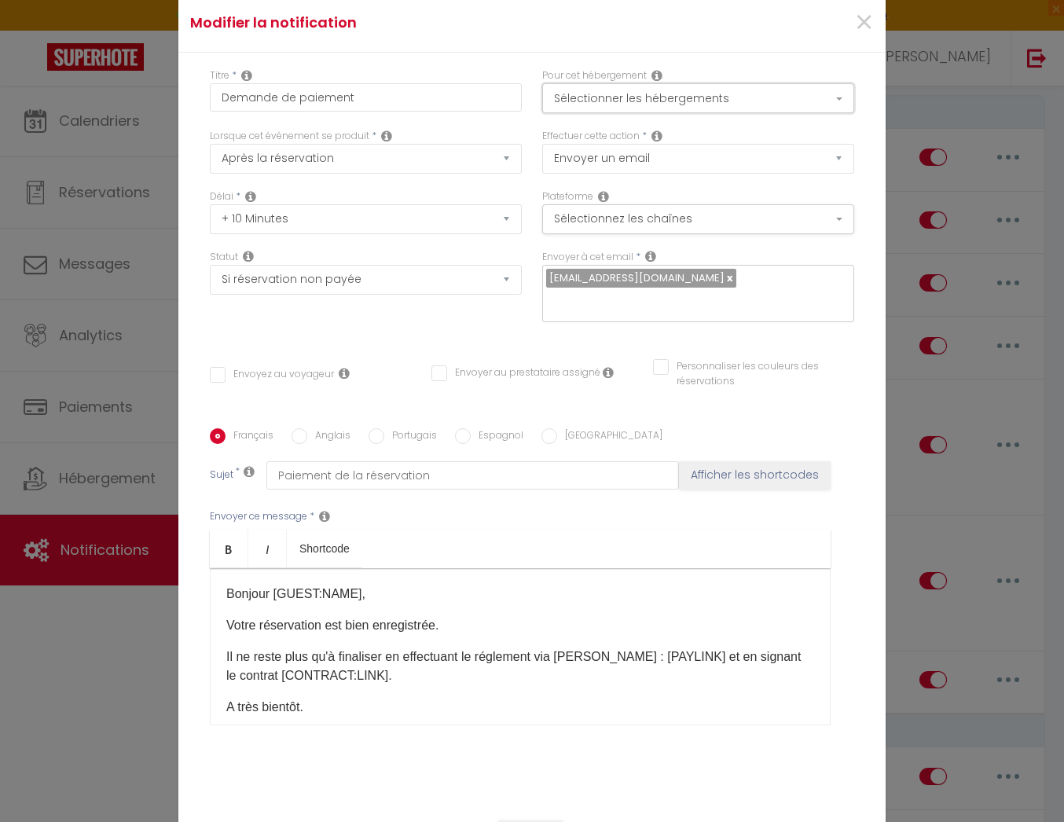
scroll to position [55, 0]
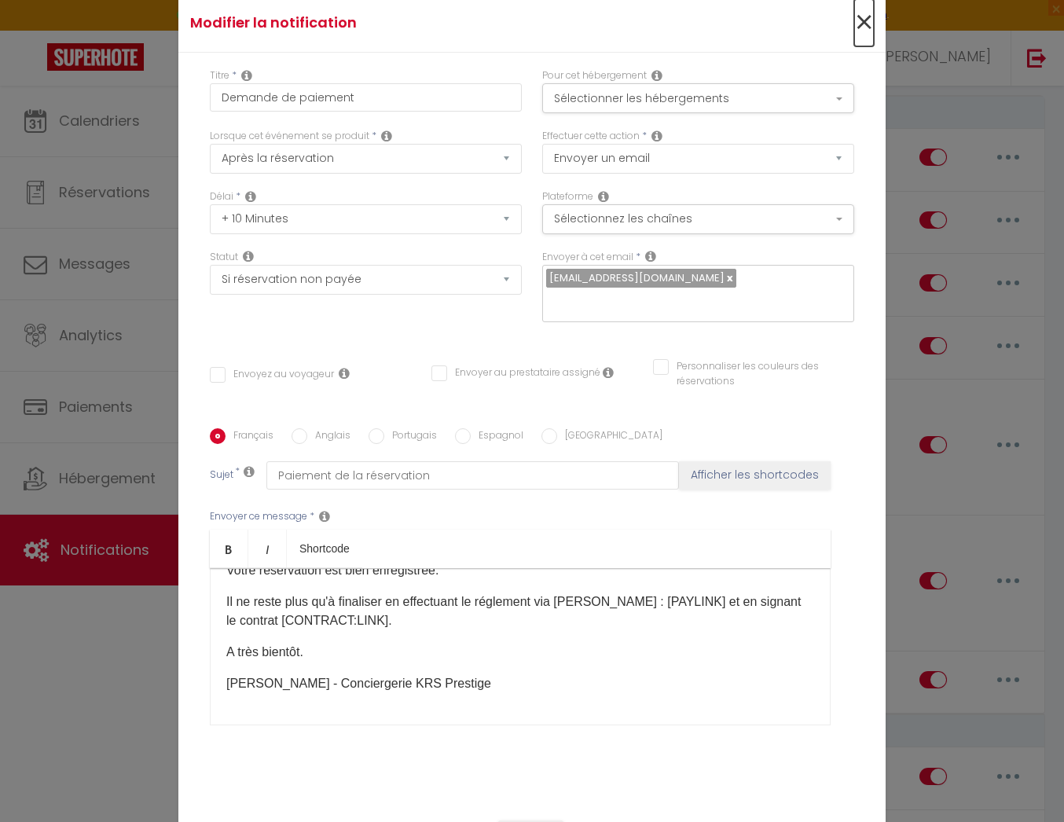
click at [862, 31] on span "×" at bounding box center [864, 22] width 20 height 47
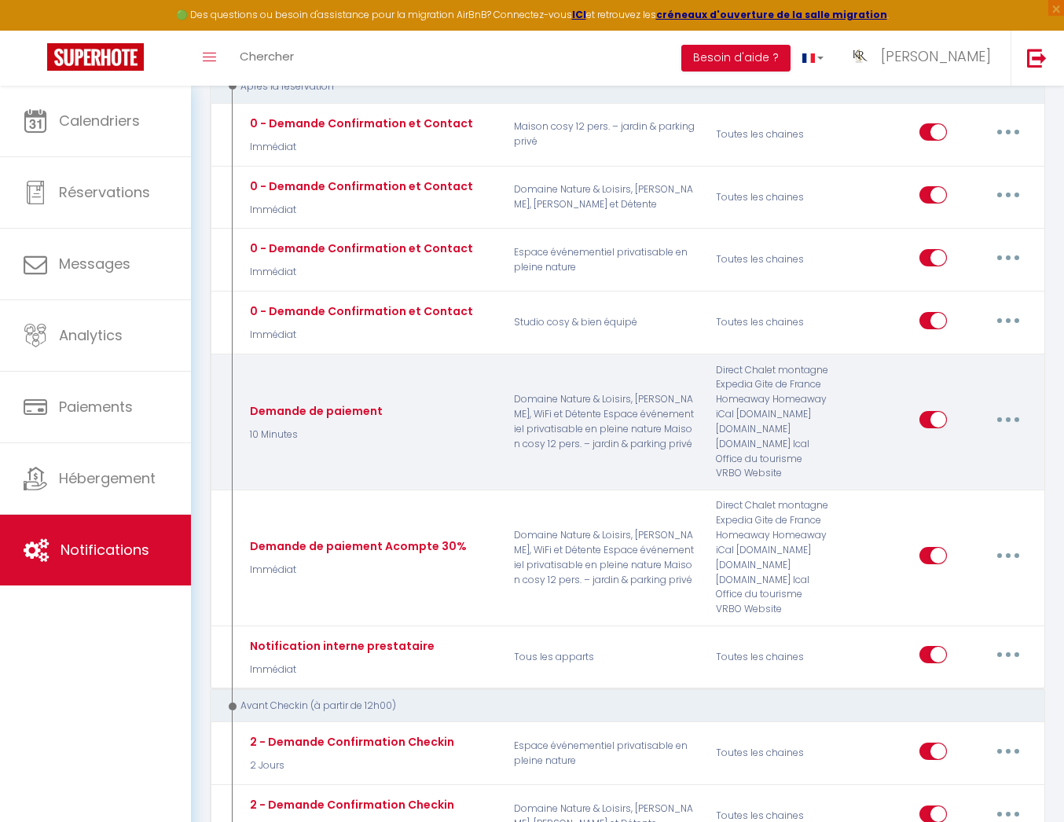
scroll to position [266, 0]
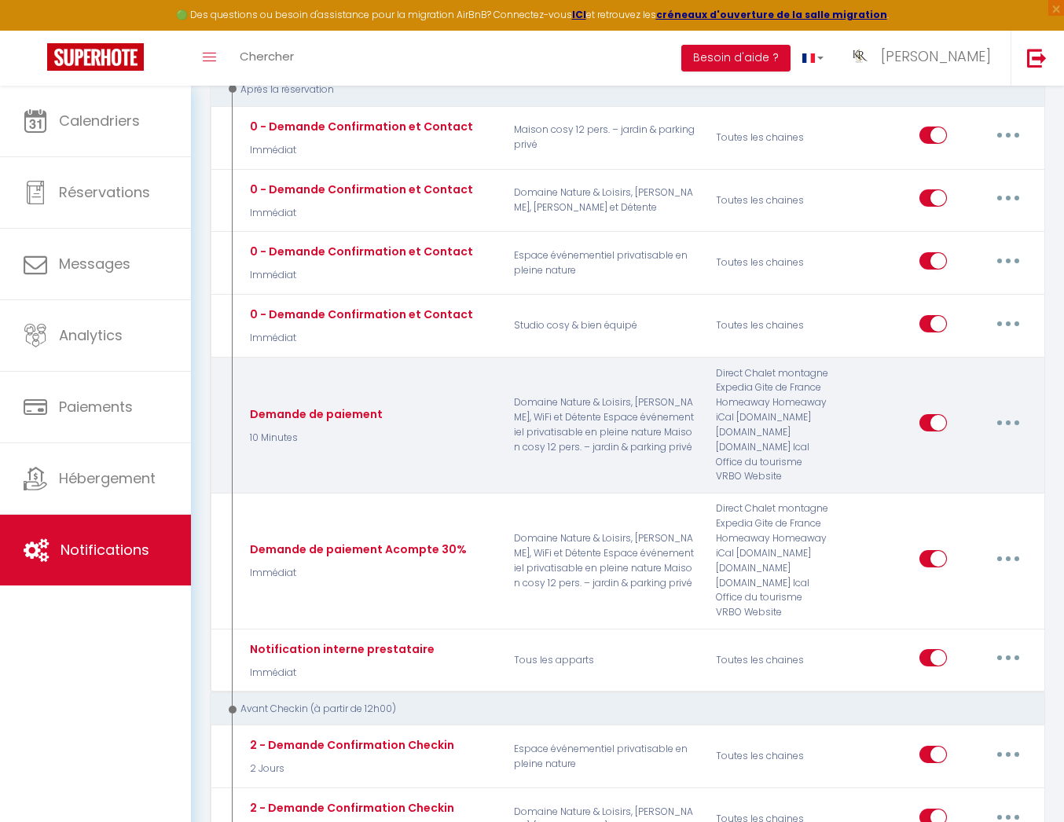
click at [1012, 425] on button "button" at bounding box center [1008, 422] width 44 height 25
click at [951, 455] on link "Editer" at bounding box center [967, 459] width 116 height 27
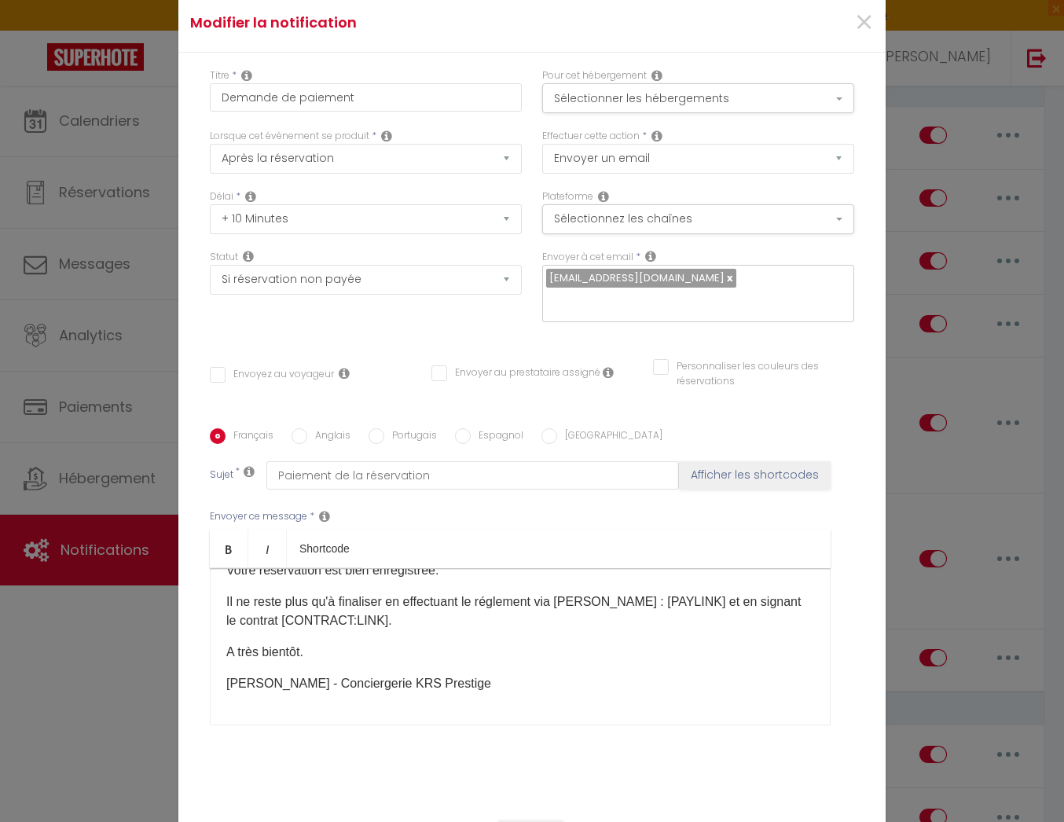
click at [670, 595] on p "Il ne reste plus qu'à finaliser en effectuant le réglement via ce lien : [PAYLI…" at bounding box center [520, 612] width 588 height 38
click at [758, 468] on button "Afficher les shortcodes" at bounding box center [755, 475] width 152 height 28
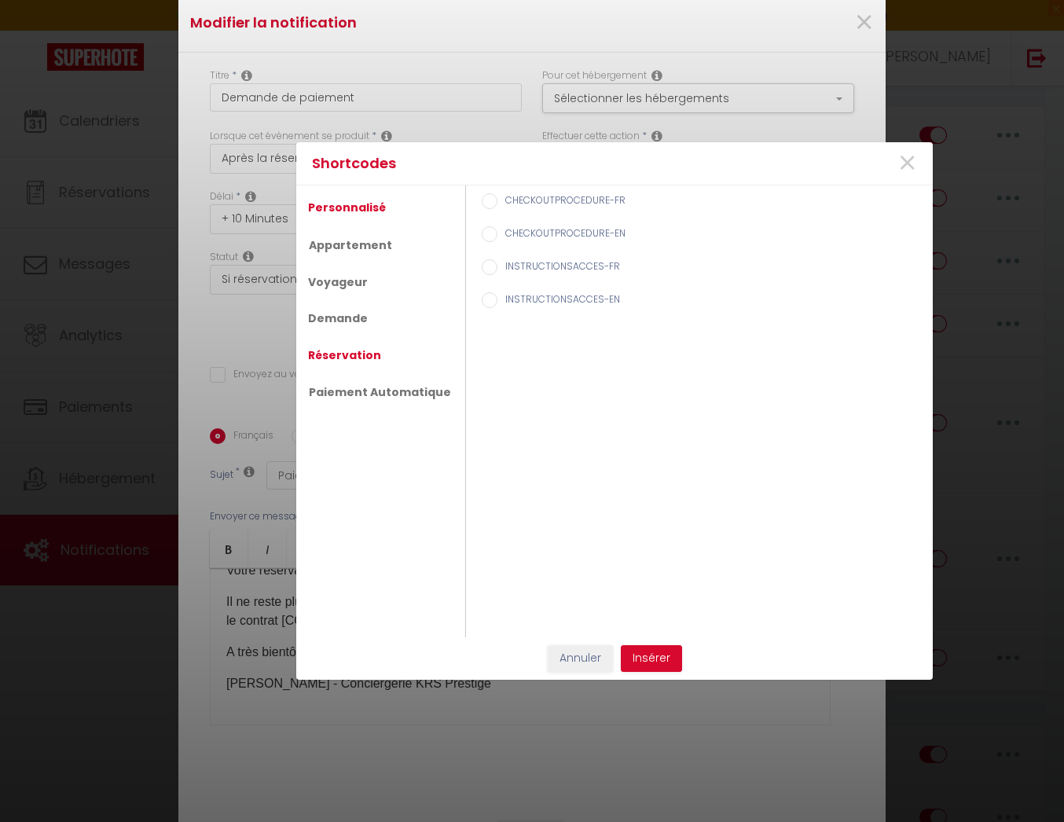
click at [363, 349] on link "Réservation" at bounding box center [344, 355] width 89 height 28
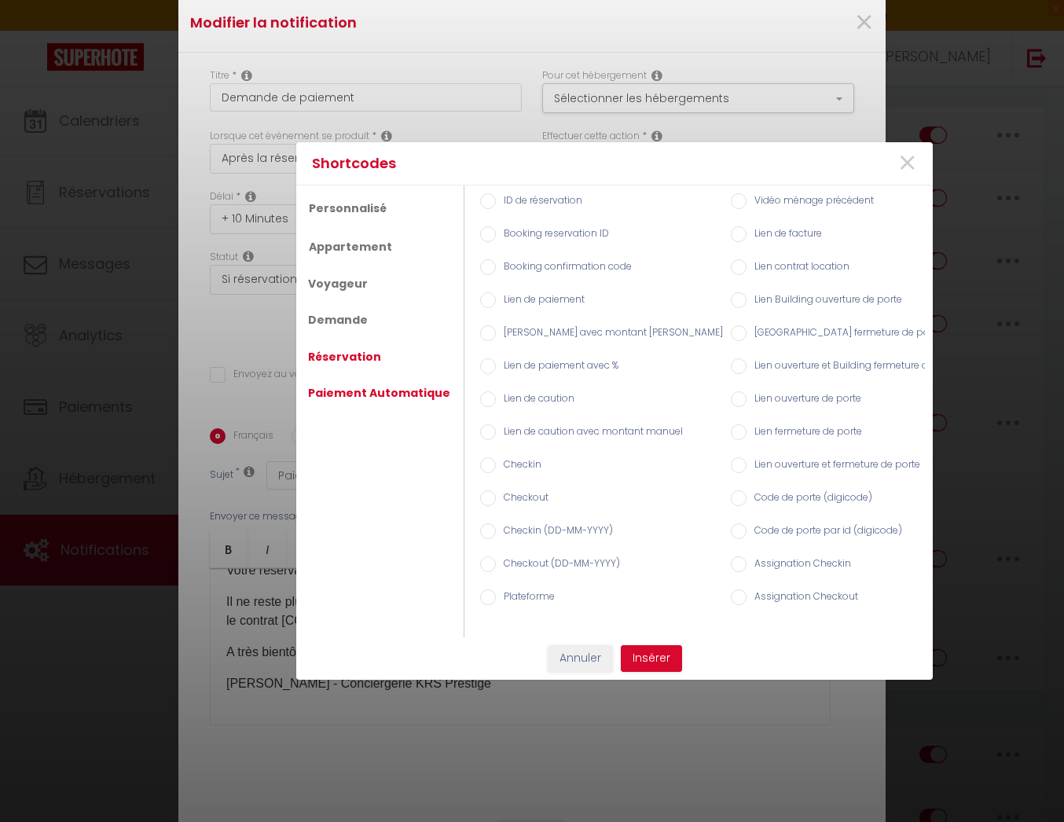
click at [421, 393] on link "Paiement Automatique" at bounding box center [379, 393] width 158 height 28
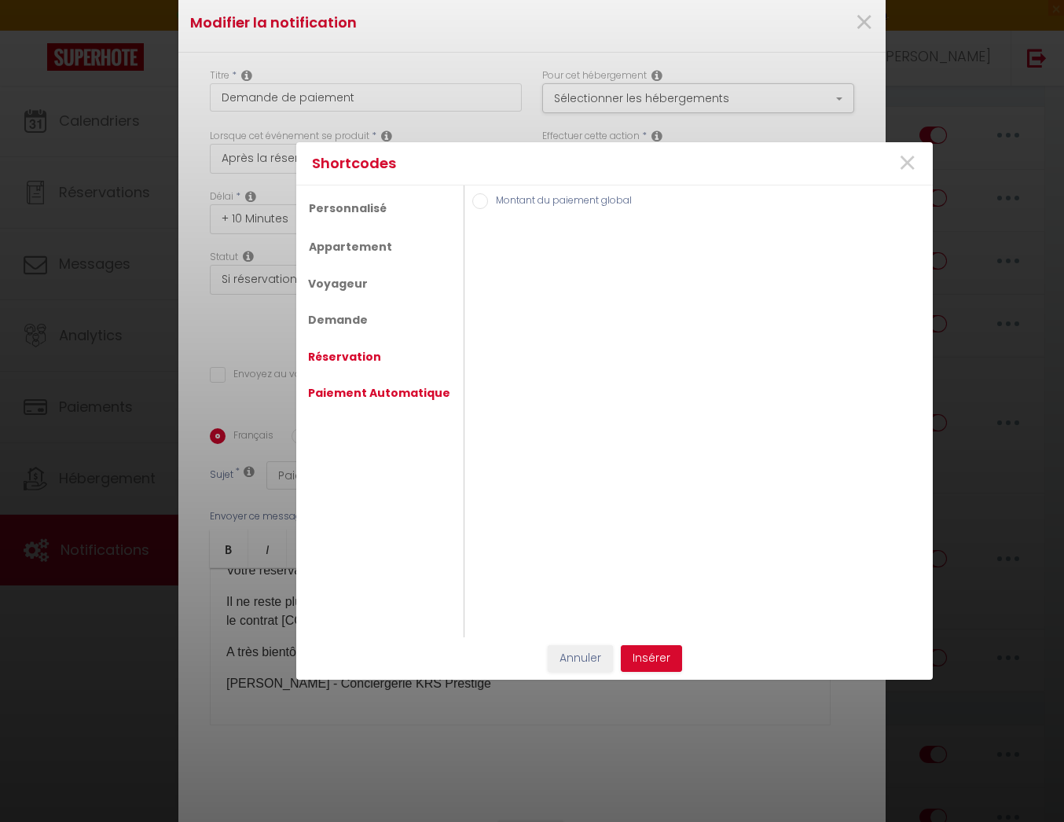
click at [380, 355] on link "Réservation" at bounding box center [344, 357] width 89 height 28
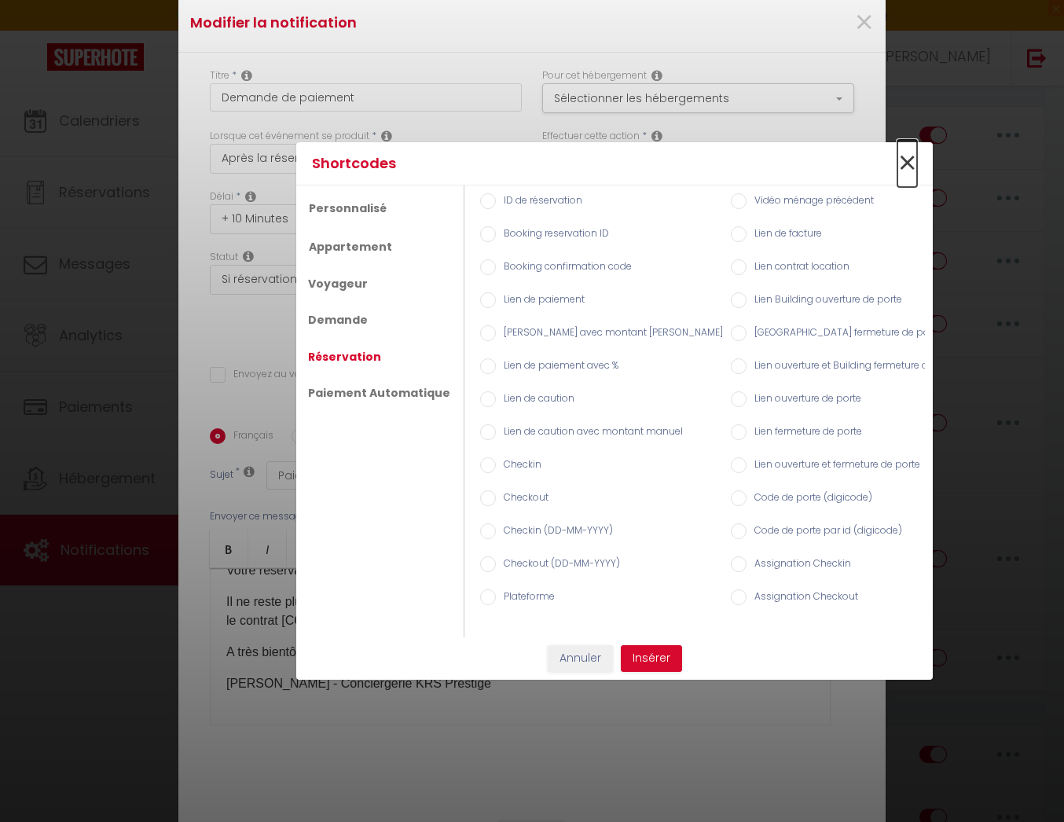
click at [908, 154] on span "×" at bounding box center [908, 163] width 20 height 47
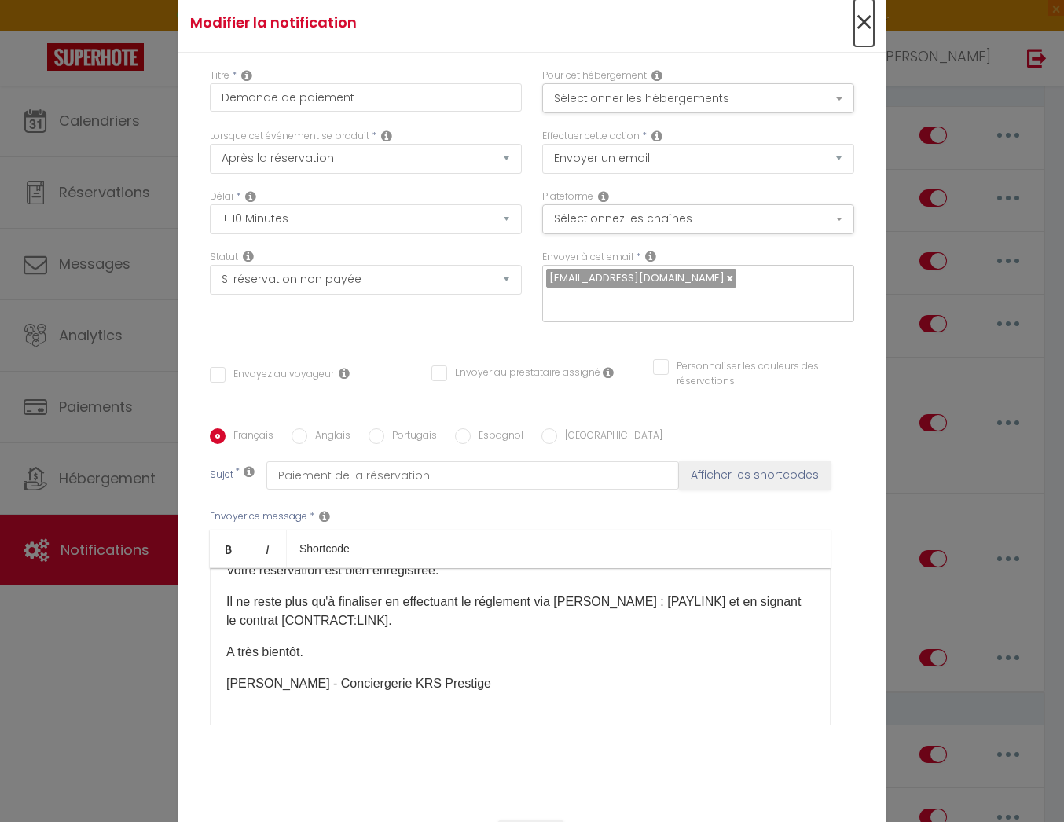
click at [860, 32] on span "×" at bounding box center [864, 22] width 20 height 47
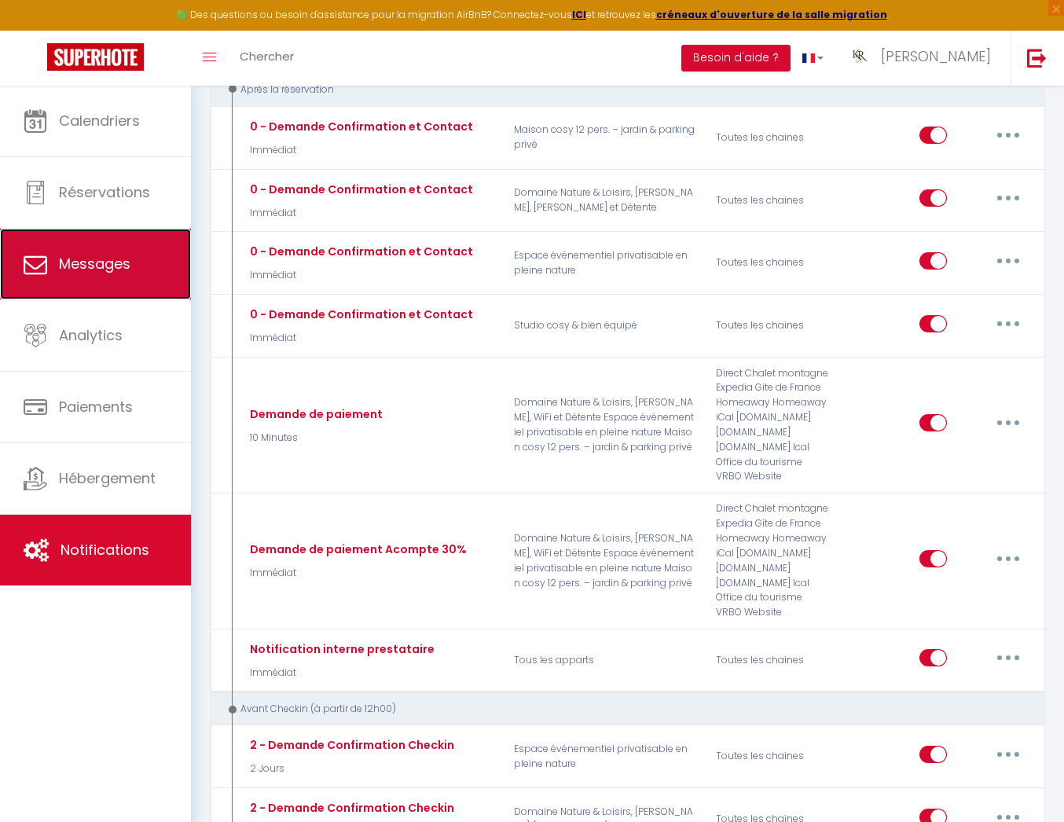
click at [151, 280] on link "Messages" at bounding box center [95, 264] width 191 height 71
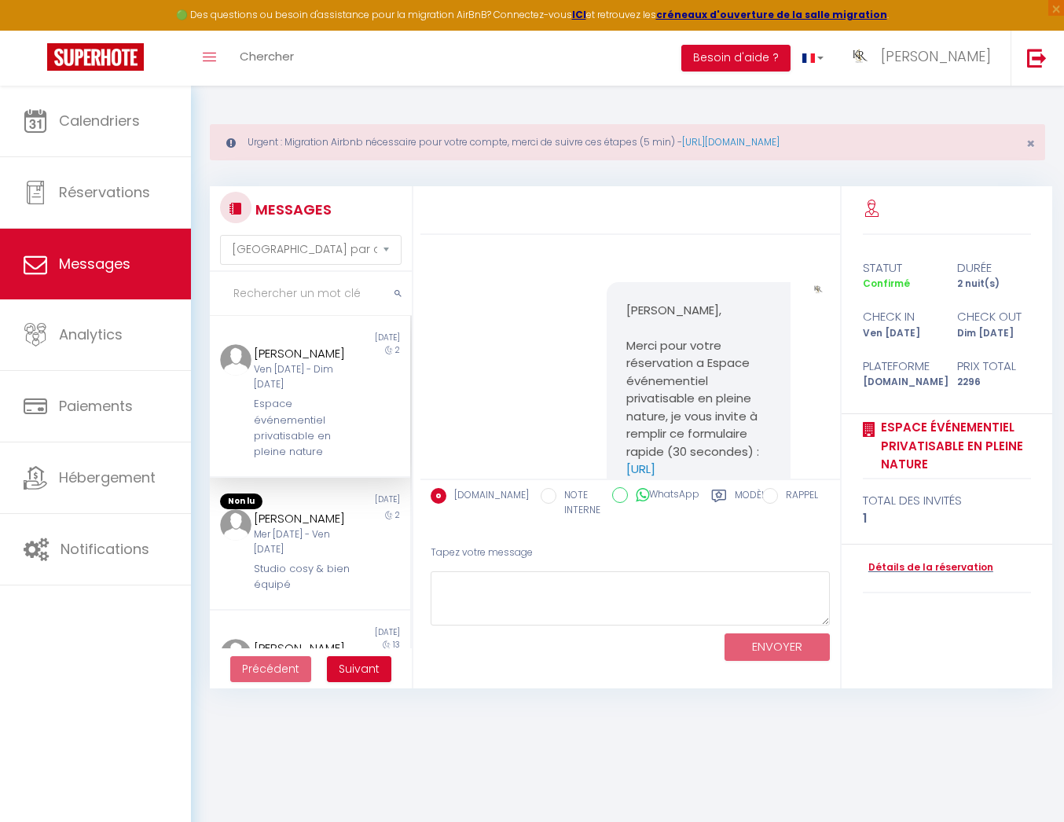
scroll to position [4868, 0]
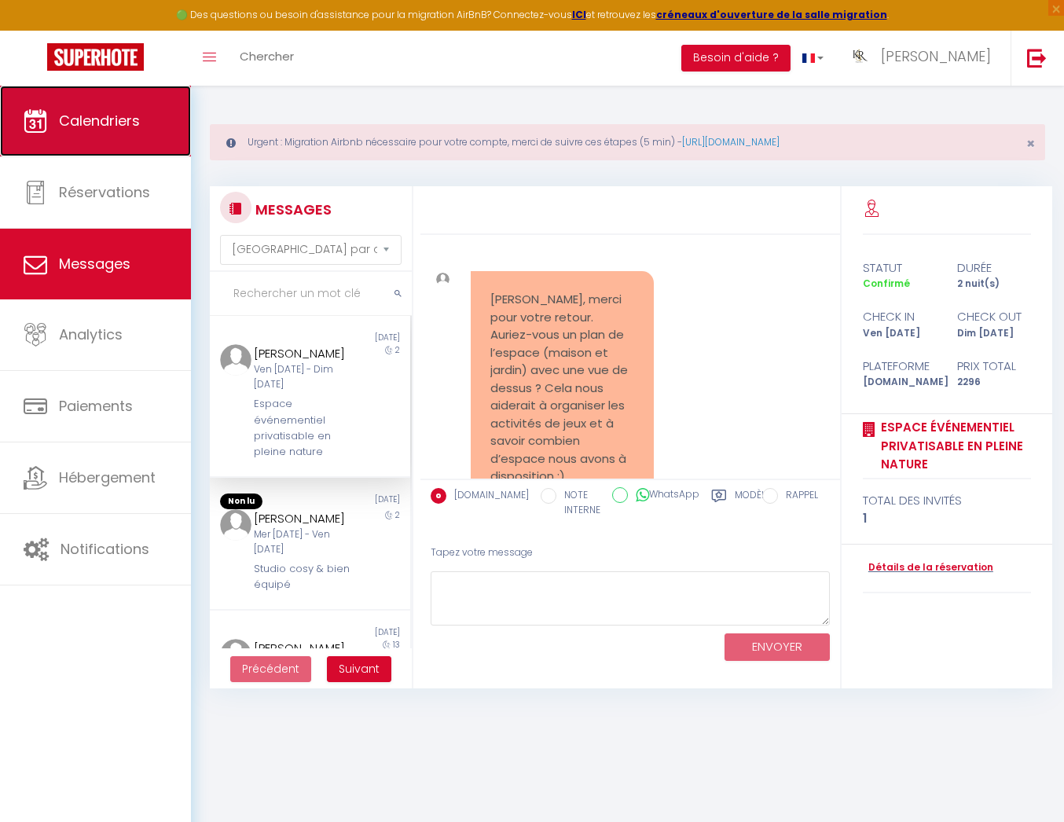
click at [95, 111] on span "Calendriers" at bounding box center [99, 121] width 81 height 20
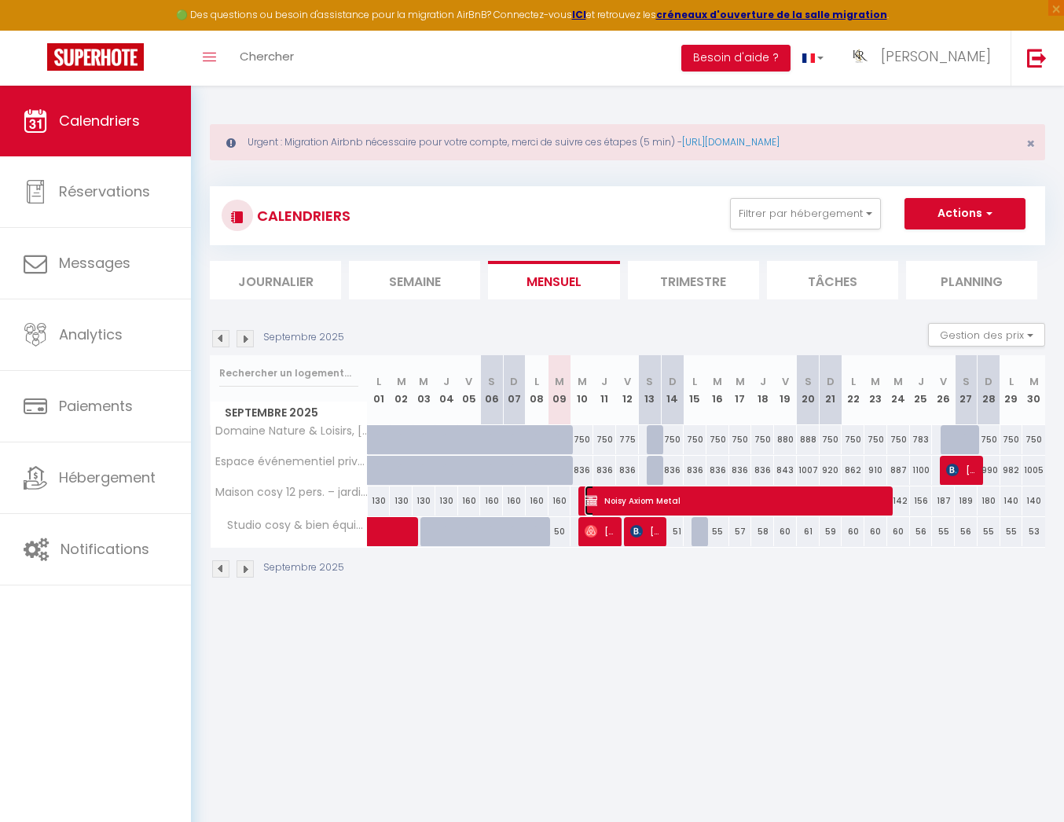
click at [665, 498] on span "Noisy Axiom Metal" at bounding box center [737, 501] width 304 height 30
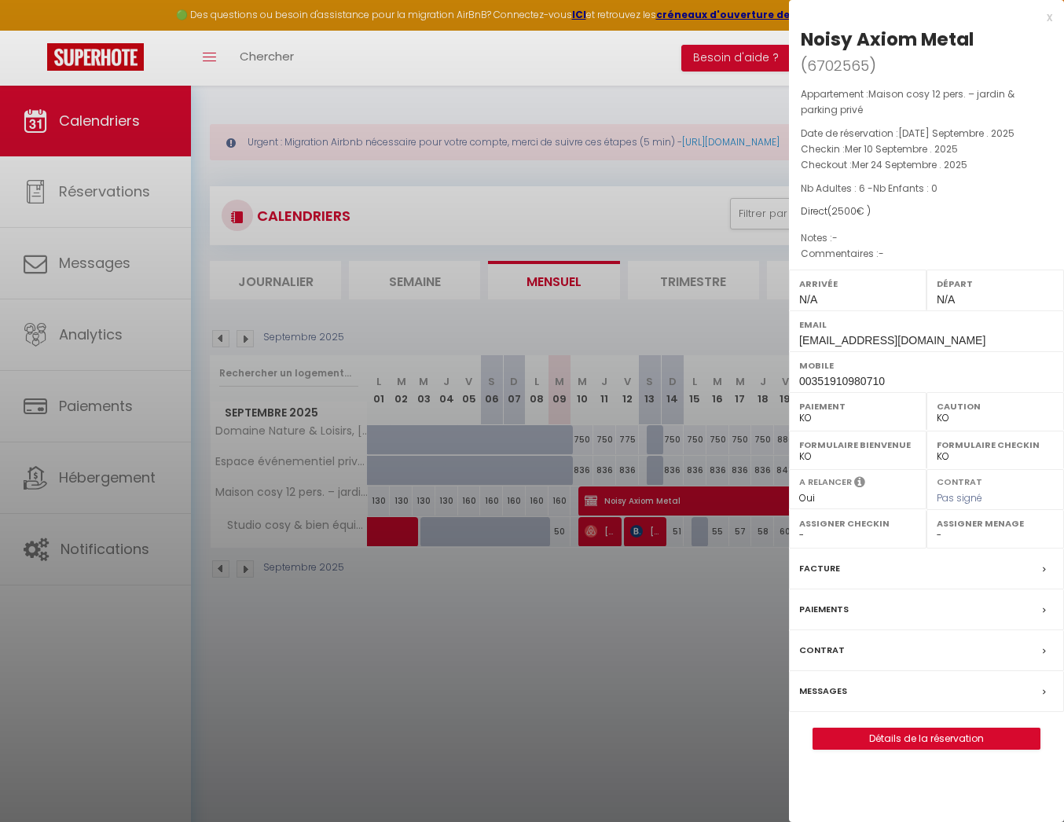
click at [899, 671] on div "Messages" at bounding box center [926, 691] width 275 height 41
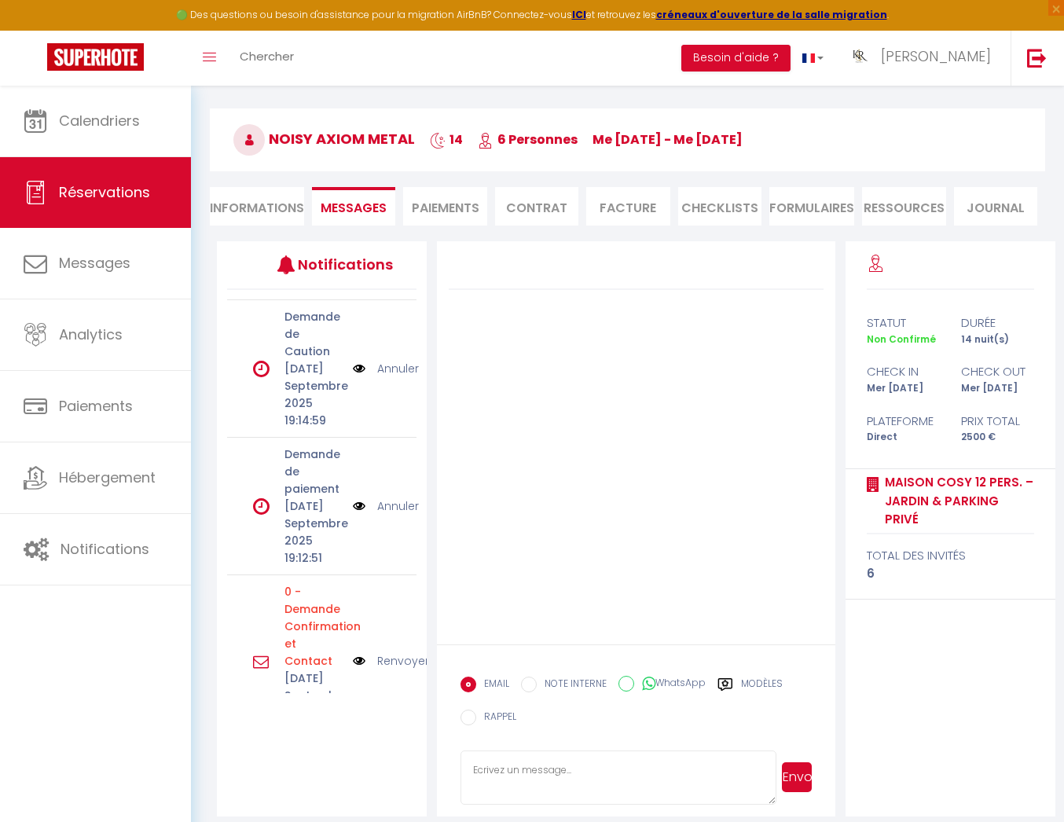
scroll to position [130, 0]
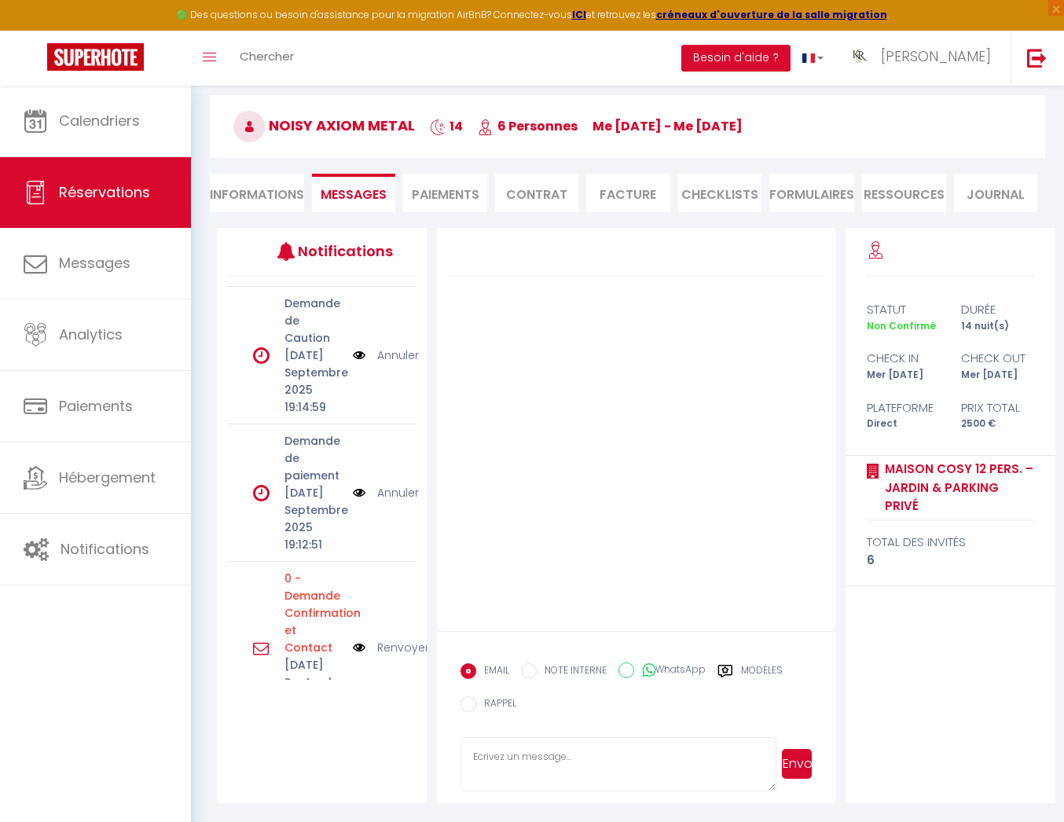
click at [360, 484] on img at bounding box center [359, 492] width 13 height 17
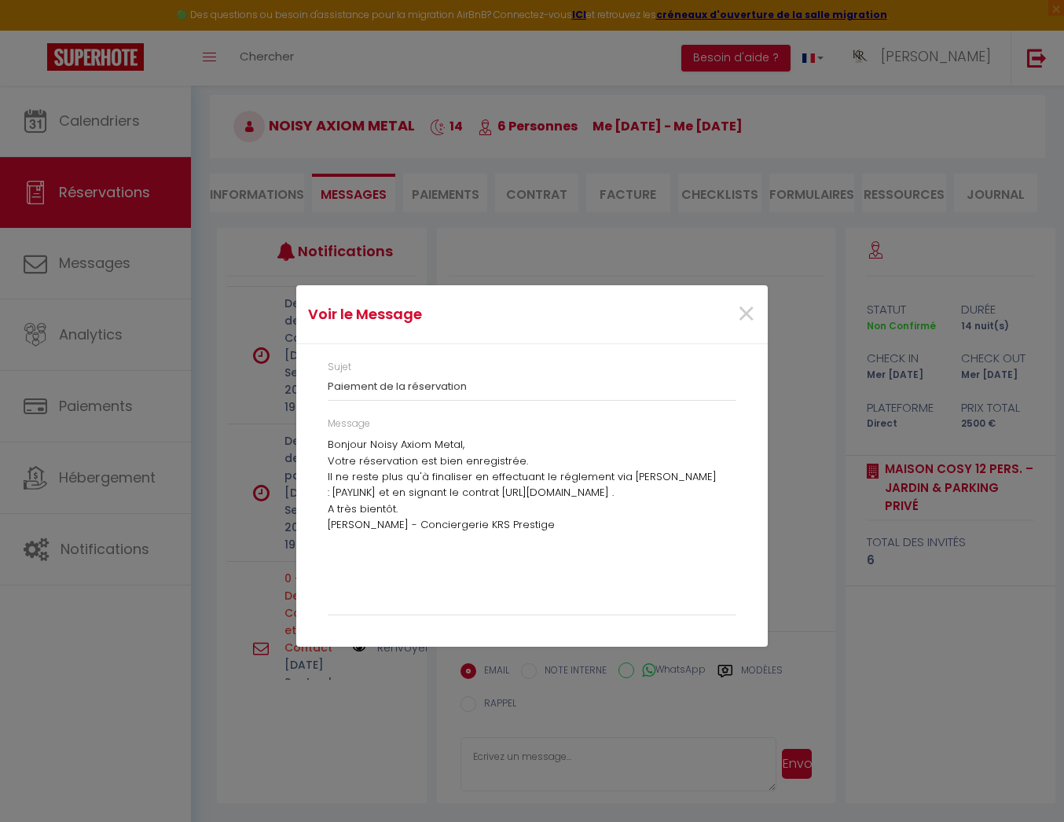
click at [678, 478] on p "Il ne reste plus qu'à finaliser en effectuant le réglement via ce lien : [PAYLI…" at bounding box center [532, 485] width 409 height 32
click at [702, 483] on p "Il ne reste plus qu'à finaliser en effectuant le réglement via ce lien : [PAYLI…" at bounding box center [532, 485] width 409 height 32
click at [744, 315] on span "×" at bounding box center [746, 314] width 20 height 47
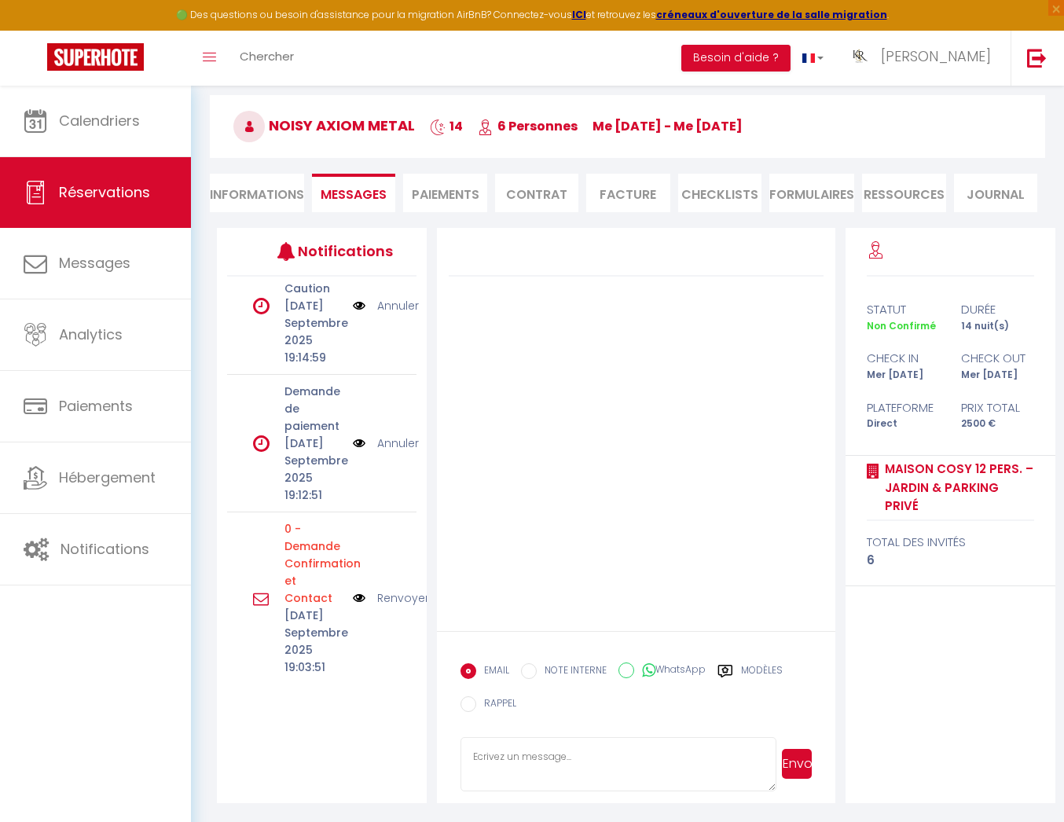
scroll to position [523, 0]
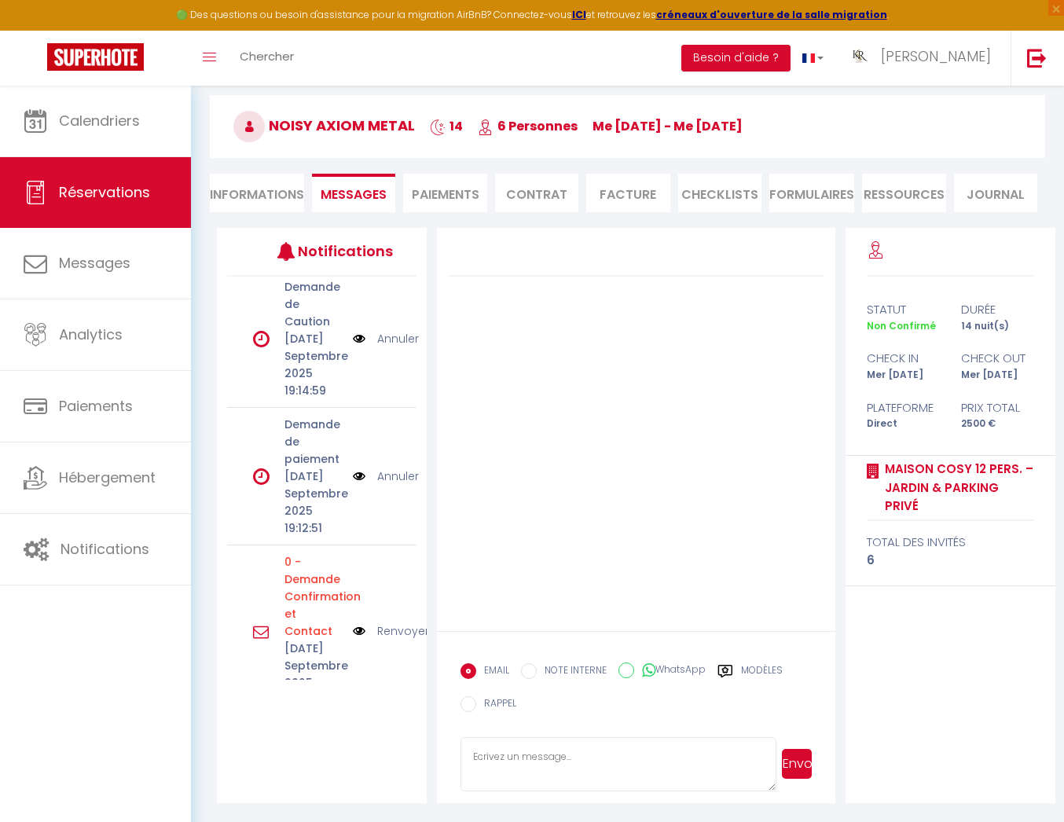
click at [357, 468] on img at bounding box center [359, 476] width 13 height 17
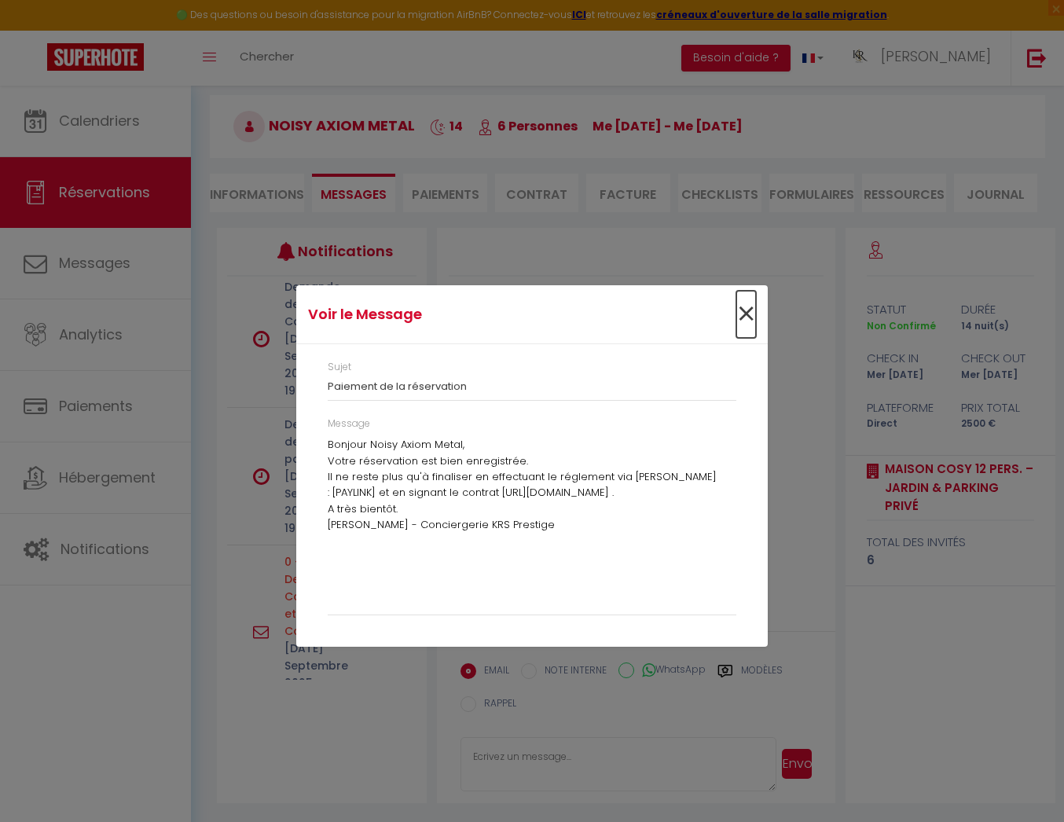
click at [752, 317] on span "×" at bounding box center [746, 314] width 20 height 47
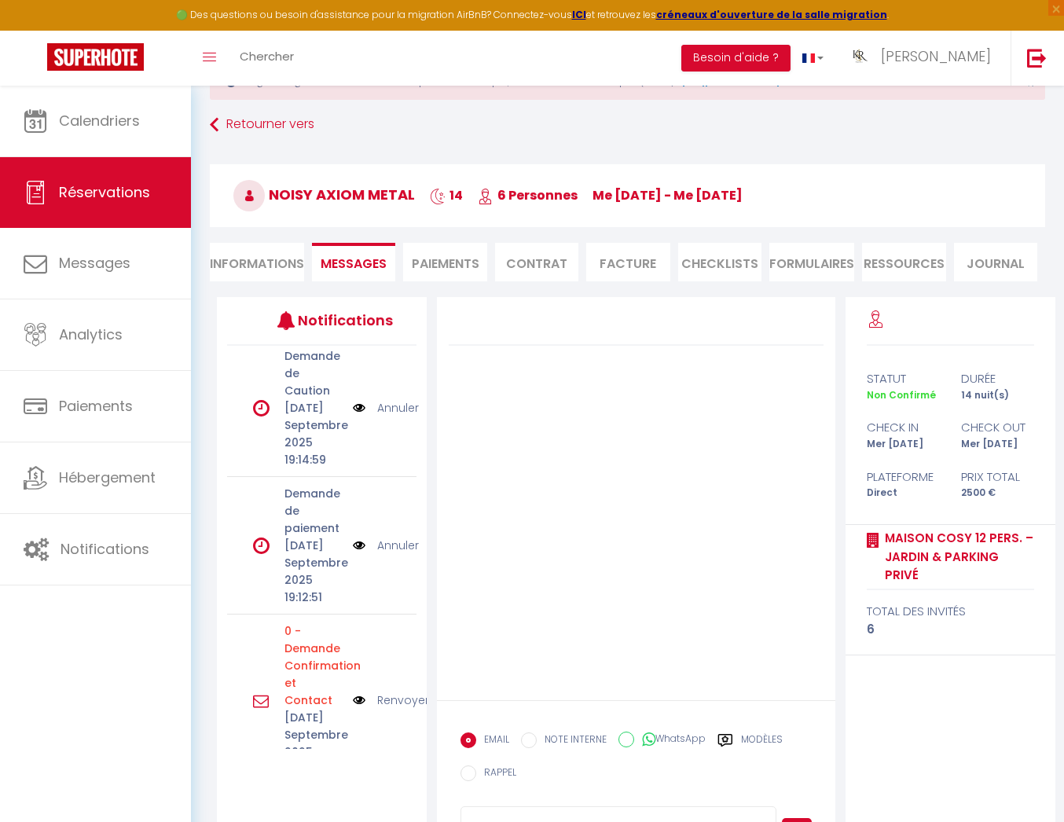
scroll to position [61, 0]
click at [439, 270] on li "Paiements" at bounding box center [444, 261] width 83 height 39
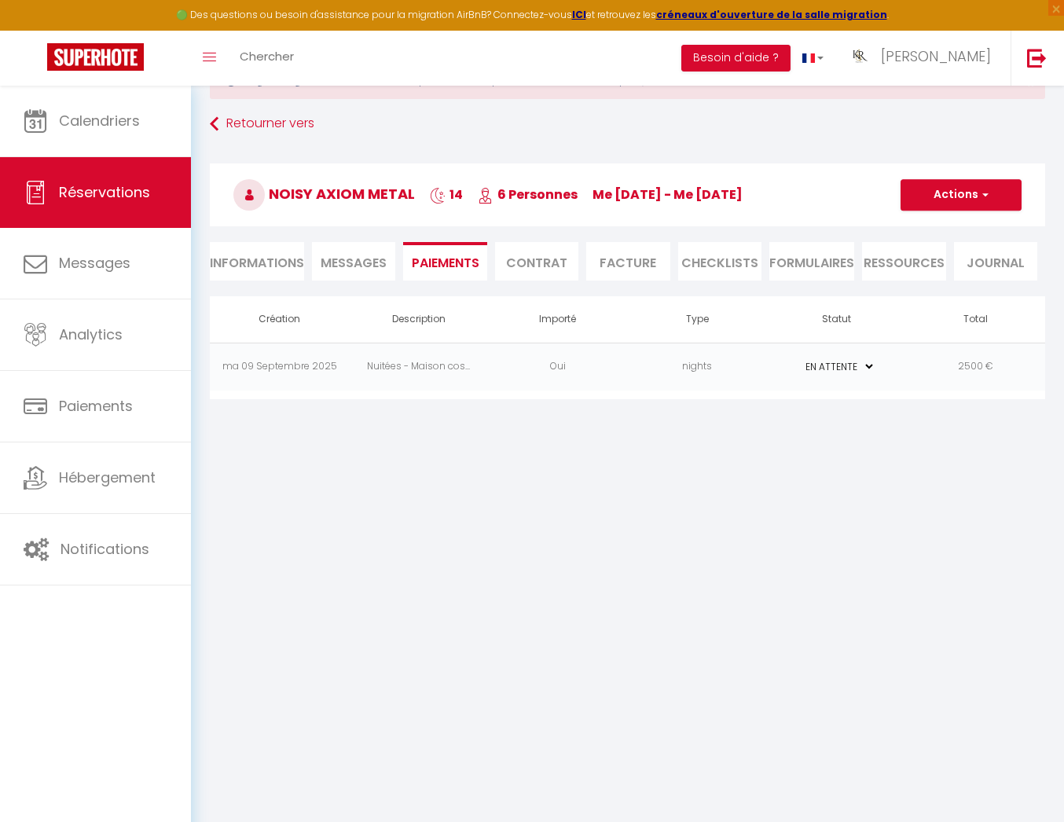
click at [671, 366] on td "nights" at bounding box center [696, 367] width 139 height 48
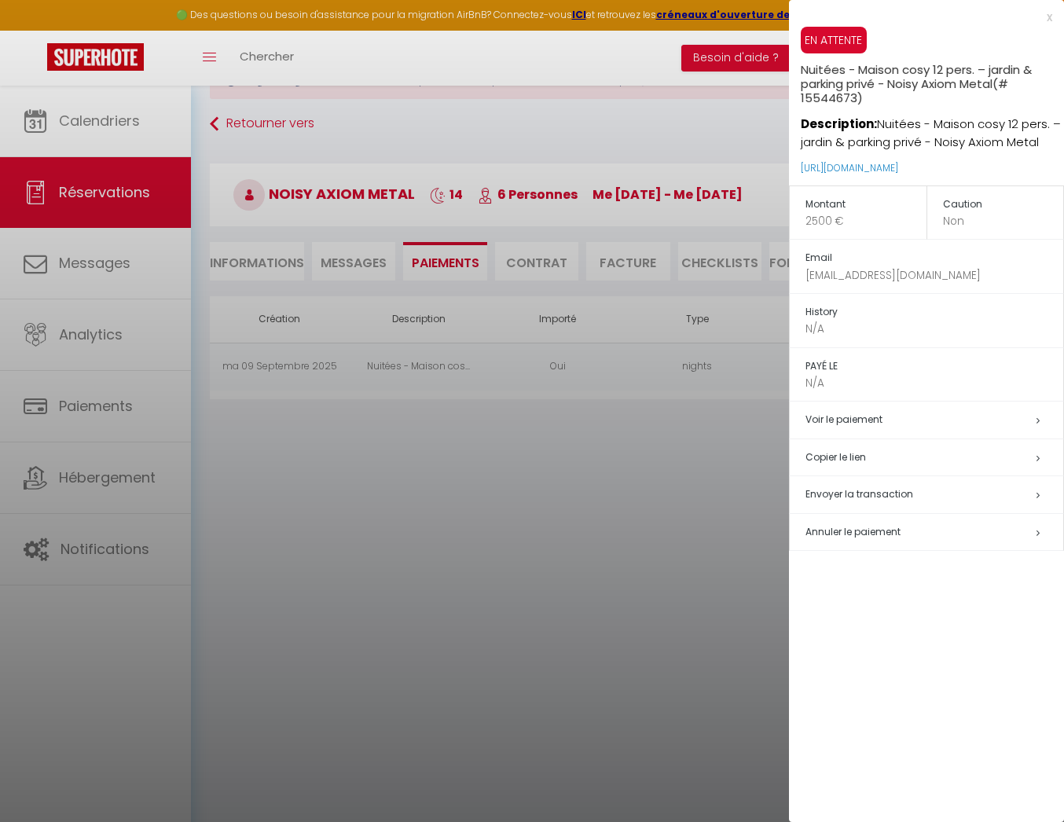
click at [332, 257] on div at bounding box center [532, 411] width 1064 height 822
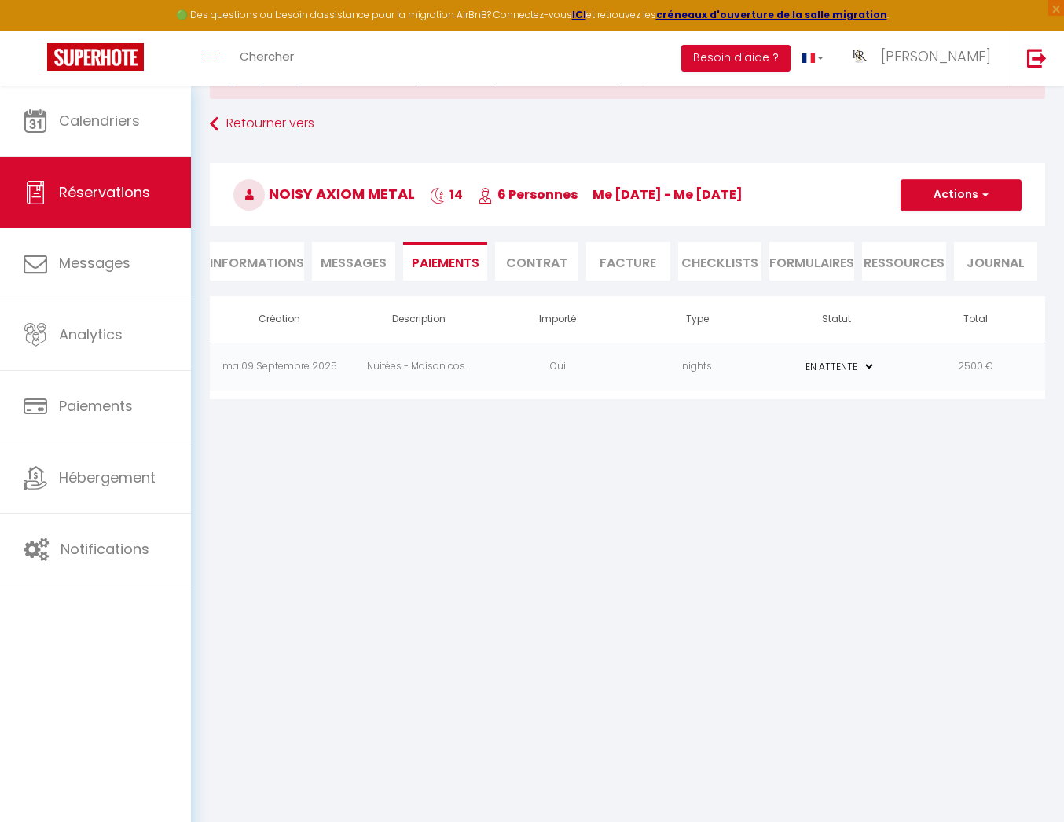
click at [336, 259] on span "Messages" at bounding box center [354, 263] width 66 height 18
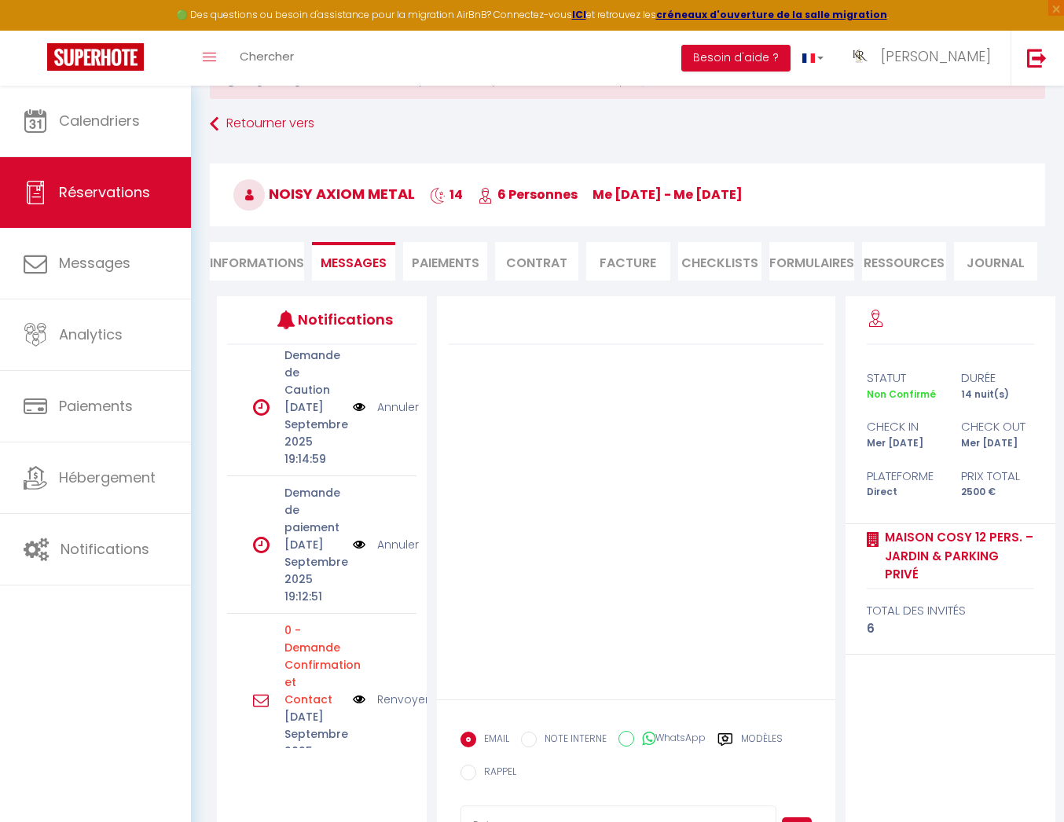
click at [359, 536] on img at bounding box center [359, 544] width 13 height 17
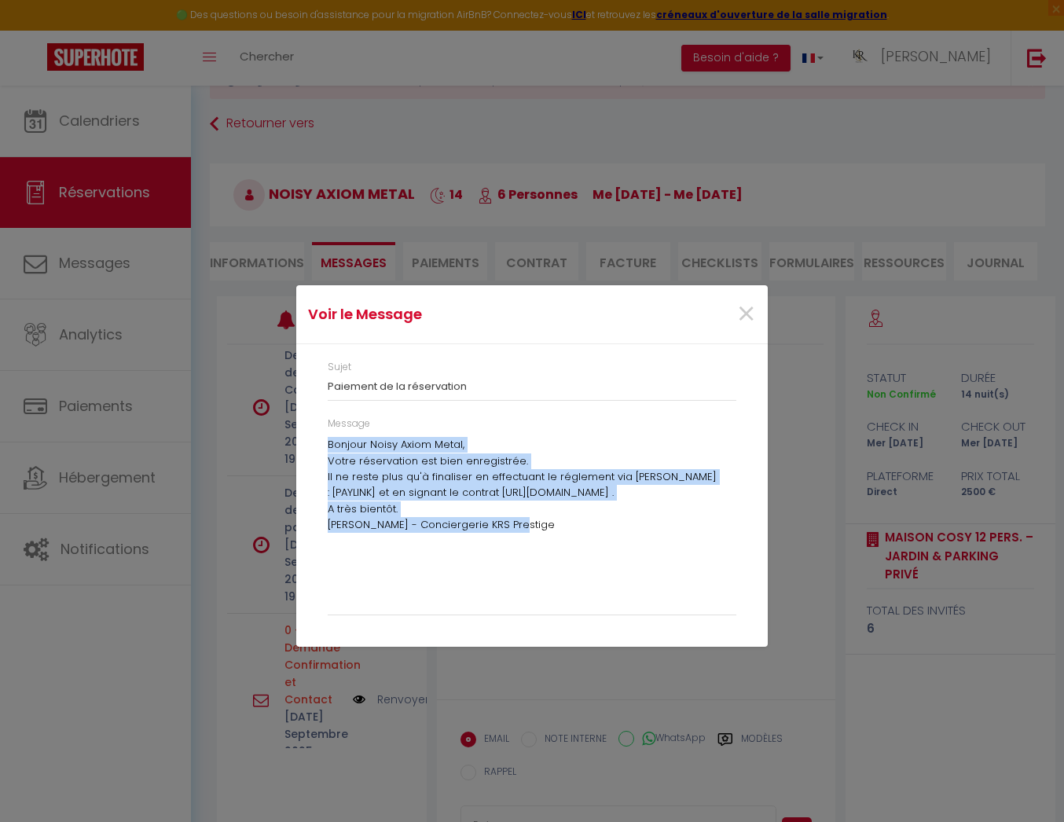
drag, startPoint x: 527, startPoint y: 545, endPoint x: 298, endPoint y: 443, distance: 250.2
click at [298, 443] on div "Sujet Paiement de la réservation Message Bonjour Noisy Axiom Metal, Votre réser…" at bounding box center [532, 495] width 472 height 303
copy div "Bonjour Noisy Axiom Metal, Votre réservation est bien enregistrée. Il ne reste …"
click at [745, 315] on span "×" at bounding box center [746, 314] width 20 height 47
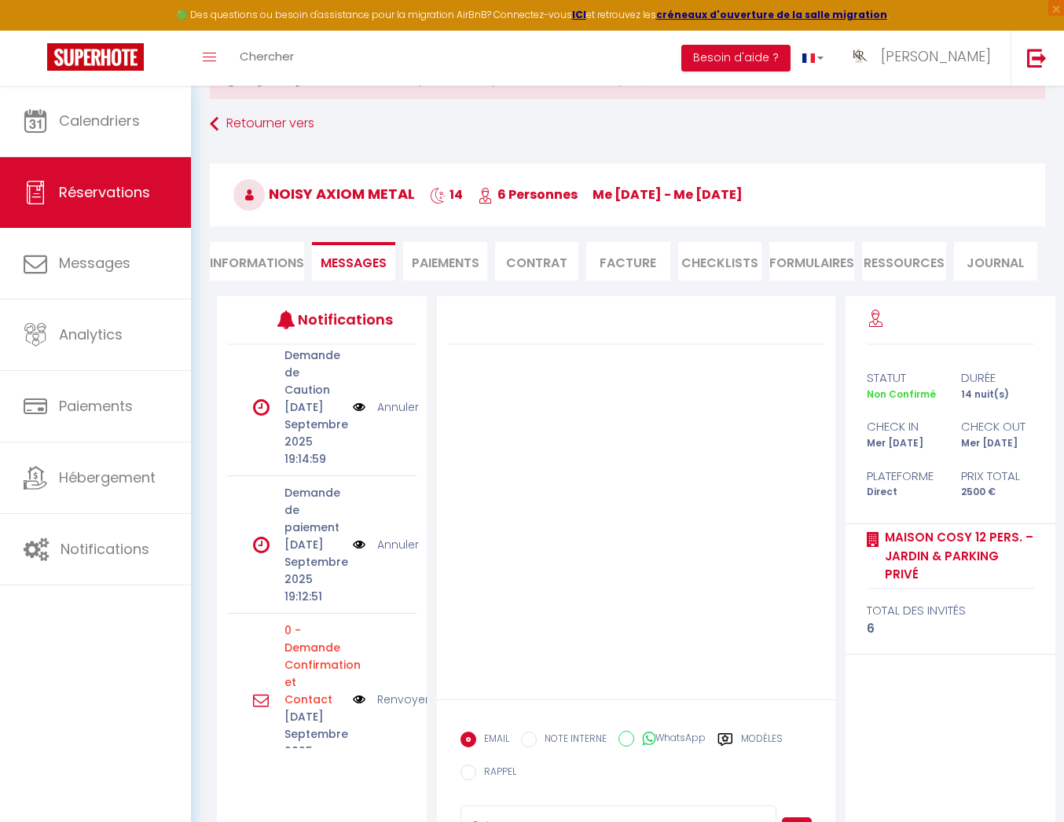
click at [473, 260] on li "Paiements" at bounding box center [444, 261] width 83 height 39
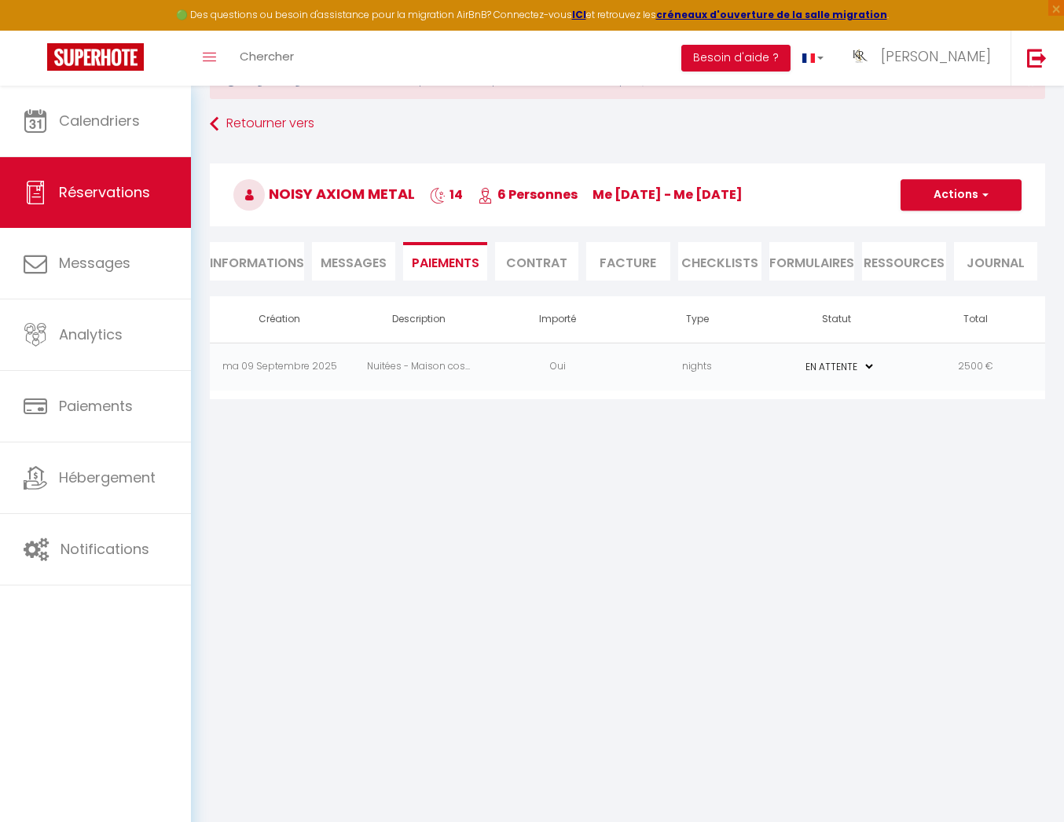
click at [611, 372] on td "Oui" at bounding box center [557, 367] width 139 height 48
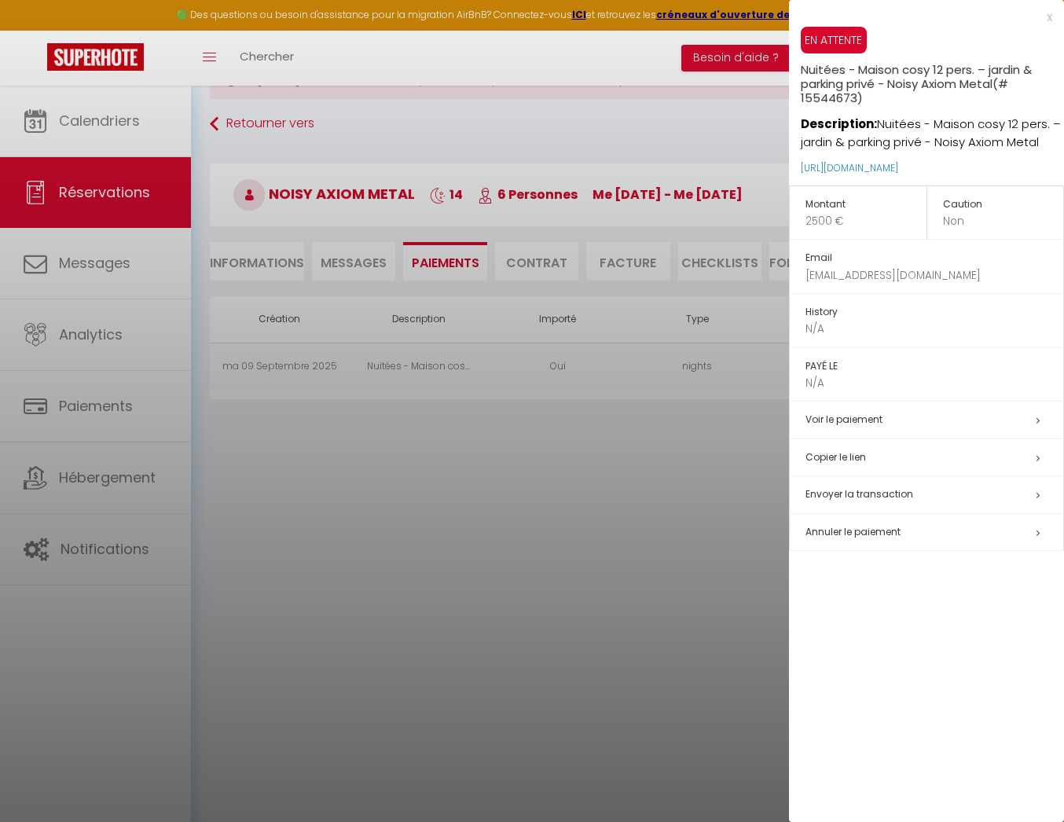
click at [863, 457] on h5 "Copier le lien" at bounding box center [935, 458] width 258 height 18
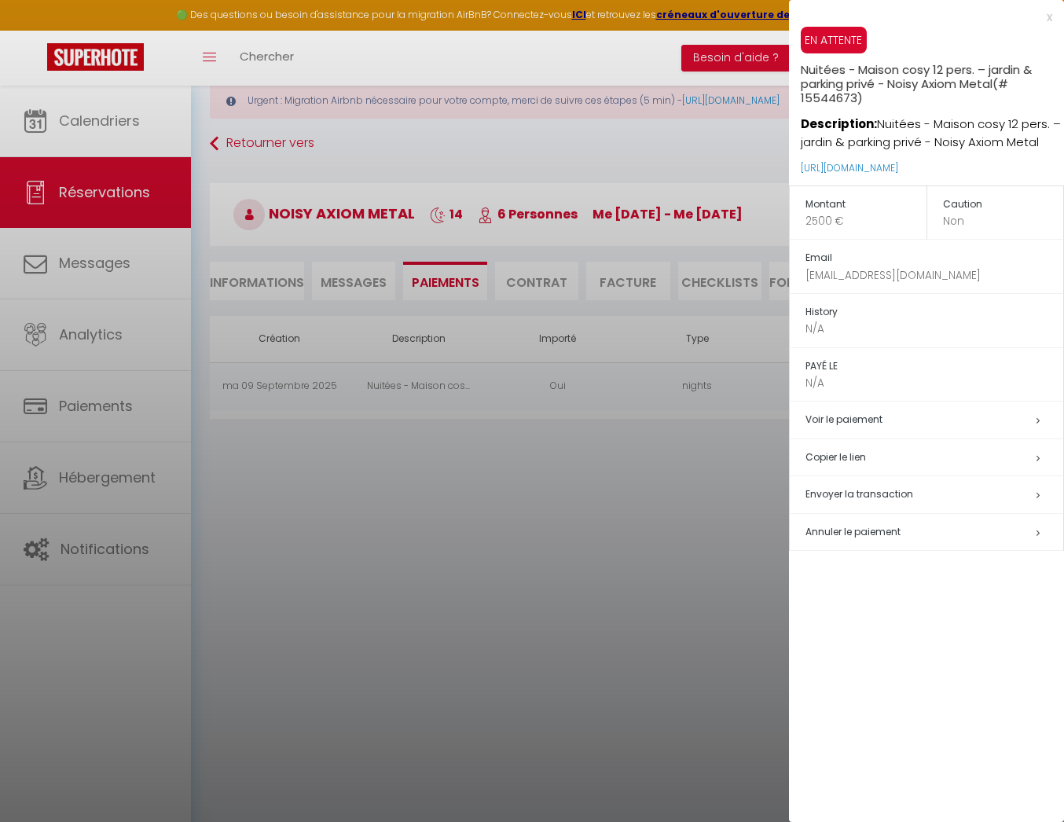
click at [707, 157] on div at bounding box center [532, 411] width 1064 height 822
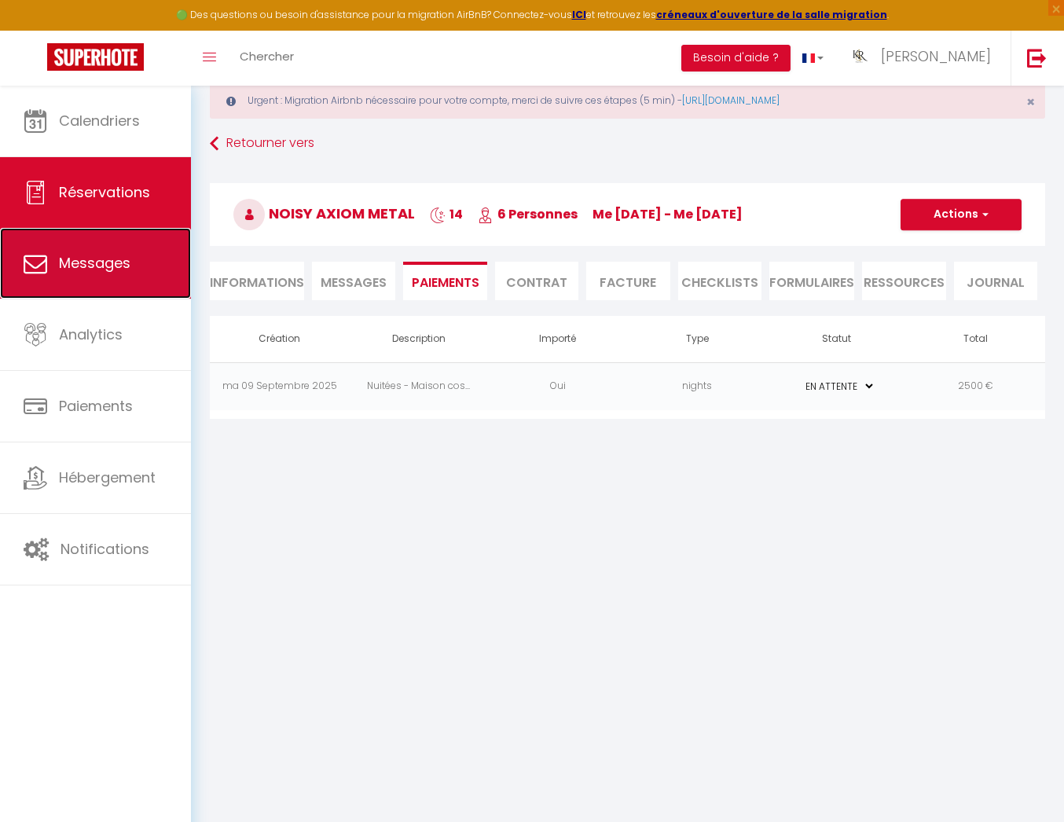
click at [103, 263] on span "Messages" at bounding box center [95, 263] width 72 height 20
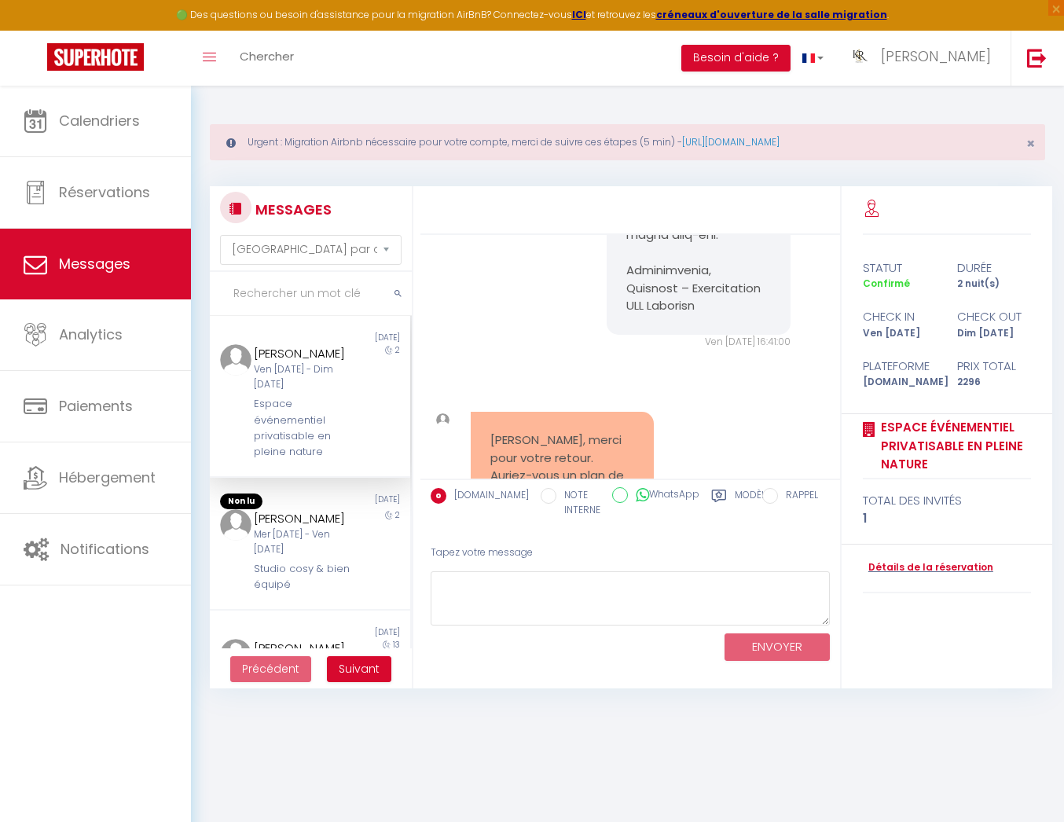
scroll to position [4719, 0]
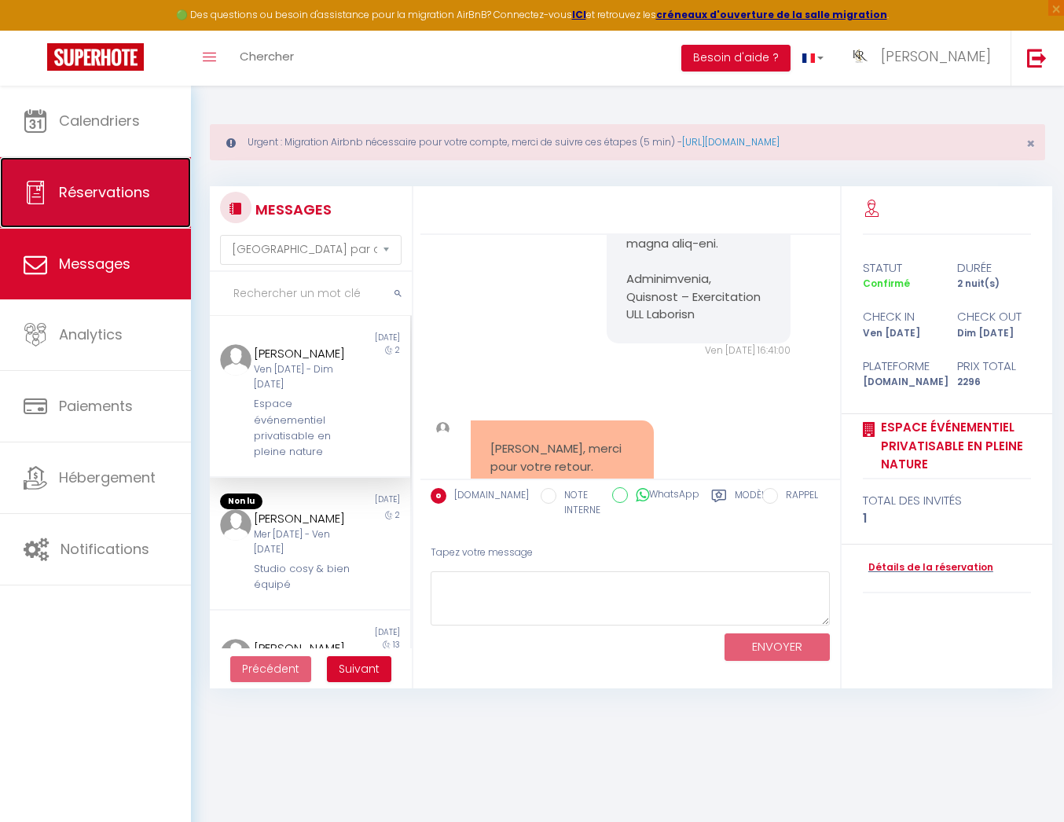
click at [123, 223] on link "Réservations" at bounding box center [95, 192] width 191 height 71
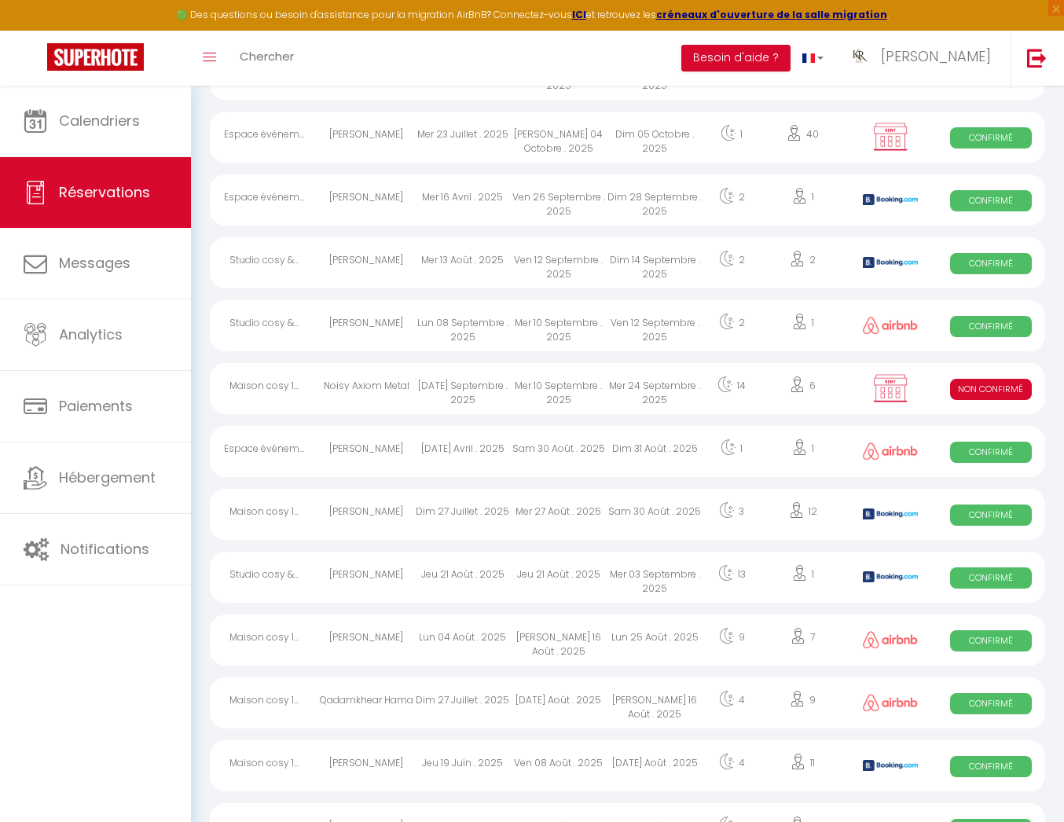
scroll to position [745, 0]
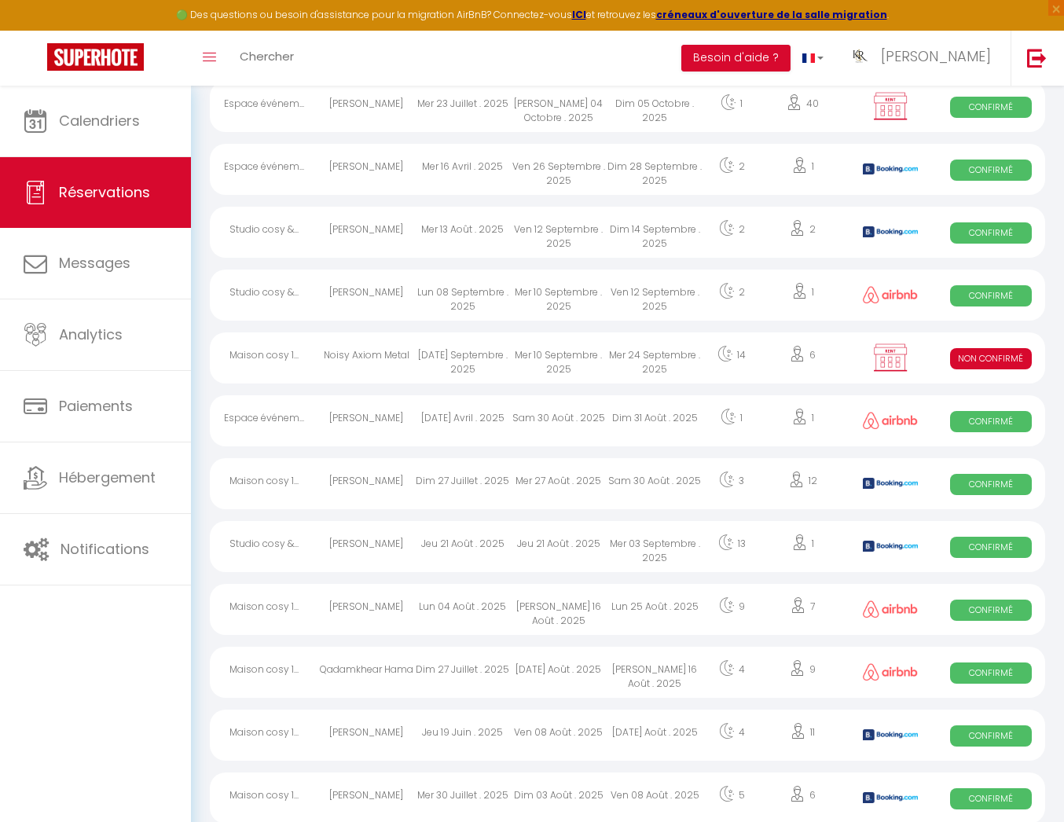
click at [506, 360] on div "Mar 09 Septembre . 2025" at bounding box center [462, 357] width 96 height 51
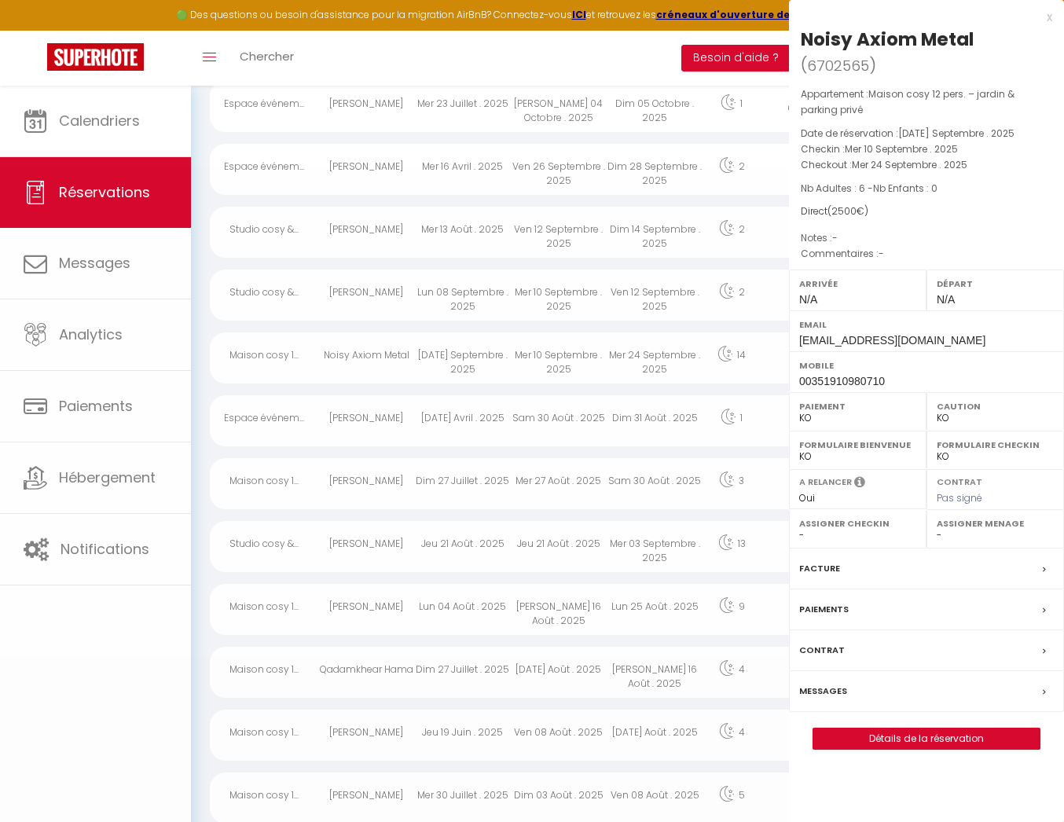
scroll to position [744, 0]
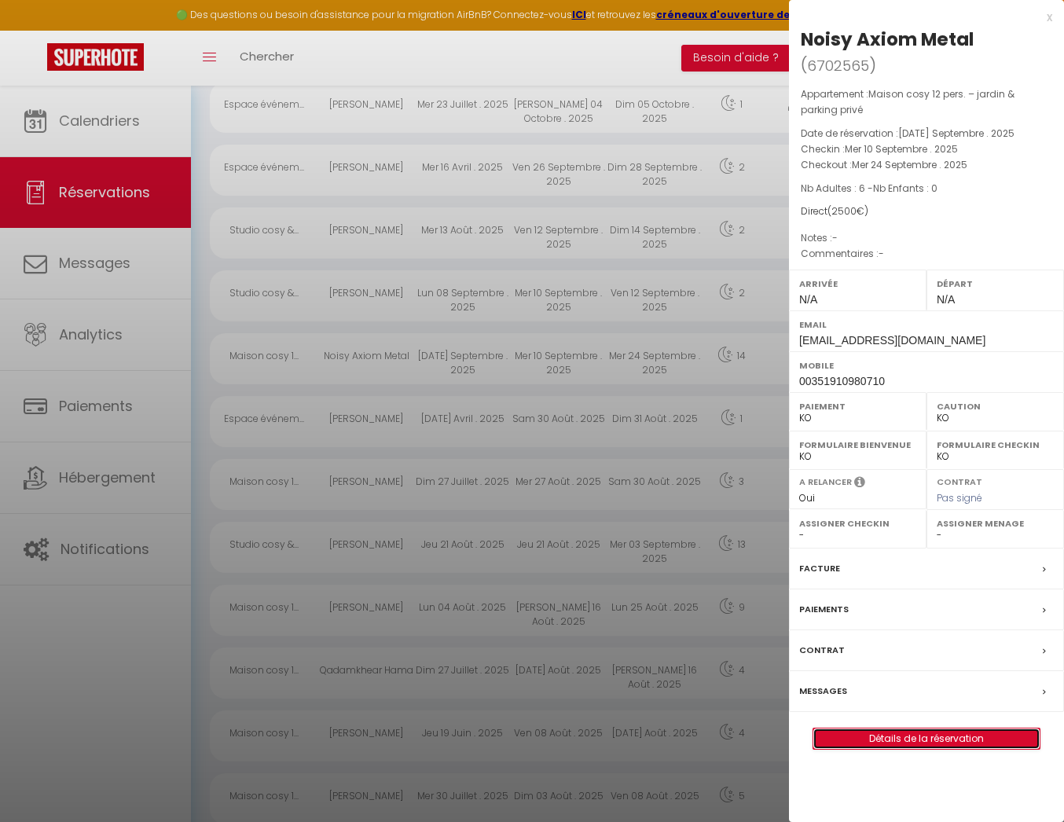
click at [959, 729] on link "Détails de la réservation" at bounding box center [927, 739] width 226 height 20
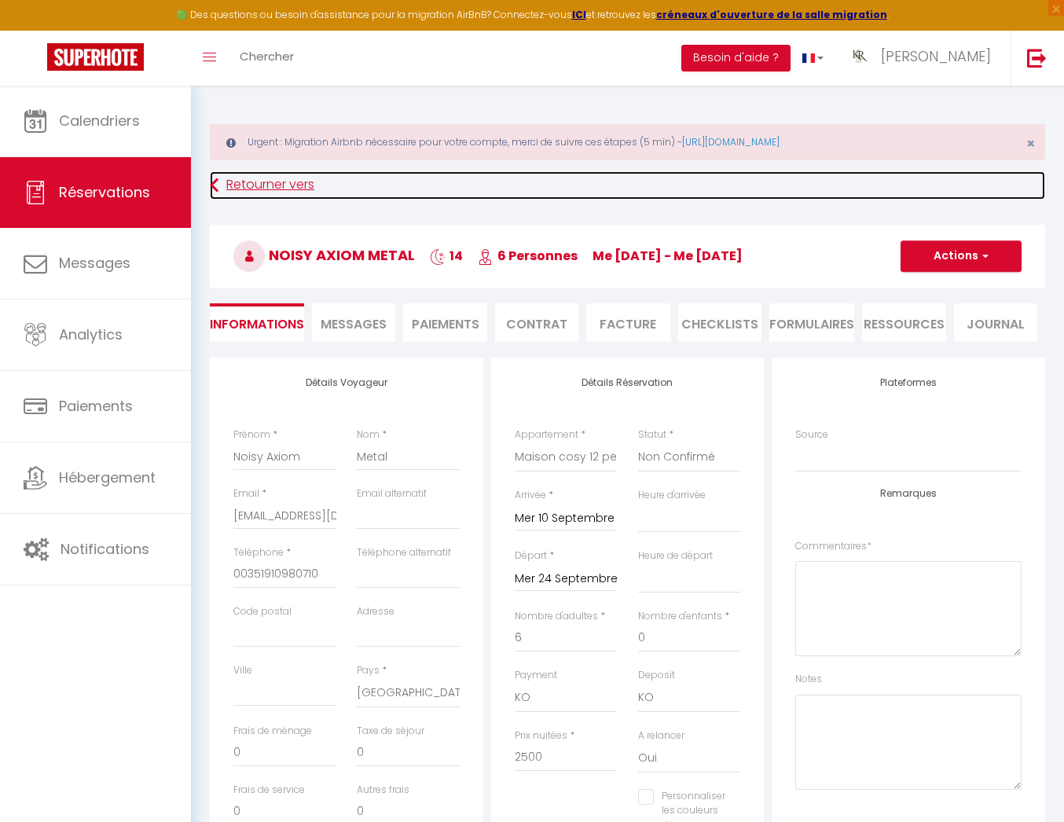
click at [264, 182] on link "Retourner vers" at bounding box center [628, 185] width 836 height 28
